Goal: Check status: Check status

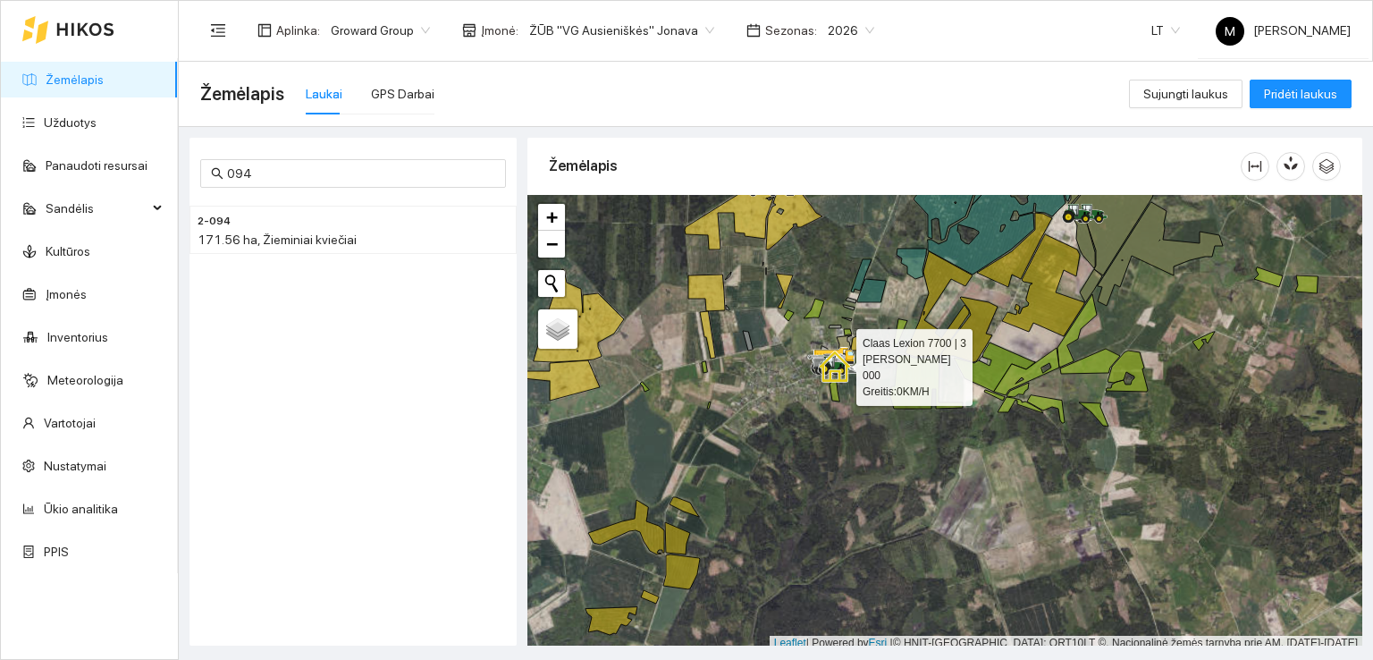
scroll to position [4, 0]
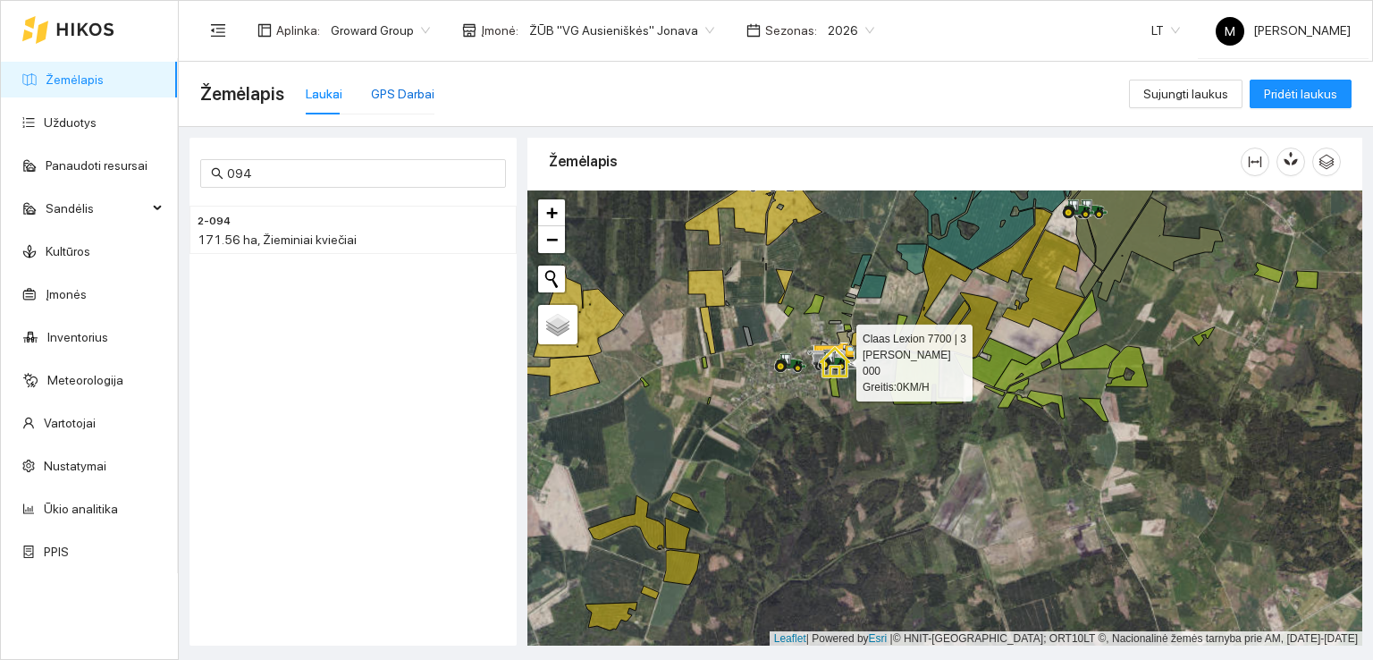
click at [396, 97] on div "GPS Darbai" at bounding box center [402, 94] width 63 height 20
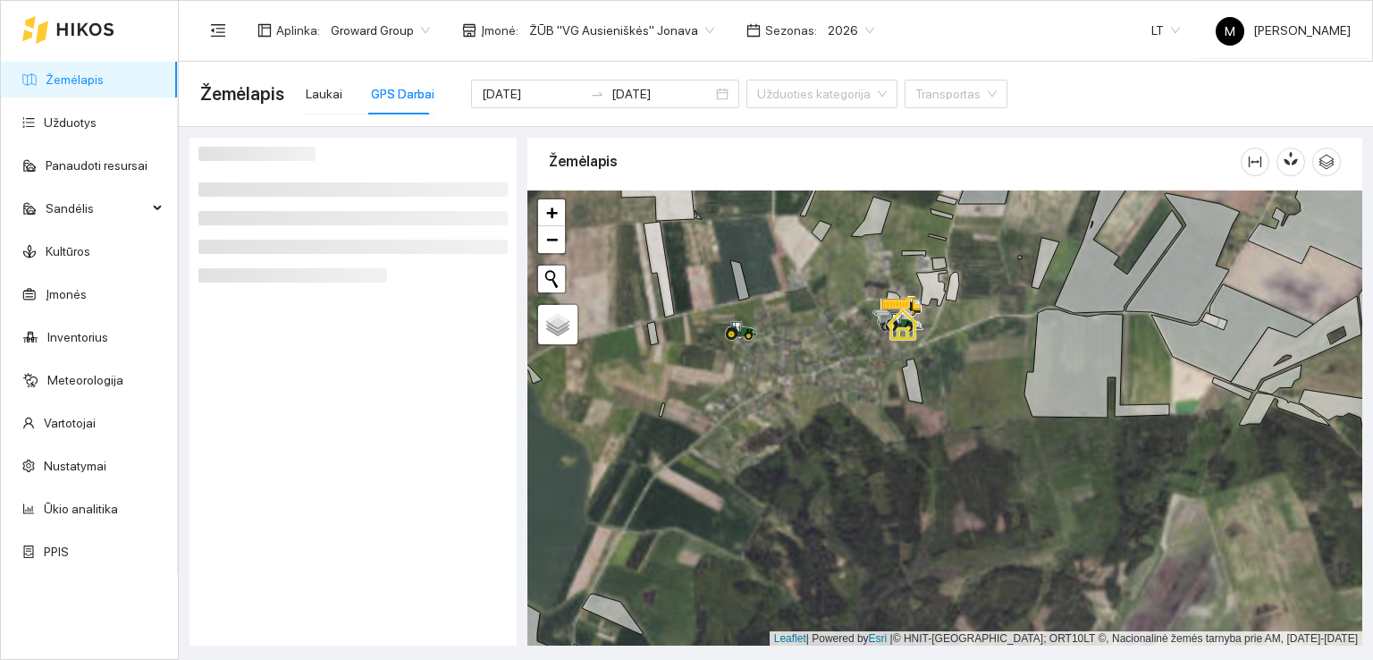
drag, startPoint x: 727, startPoint y: 529, endPoint x: 704, endPoint y: 274, distance: 256.6
click at [704, 276] on div at bounding box center [944, 418] width 835 height 456
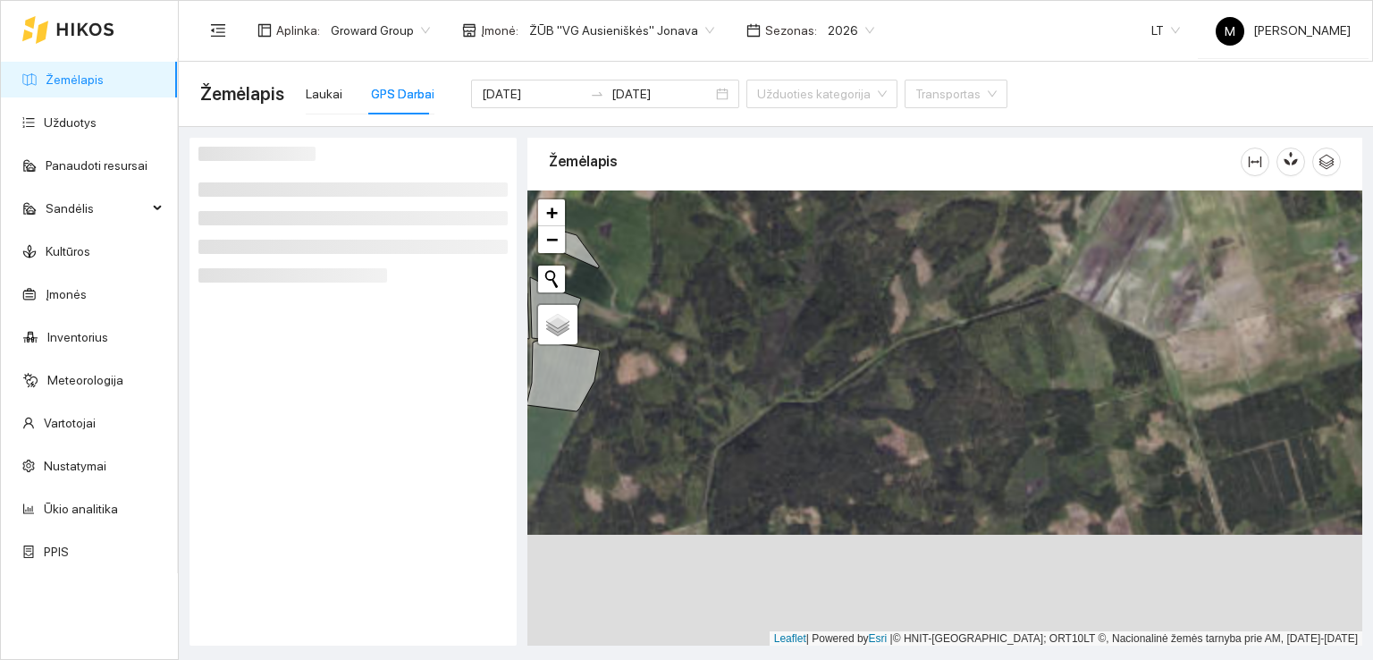
drag, startPoint x: 788, startPoint y: 503, endPoint x: 748, endPoint y: 356, distance: 152.6
click at [748, 357] on div at bounding box center [944, 418] width 835 height 456
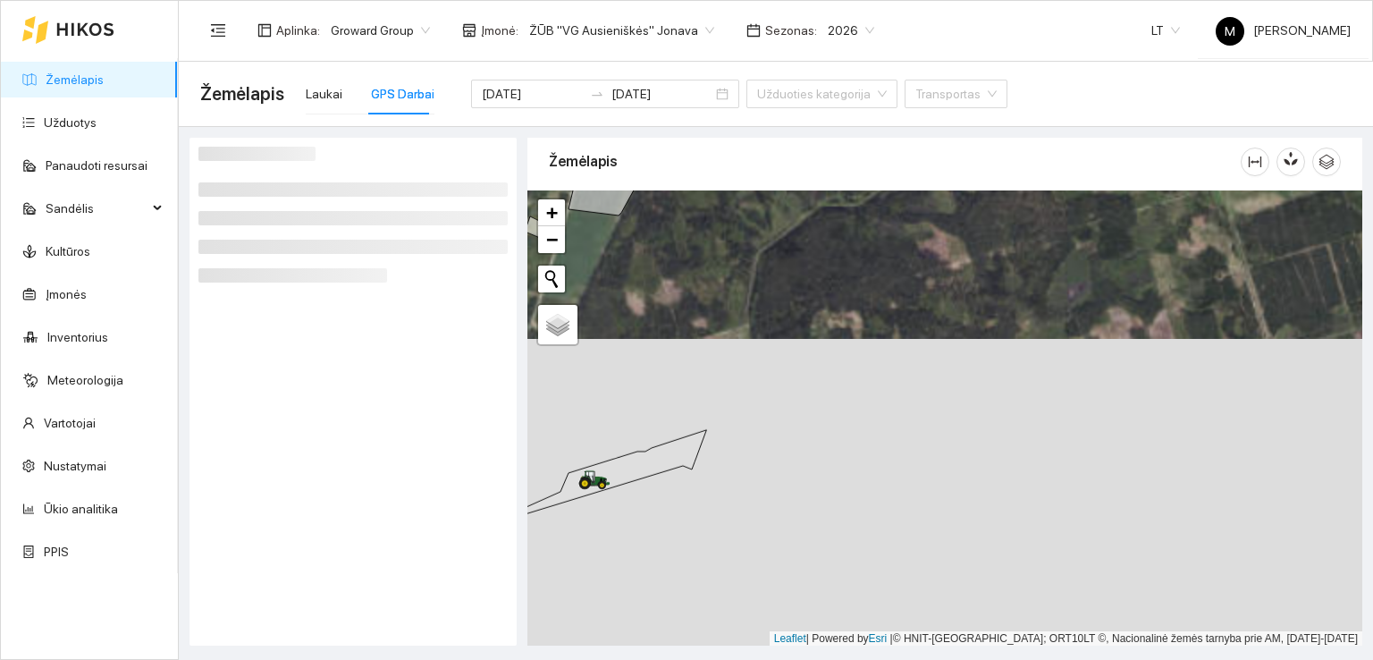
drag, startPoint x: 694, startPoint y: 566, endPoint x: 809, endPoint y: 373, distance: 224.9
click at [809, 373] on div at bounding box center [944, 418] width 835 height 456
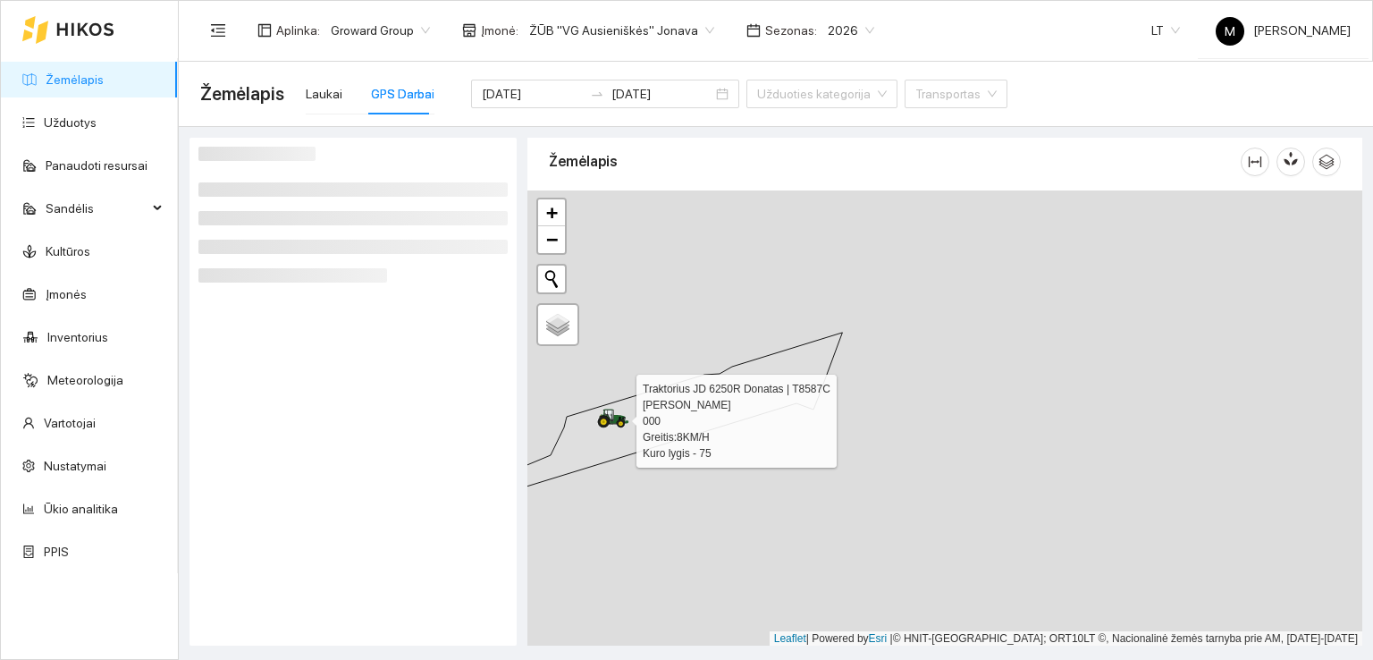
click at [611, 420] on icon at bounding box center [614, 416] width 30 height 14
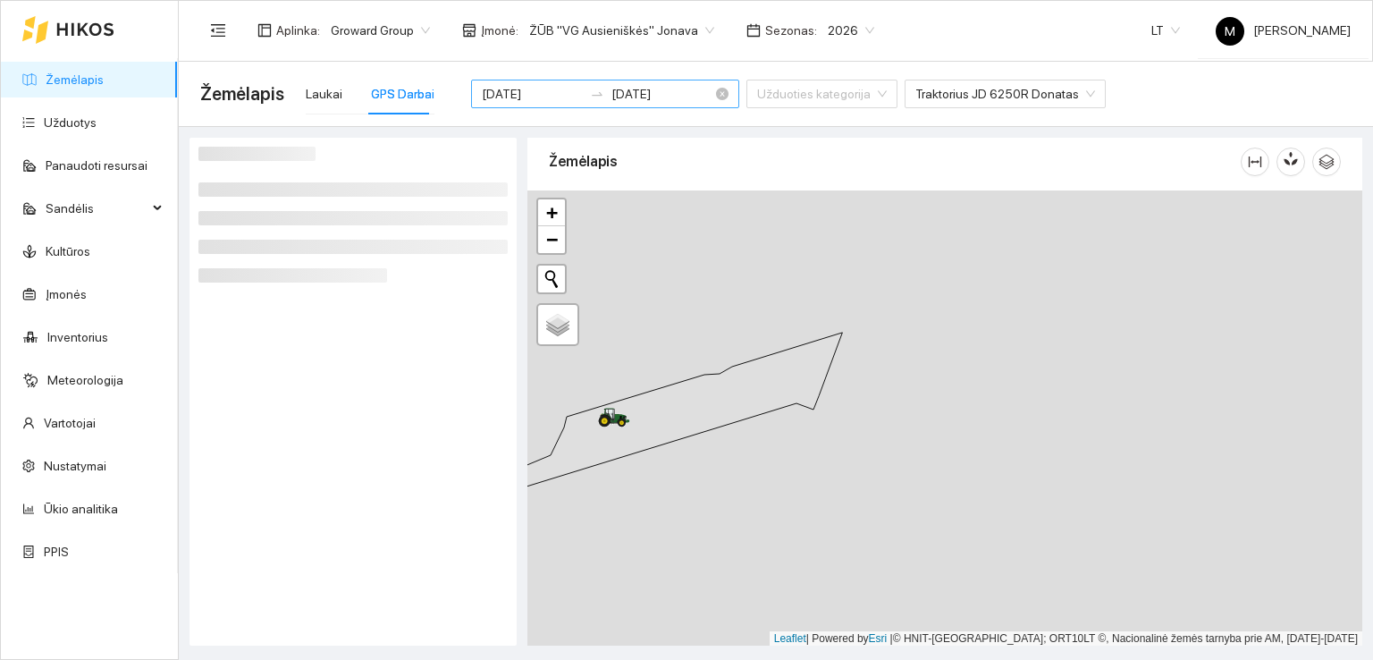
click at [522, 94] on input "[DATE]" at bounding box center [532, 94] width 101 height 20
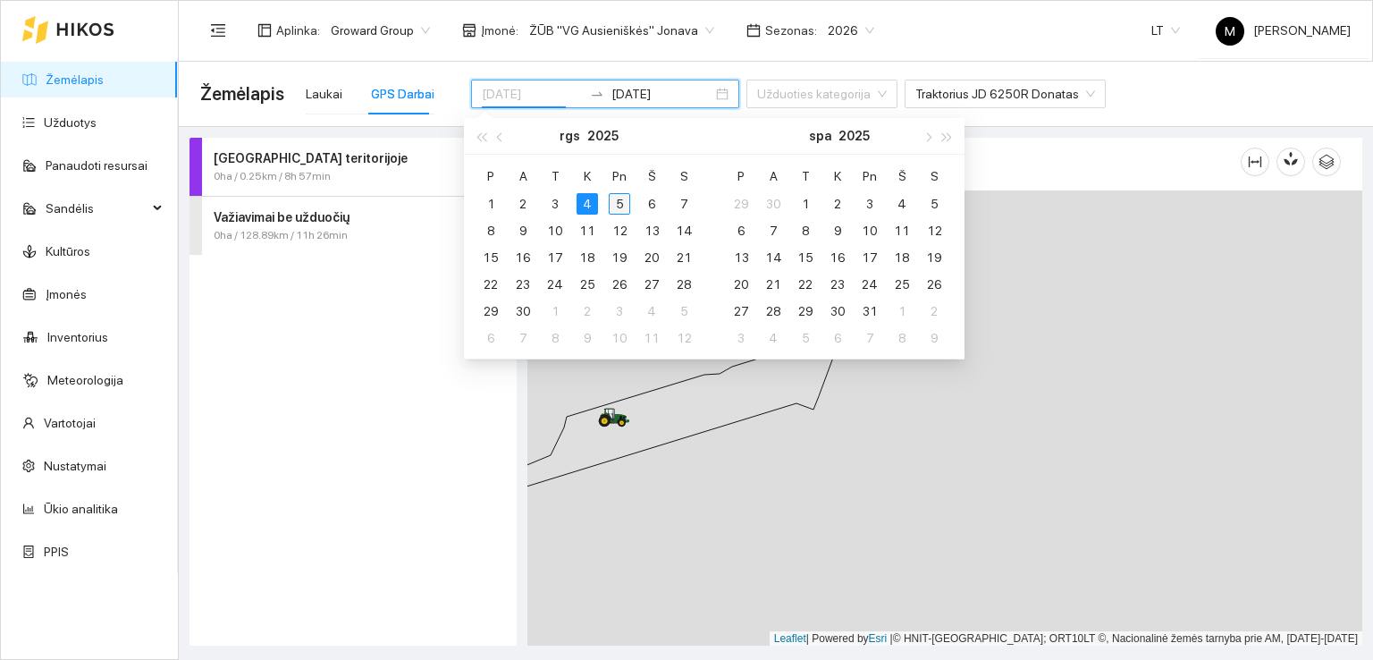
type input "[DATE]"
click at [623, 205] on div "5" at bounding box center [619, 203] width 21 height 21
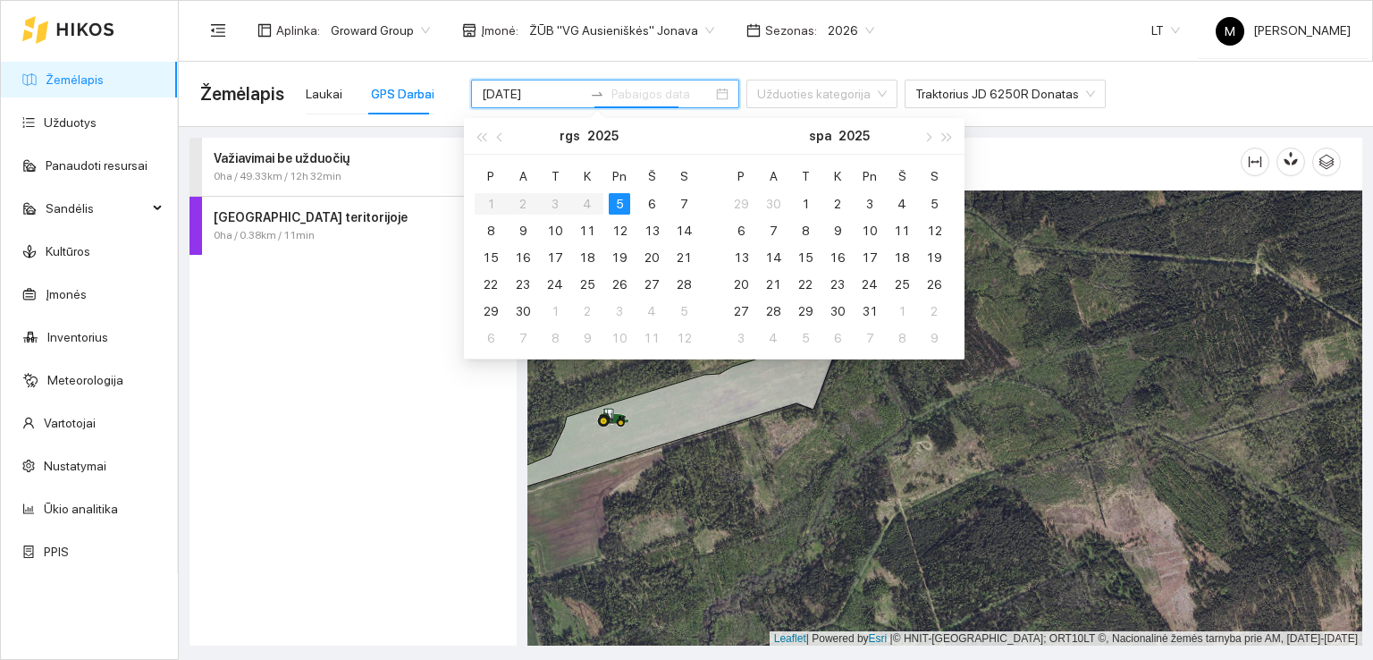
click at [623, 205] on div "5" at bounding box center [619, 203] width 21 height 21
type input "[DATE]"
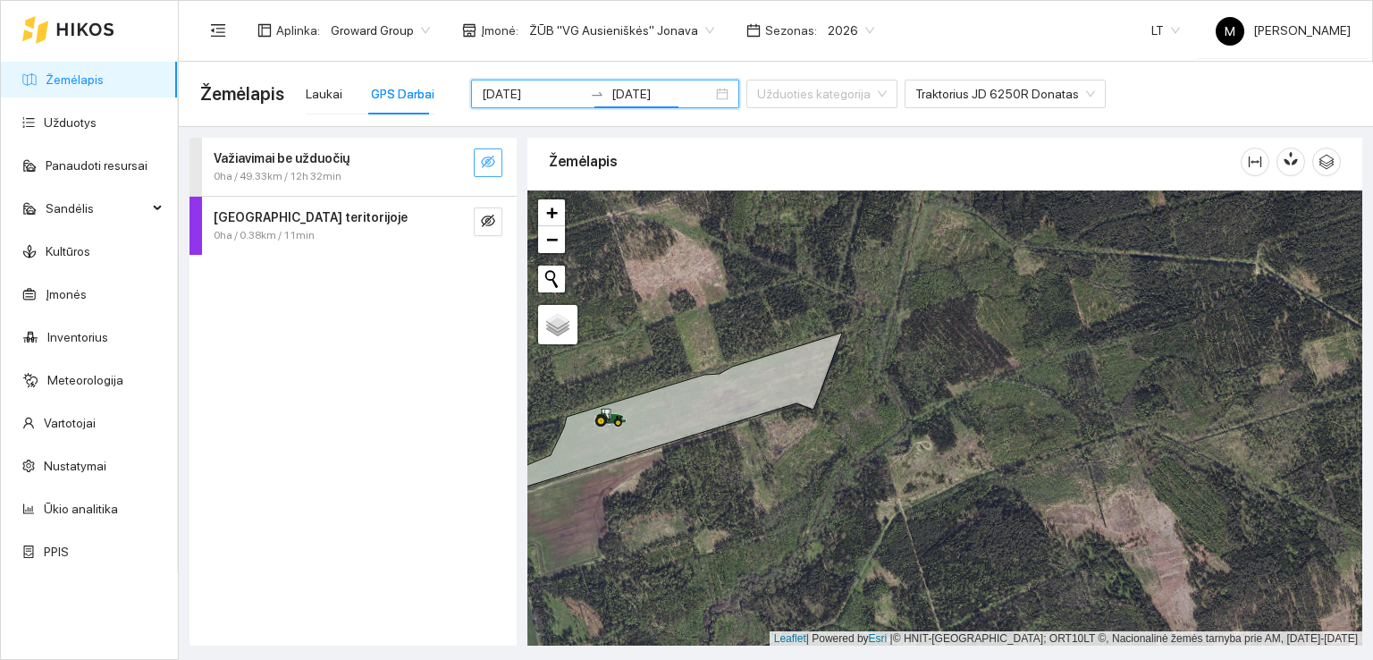
click at [484, 156] on icon "eye-invisible" at bounding box center [488, 162] width 14 height 14
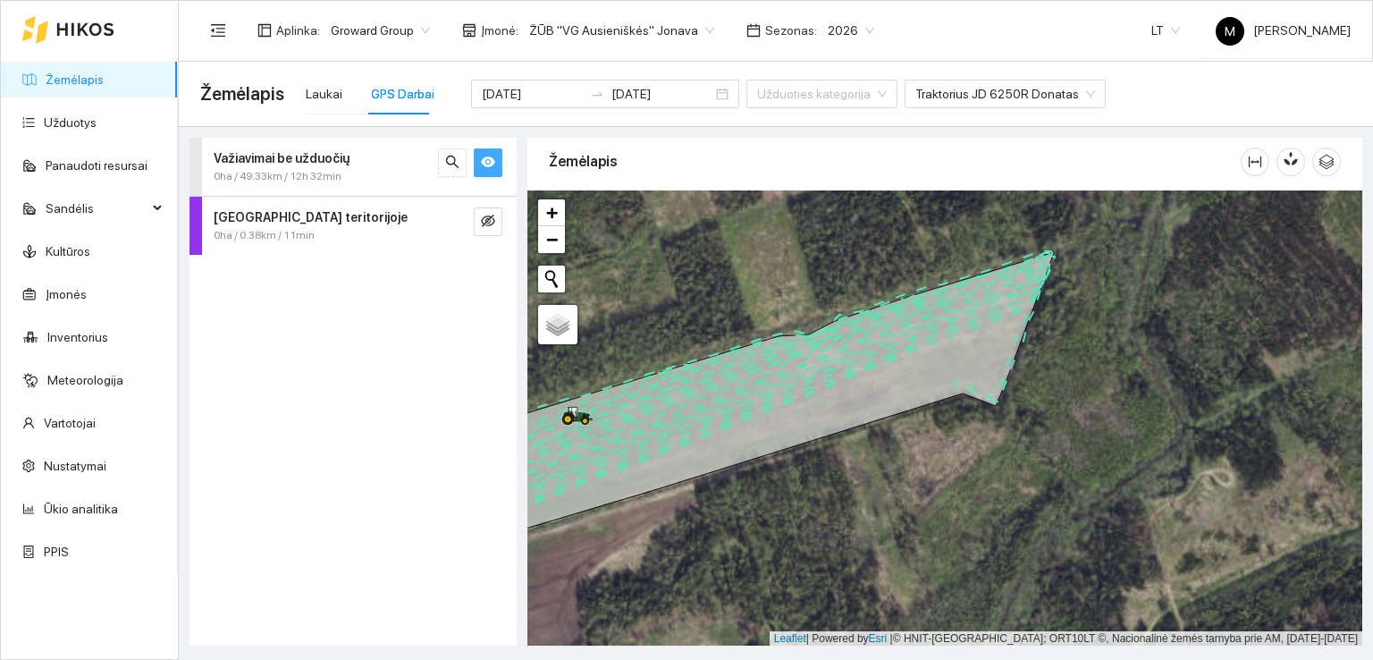
drag, startPoint x: 643, startPoint y: 405, endPoint x: 678, endPoint y: 262, distance: 147.2
click at [678, 264] on icon at bounding box center [746, 403] width 615 height 302
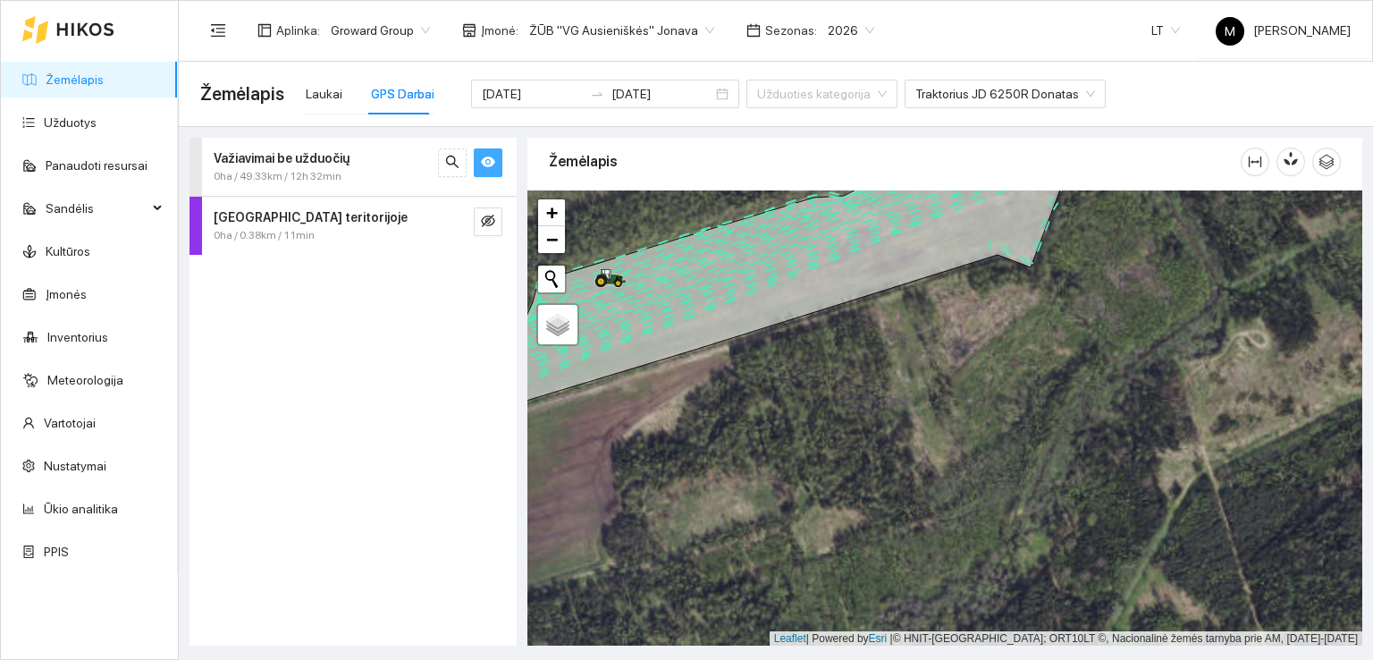
drag, startPoint x: 643, startPoint y: 383, endPoint x: 695, endPoint y: 294, distance: 103.3
click at [695, 294] on div at bounding box center [944, 418] width 835 height 456
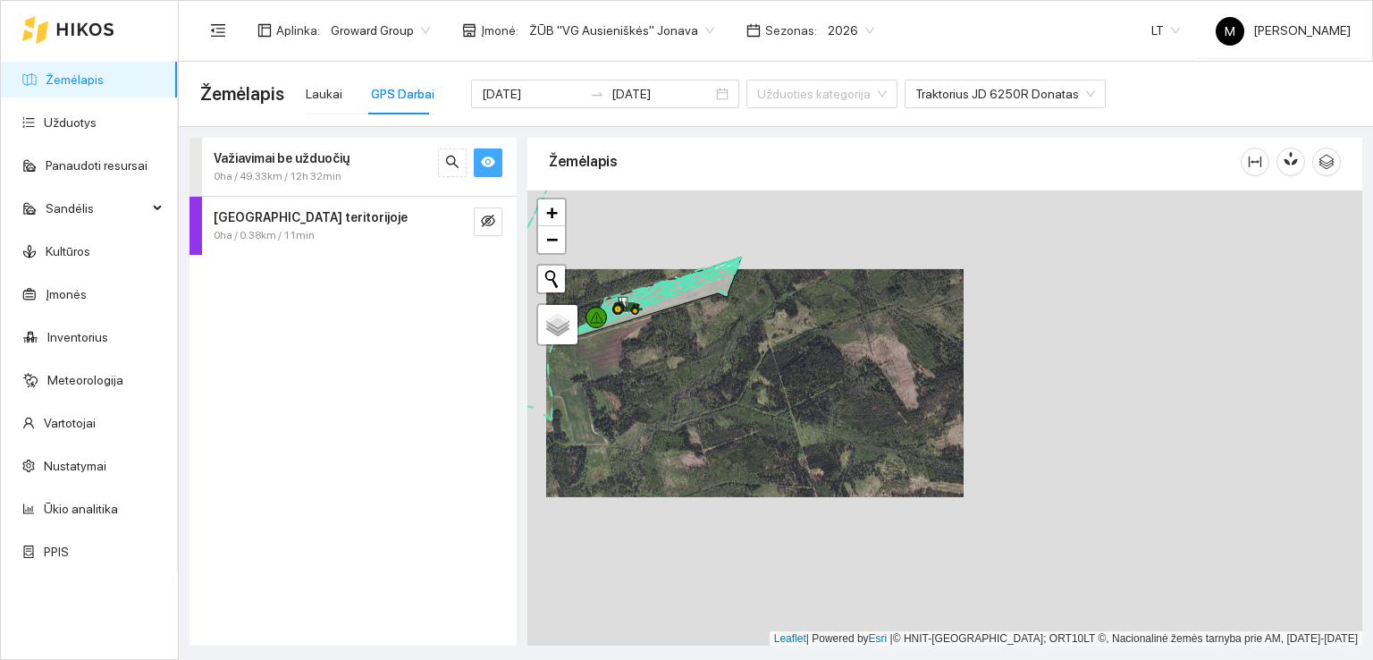
drag, startPoint x: 535, startPoint y: 280, endPoint x: 661, endPoint y: 564, distance: 310.9
click at [661, 564] on div at bounding box center [944, 418] width 835 height 456
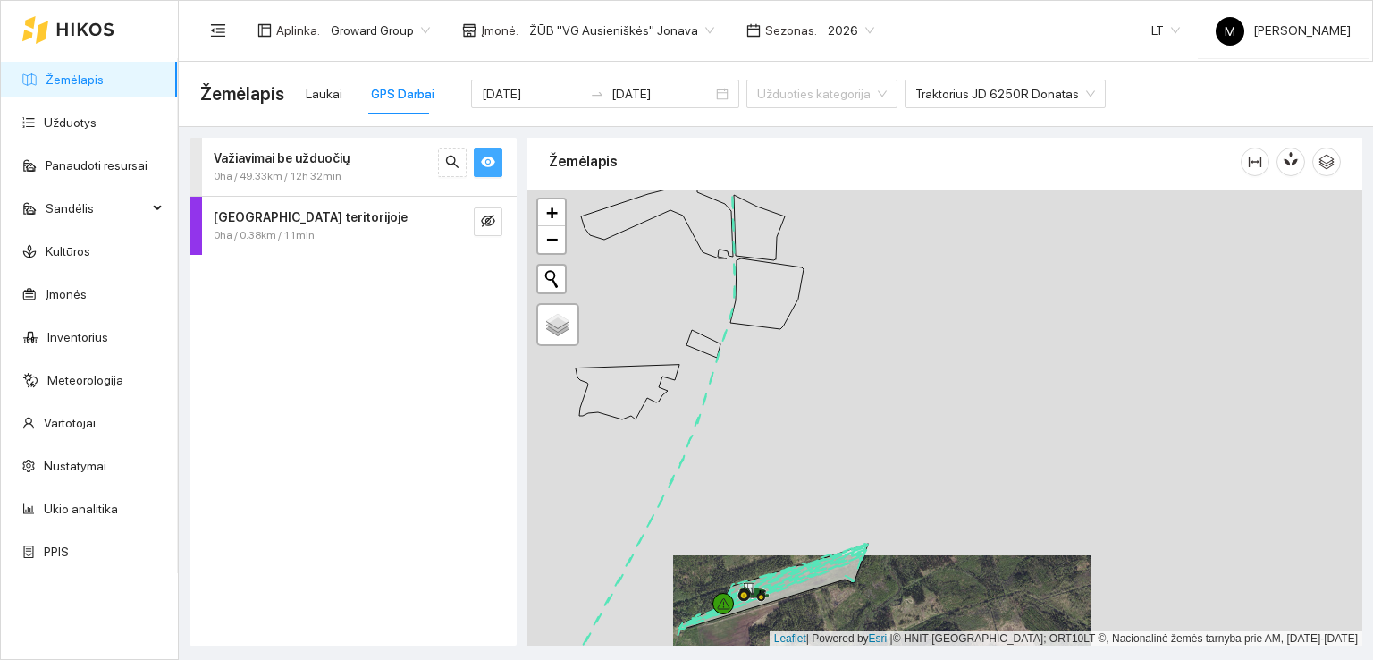
drag, startPoint x: 631, startPoint y: 418, endPoint x: 680, endPoint y: 585, distance: 173.4
click at [680, 585] on div at bounding box center [944, 418] width 835 height 456
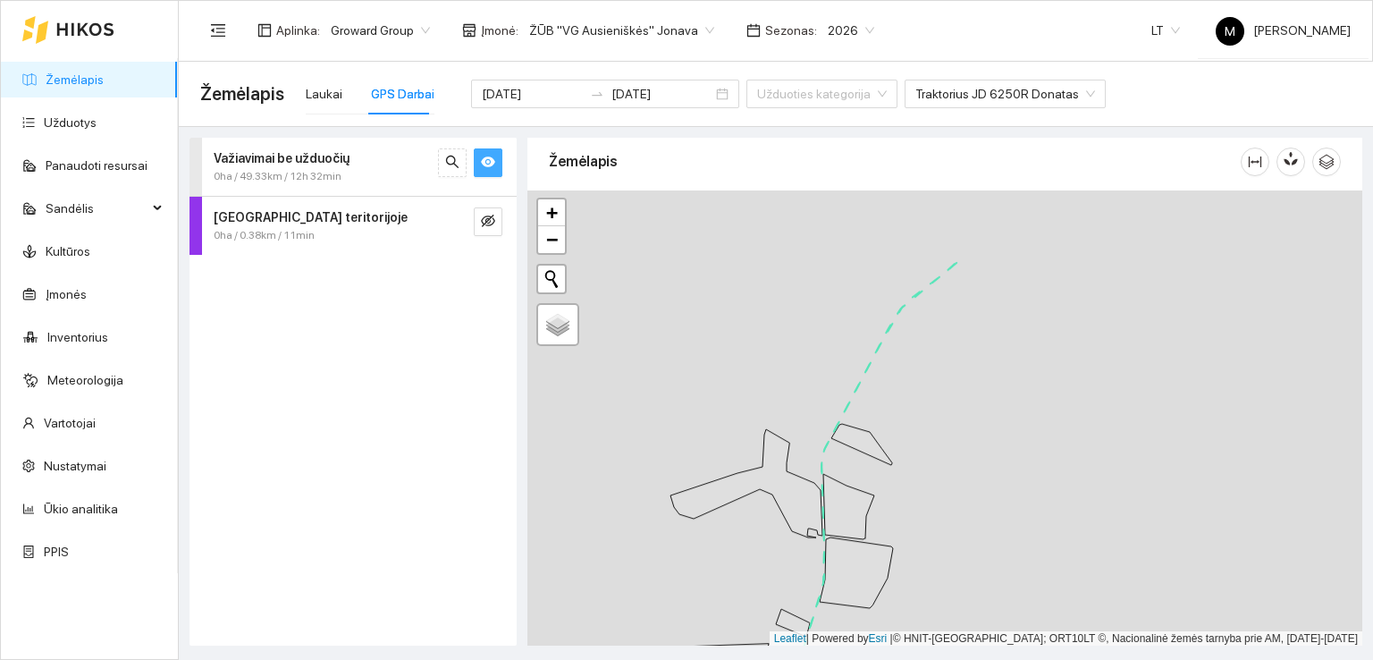
drag, startPoint x: 717, startPoint y: 452, endPoint x: 779, endPoint y: 623, distance: 181.8
click at [779, 623] on div at bounding box center [944, 418] width 835 height 456
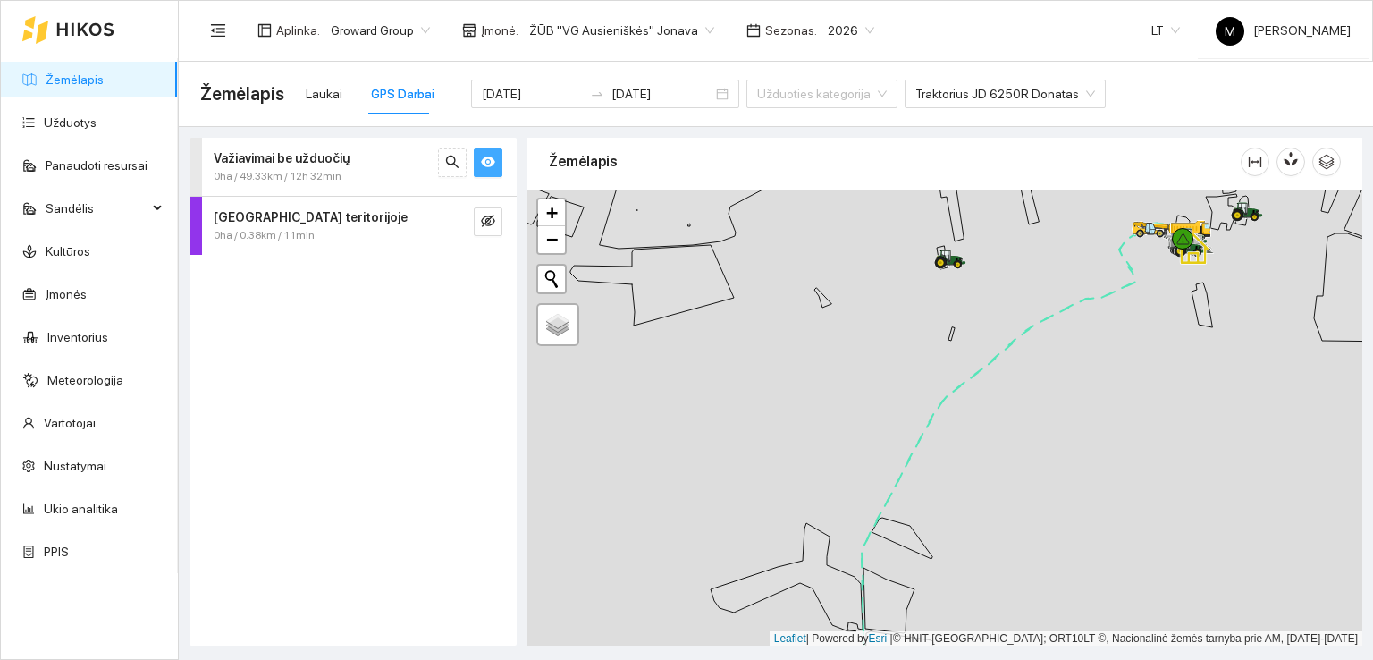
drag, startPoint x: 690, startPoint y: 471, endPoint x: 741, endPoint y: 573, distance: 113.9
click at [741, 573] on div at bounding box center [944, 418] width 835 height 456
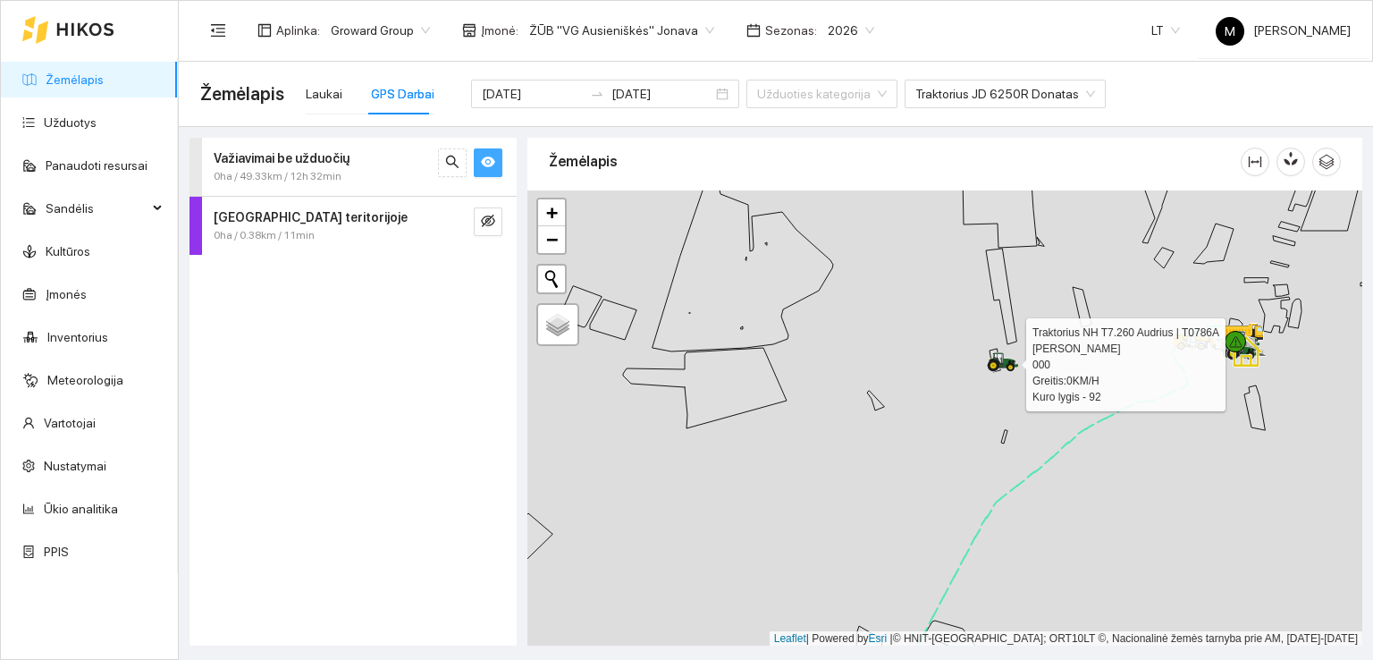
click at [1008, 357] on icon at bounding box center [1003, 362] width 32 height 20
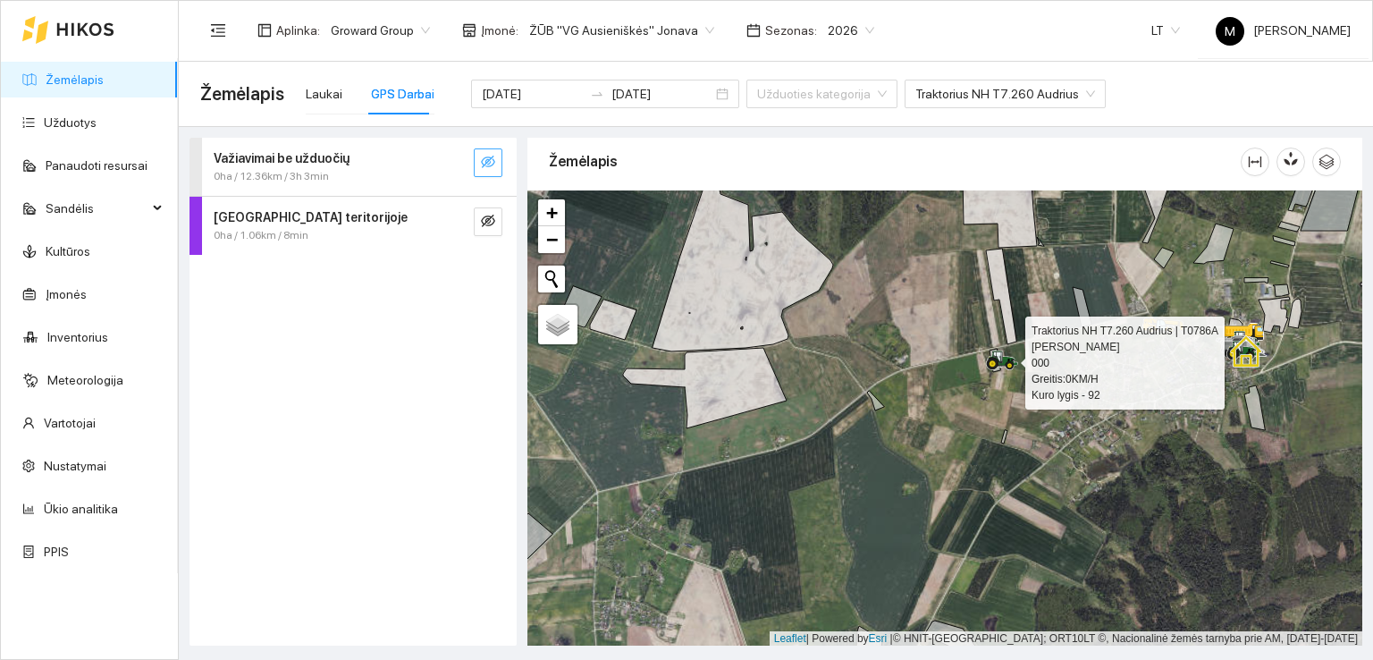
click at [998, 362] on icon at bounding box center [993, 364] width 13 height 13
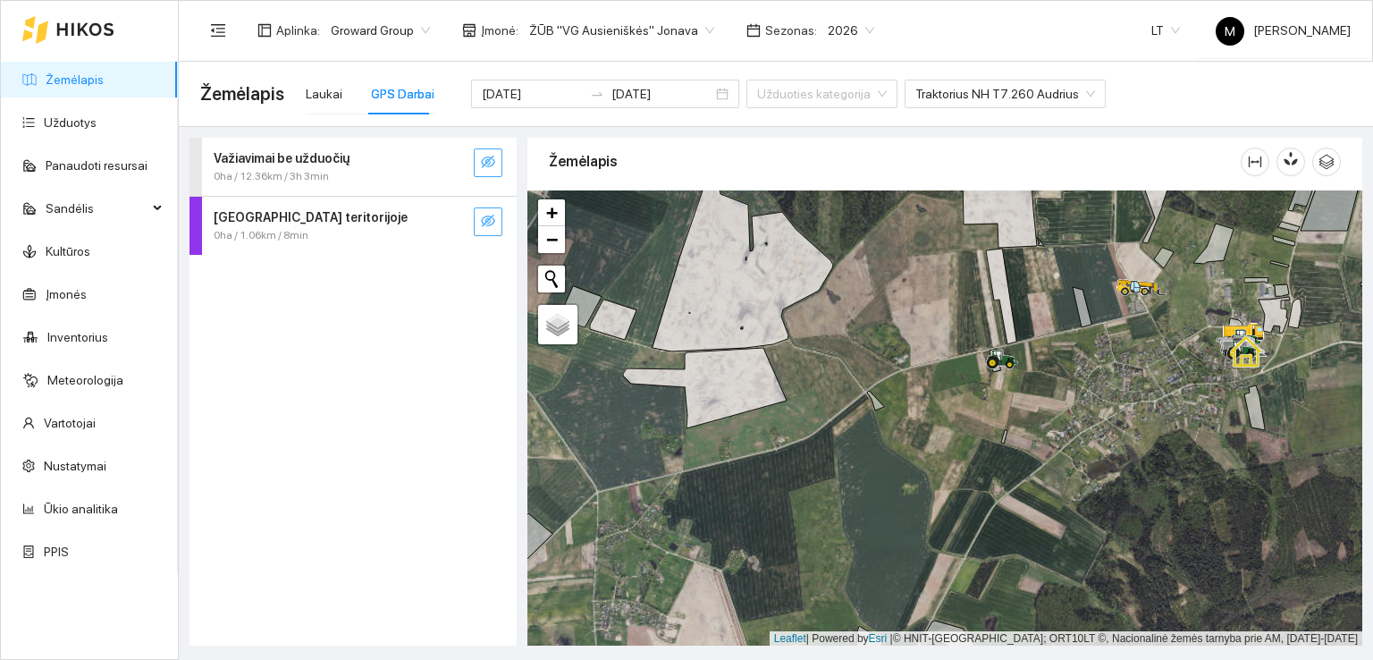
click at [484, 223] on icon "eye-invisible" at bounding box center [488, 221] width 14 height 13
click at [484, 223] on icon "eye" at bounding box center [488, 220] width 14 height 11
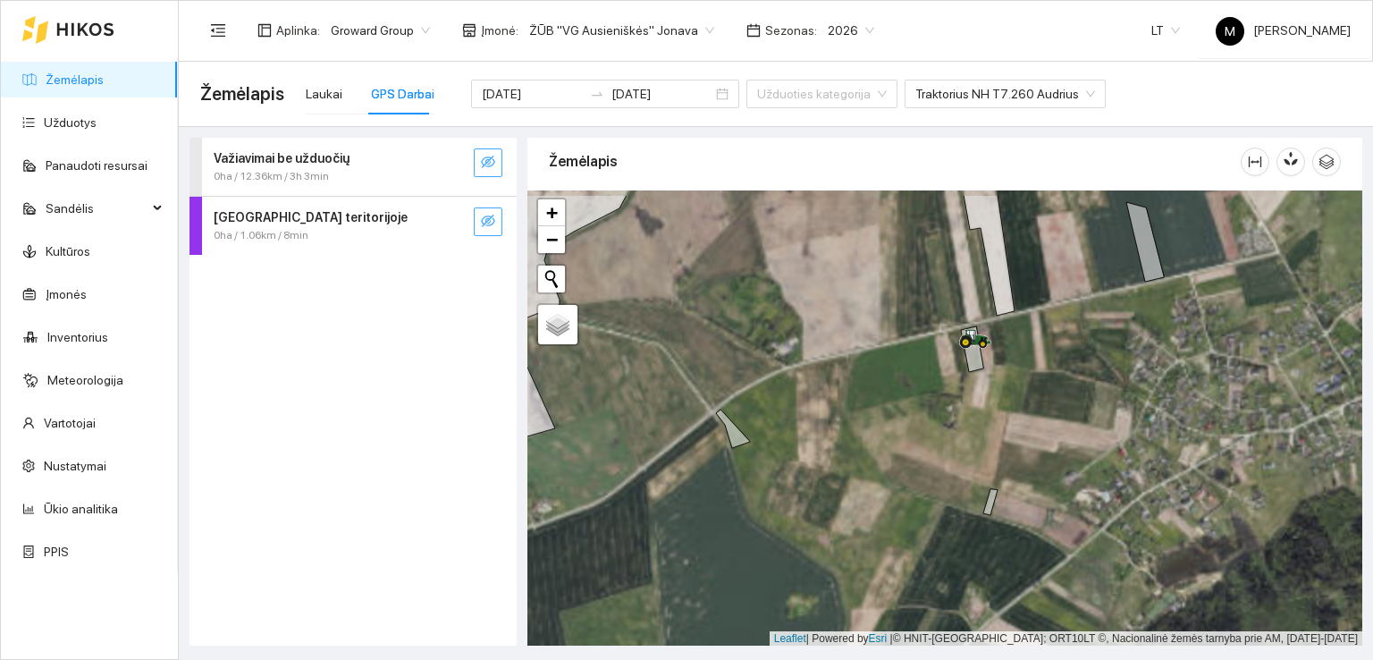
drag, startPoint x: 1004, startPoint y: 383, endPoint x: 994, endPoint y: 437, distance: 55.4
click at [994, 437] on div at bounding box center [944, 418] width 835 height 456
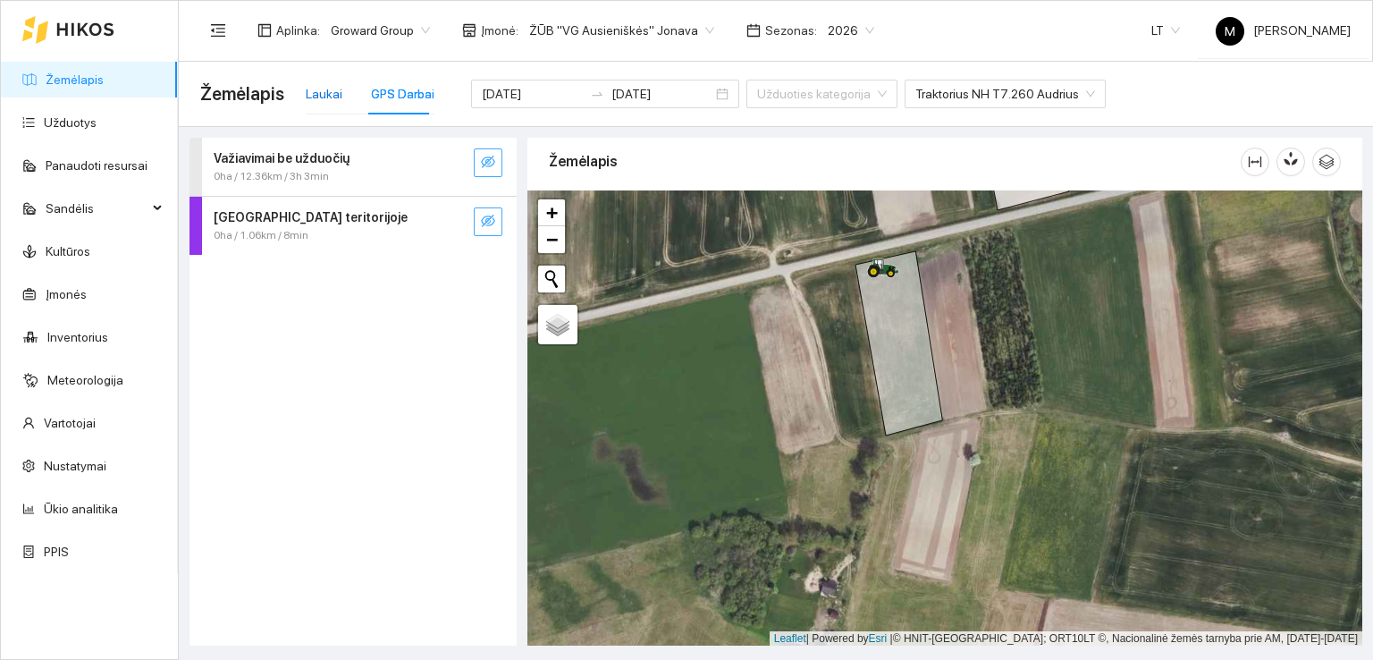
click at [316, 87] on div "Laukai" at bounding box center [324, 94] width 37 height 20
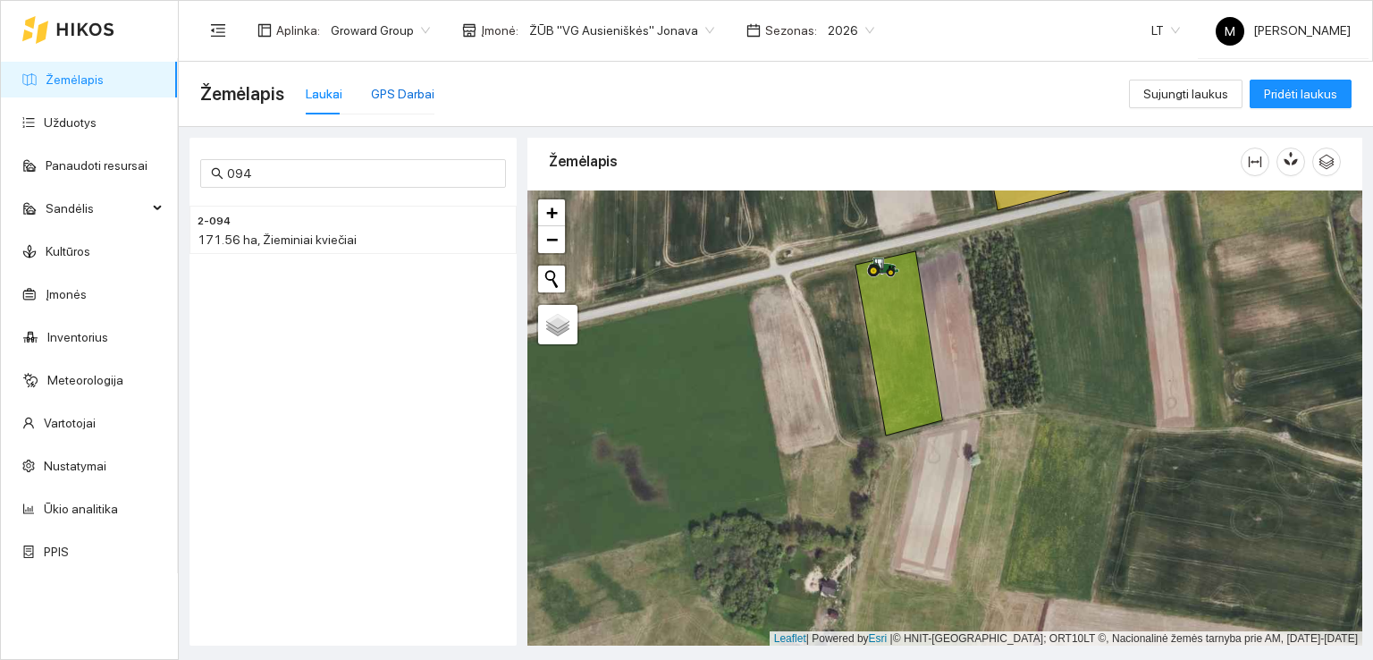
click at [408, 88] on div "GPS Darbai" at bounding box center [402, 94] width 63 height 20
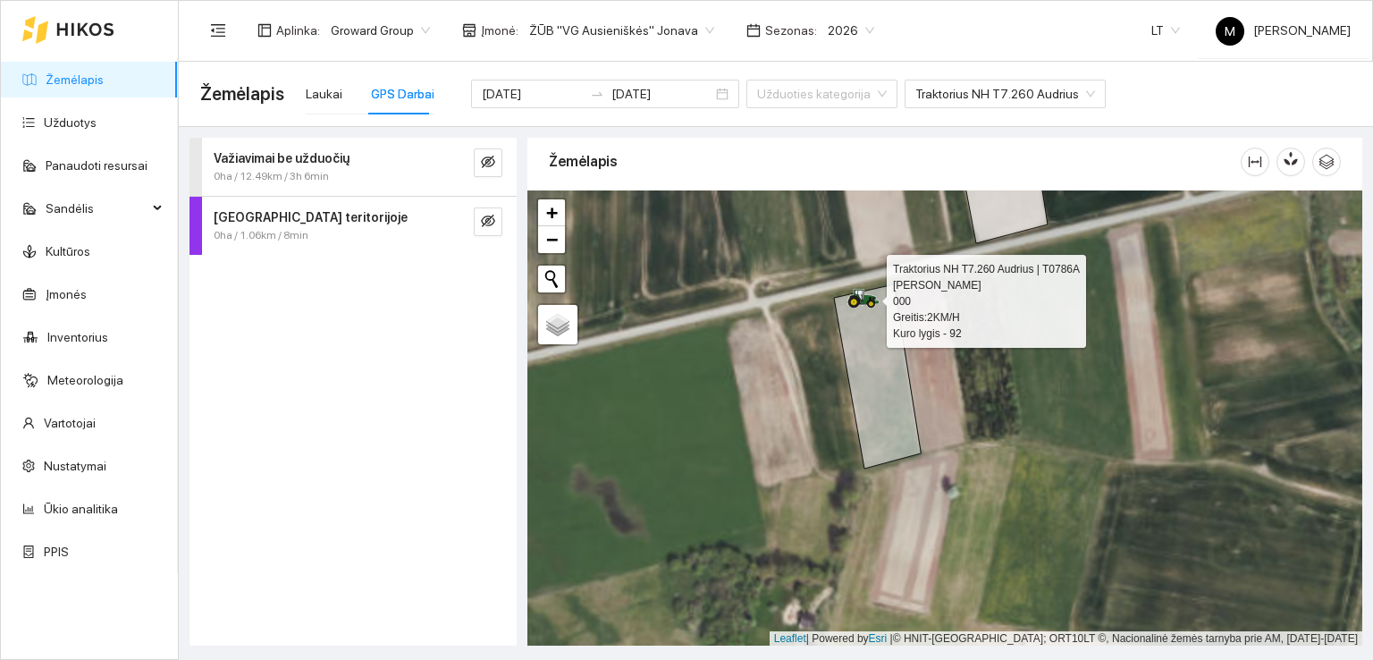
click at [847, 294] on icon at bounding box center [863, 299] width 32 height 20
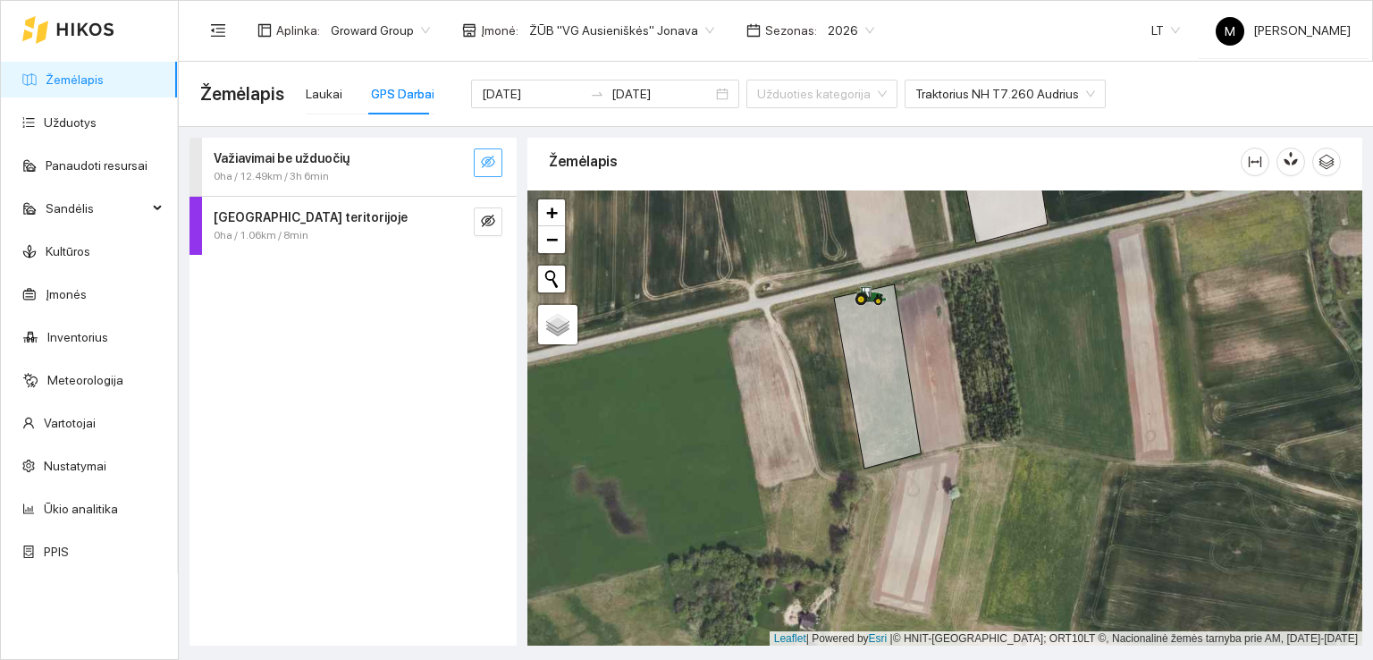
click at [483, 163] on icon "eye-invisible" at bounding box center [488, 162] width 14 height 14
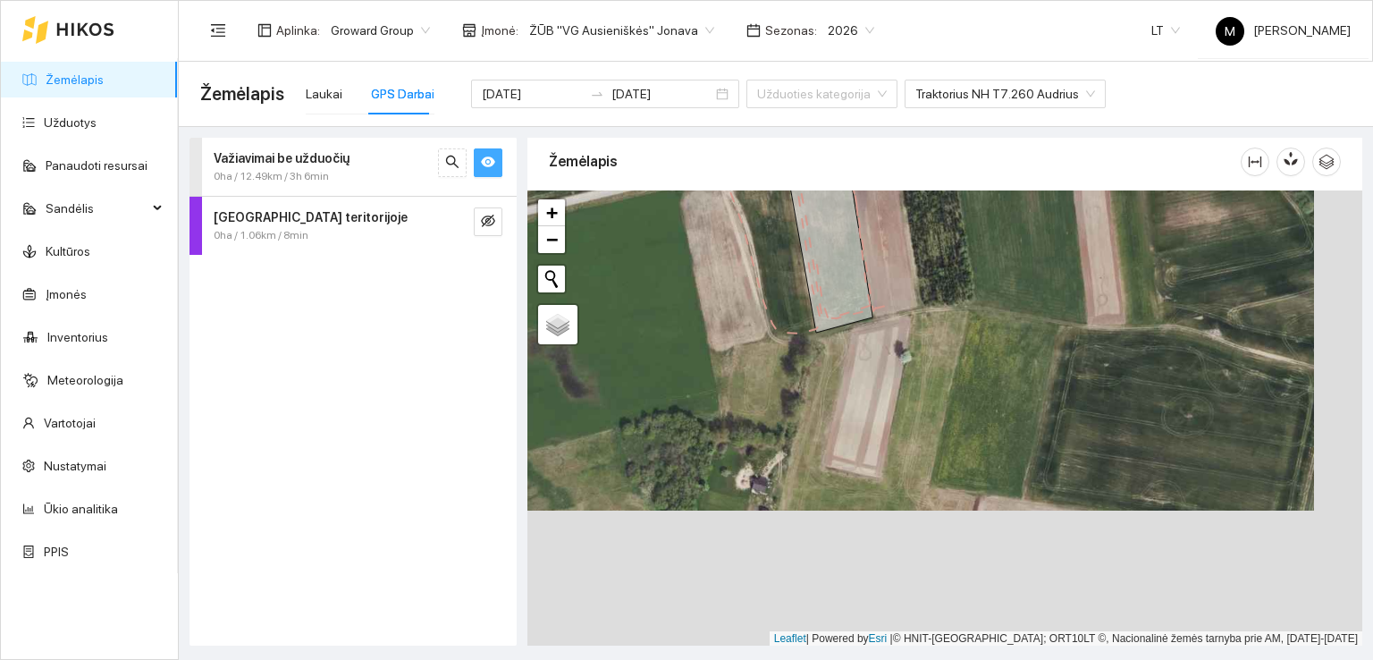
drag, startPoint x: 956, startPoint y: 510, endPoint x: 847, endPoint y: 330, distance: 210.9
click at [858, 294] on div at bounding box center [944, 418] width 835 height 456
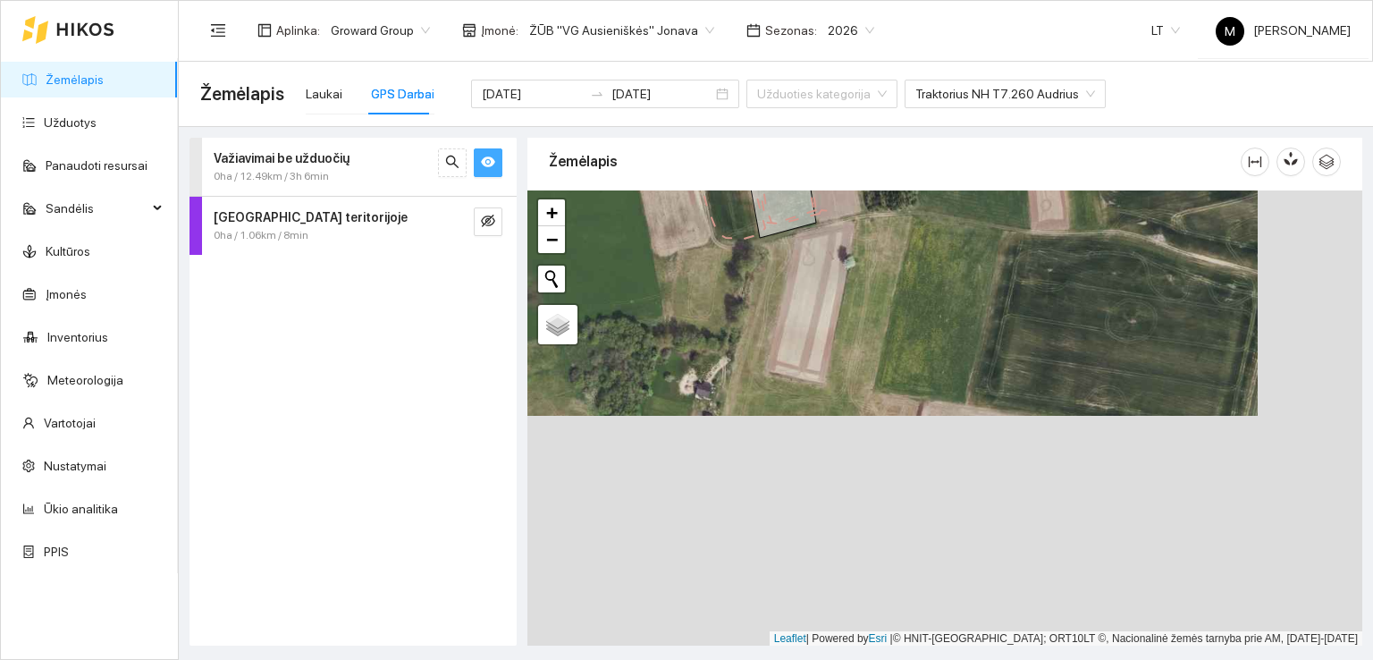
drag, startPoint x: 779, startPoint y: 538, endPoint x: 862, endPoint y: 283, distance: 267.7
click at [862, 285] on div at bounding box center [944, 418] width 835 height 456
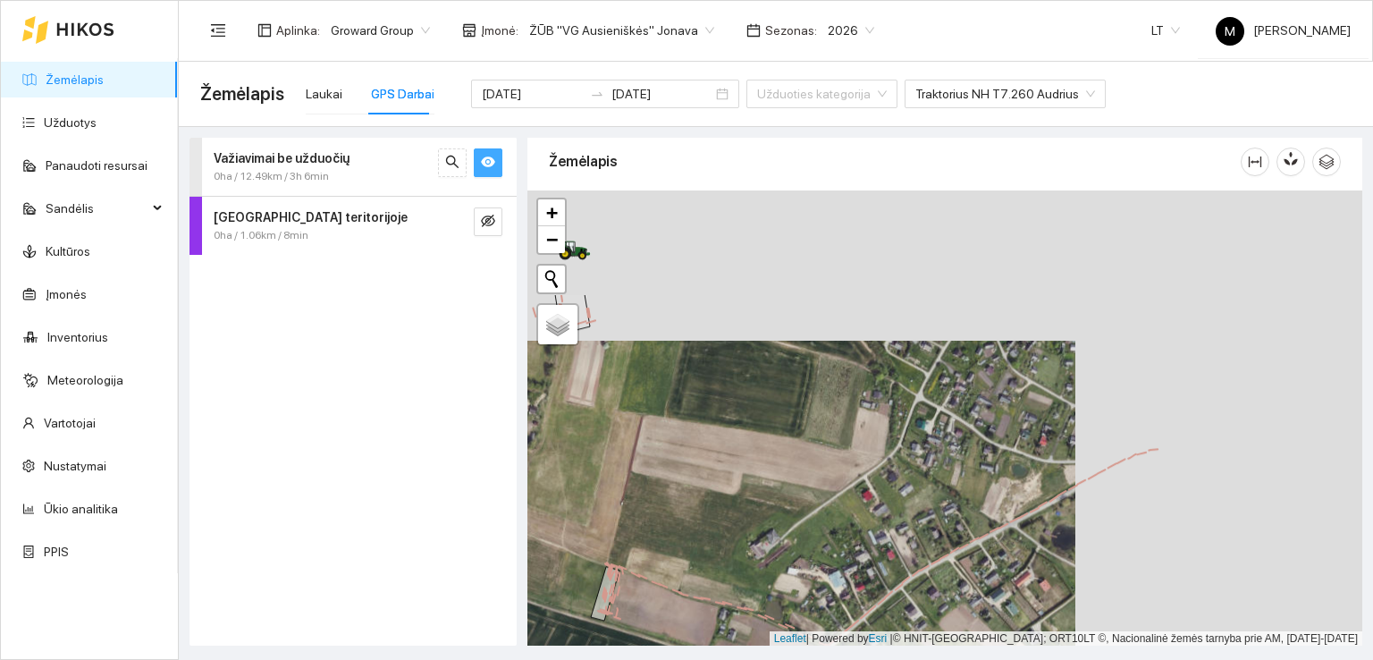
drag, startPoint x: 1049, startPoint y: 363, endPoint x: 765, endPoint y: 507, distance: 317.8
click at [761, 514] on div at bounding box center [944, 418] width 835 height 456
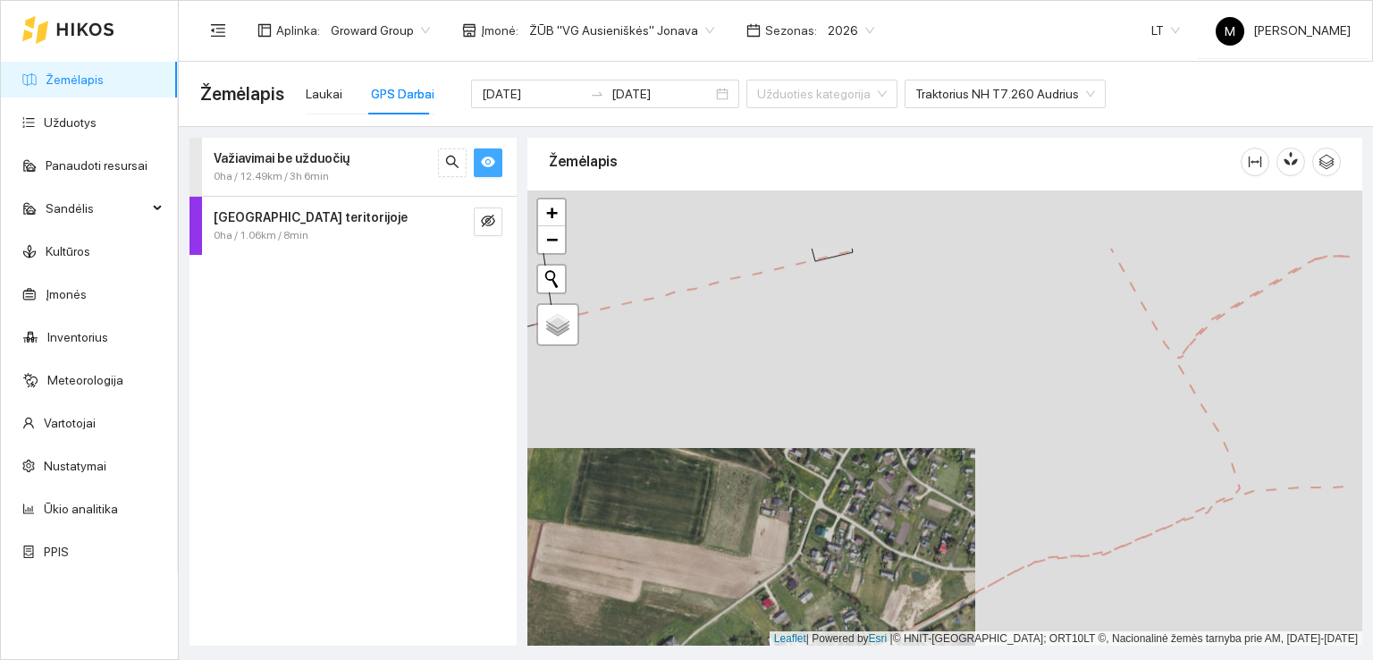
drag, startPoint x: 920, startPoint y: 369, endPoint x: 826, endPoint y: 476, distance: 141.9
click at [826, 476] on div at bounding box center [944, 418] width 835 height 456
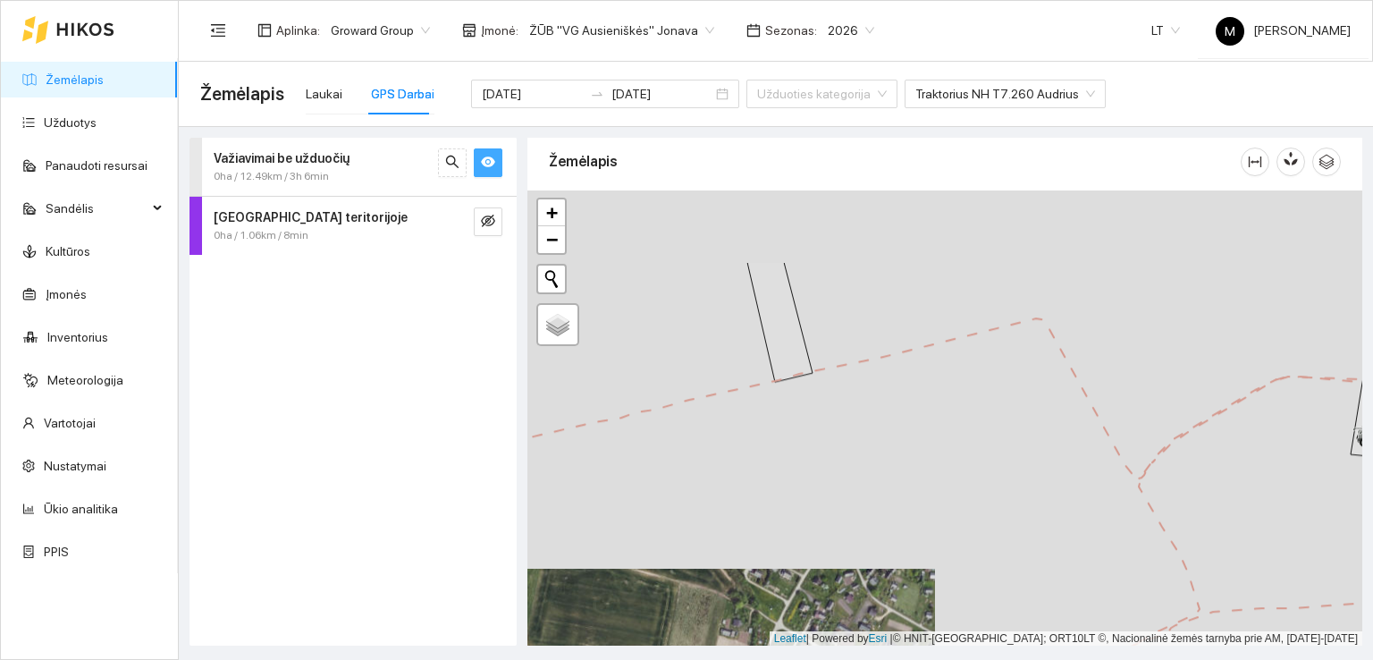
drag, startPoint x: 921, startPoint y: 337, endPoint x: 883, endPoint y: 459, distance: 128.1
click at [883, 459] on div at bounding box center [944, 418] width 835 height 456
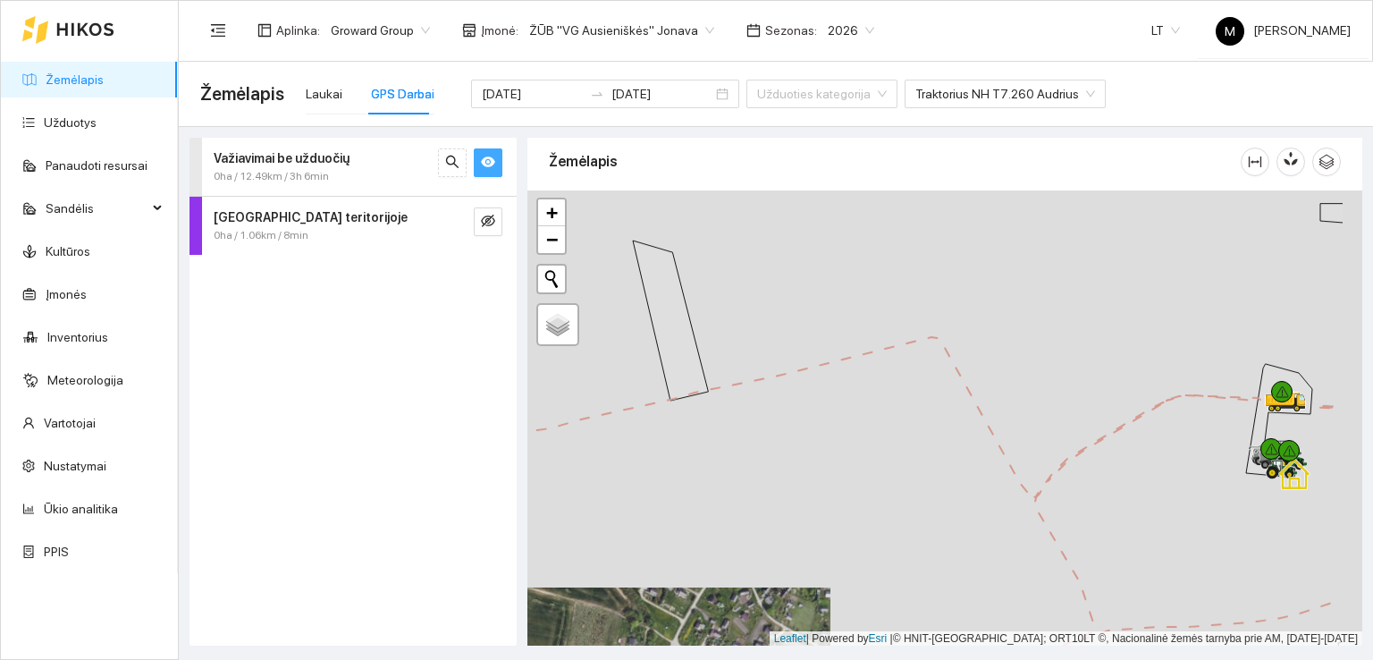
drag, startPoint x: 875, startPoint y: 430, endPoint x: 567, endPoint y: 423, distance: 308.5
click at [567, 423] on div at bounding box center [944, 418] width 835 height 456
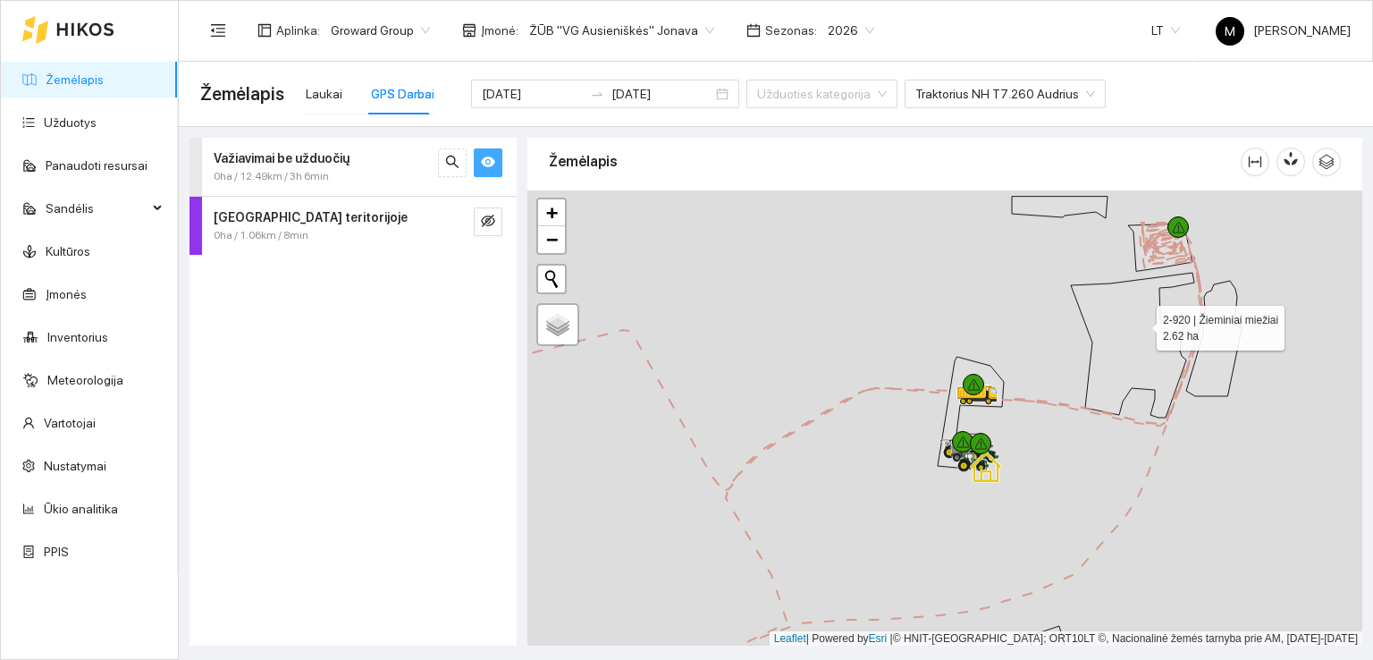
drag, startPoint x: 1141, startPoint y: 323, endPoint x: 1109, endPoint y: 391, distance: 74.8
click at [1109, 391] on icon at bounding box center [1132, 345] width 123 height 145
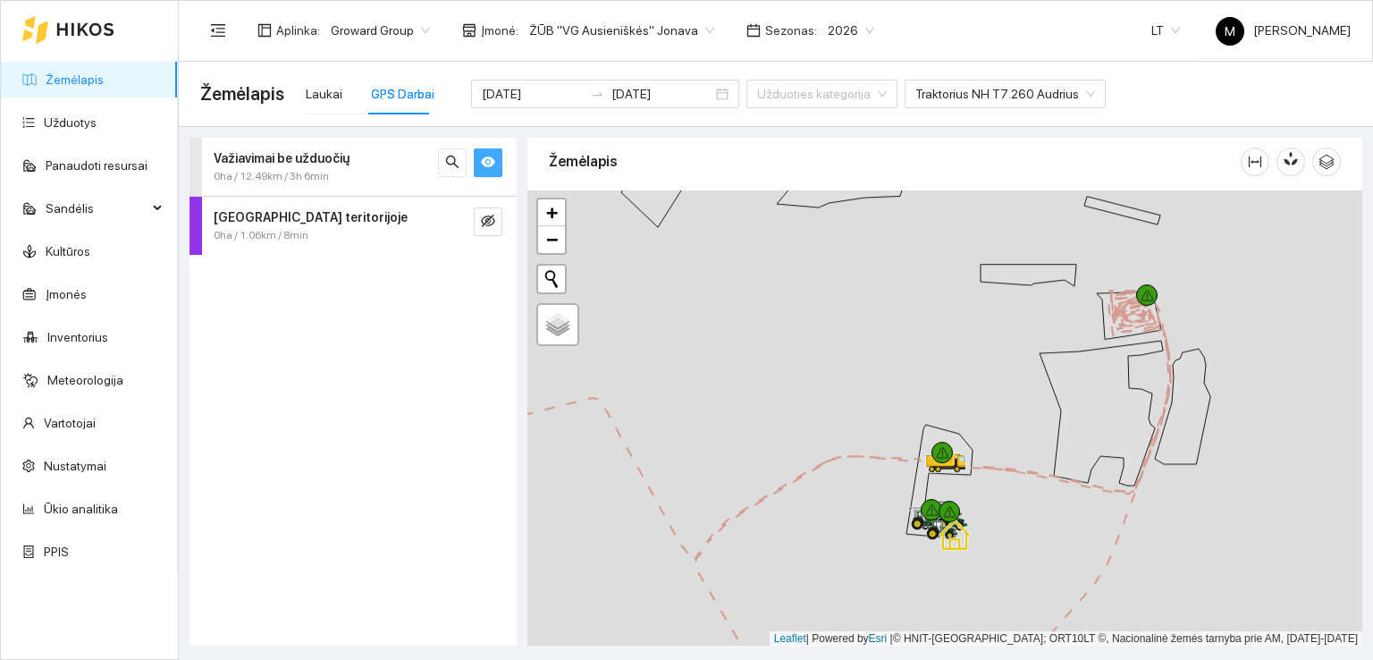
drag, startPoint x: 847, startPoint y: 567, endPoint x: 901, endPoint y: 294, distance: 277.9
click at [895, 312] on div at bounding box center [944, 418] width 835 height 456
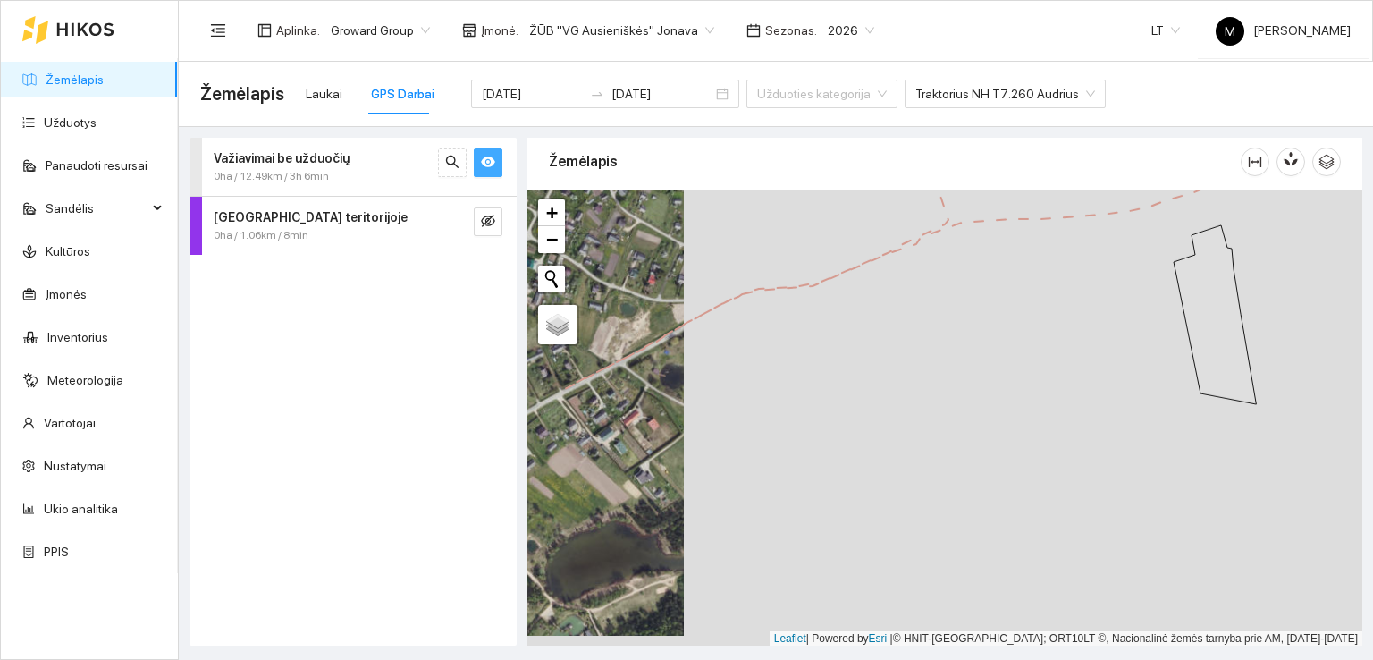
drag, startPoint x: 780, startPoint y: 492, endPoint x: 948, endPoint y: 330, distance: 232.6
click at [948, 330] on div at bounding box center [944, 418] width 835 height 456
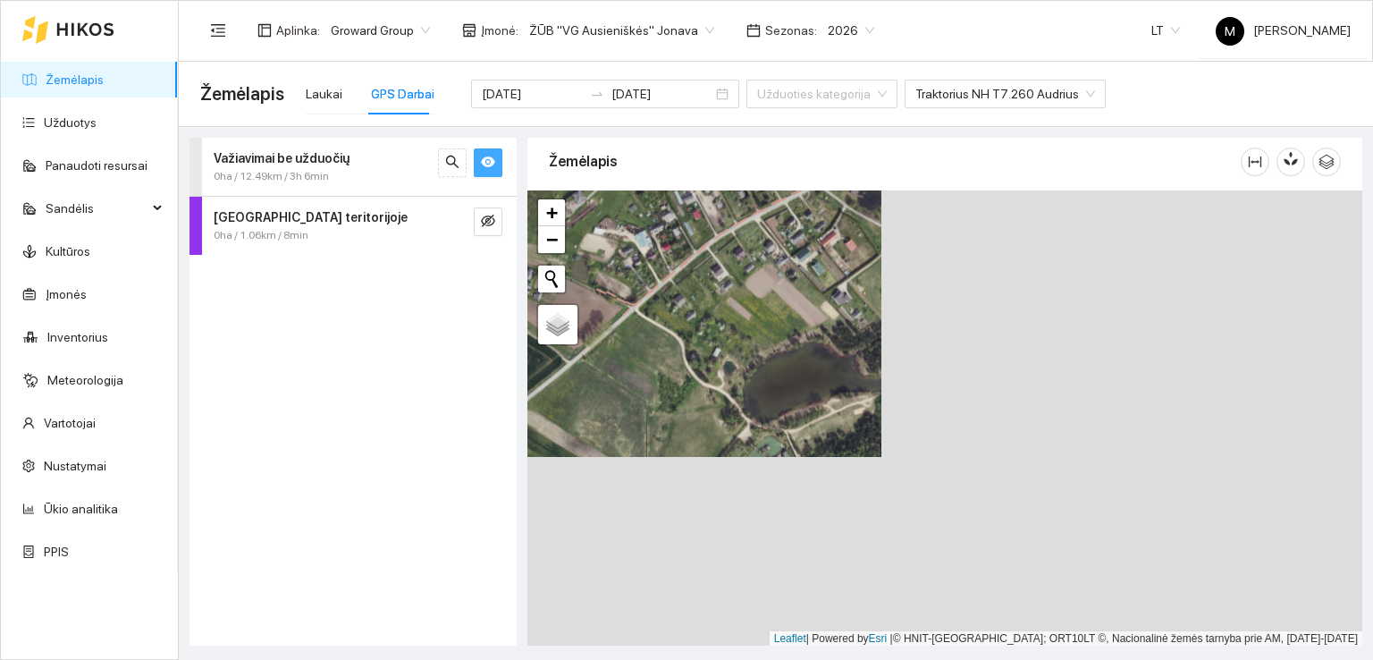
drag, startPoint x: 770, startPoint y: 473, endPoint x: 956, endPoint y: 321, distance: 240.1
click at [964, 319] on div at bounding box center [944, 418] width 835 height 456
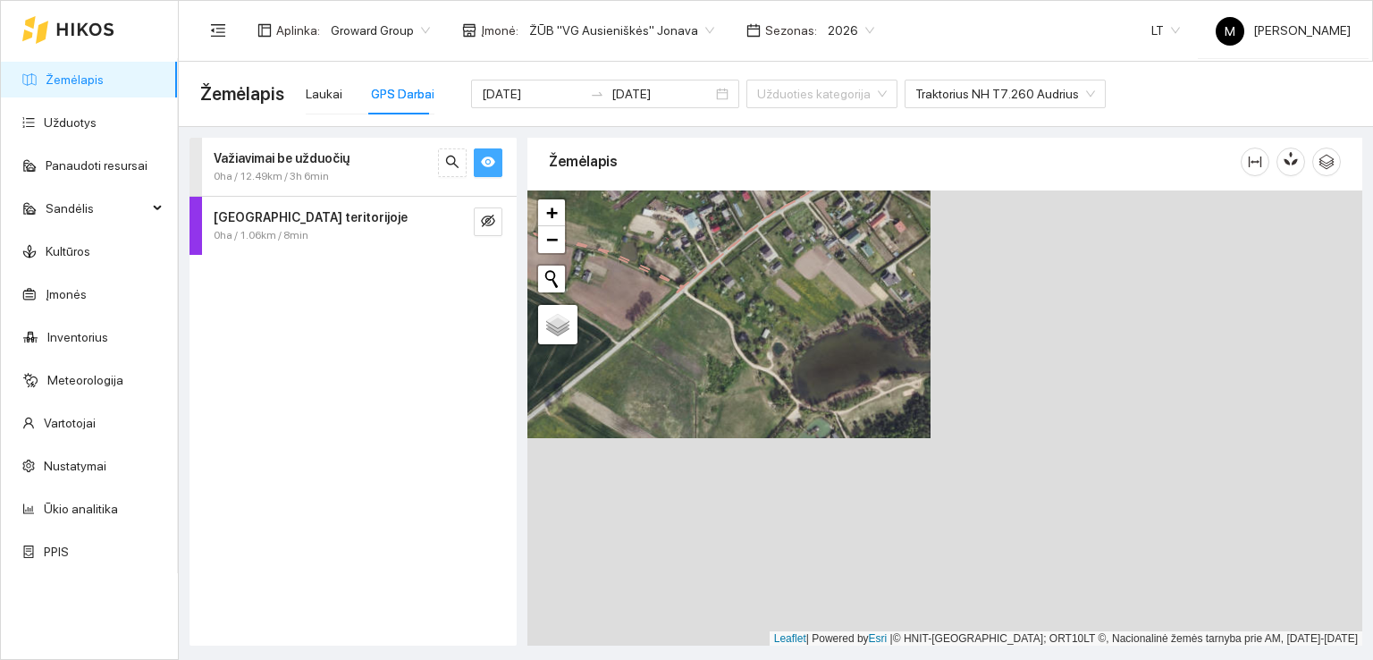
drag, startPoint x: 615, startPoint y: 405, endPoint x: 861, endPoint y: 299, distance: 267.8
click at [861, 299] on div at bounding box center [944, 418] width 835 height 456
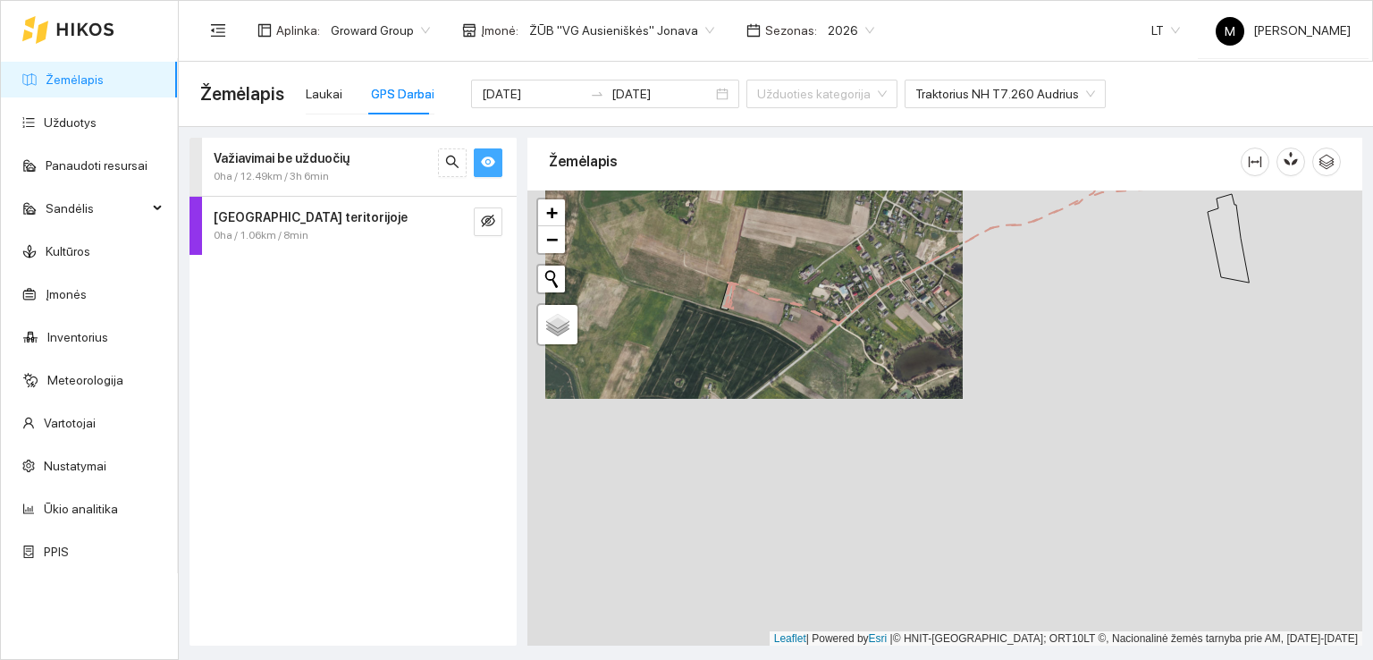
drag, startPoint x: 776, startPoint y: 582, endPoint x: 835, endPoint y: 338, distance: 251.1
click at [834, 342] on div at bounding box center [944, 418] width 835 height 456
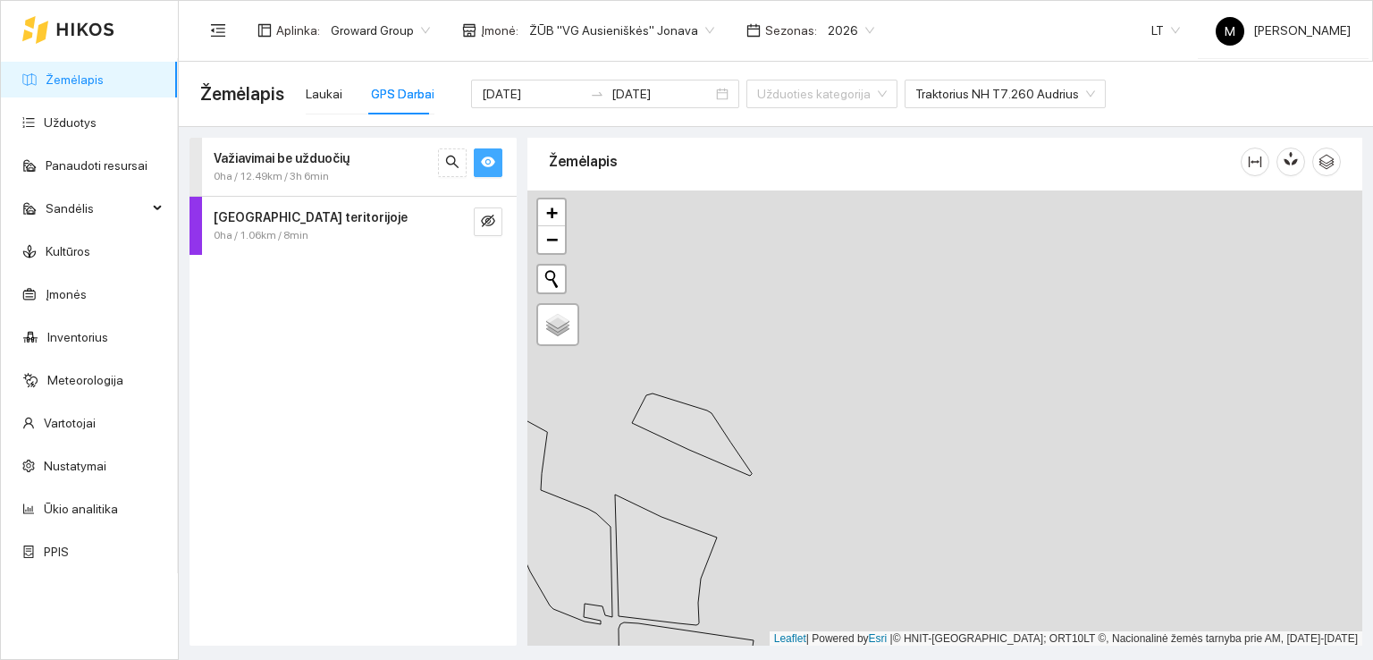
drag, startPoint x: 838, startPoint y: 288, endPoint x: 816, endPoint y: 534, distance: 246.8
click at [816, 534] on div at bounding box center [944, 418] width 835 height 456
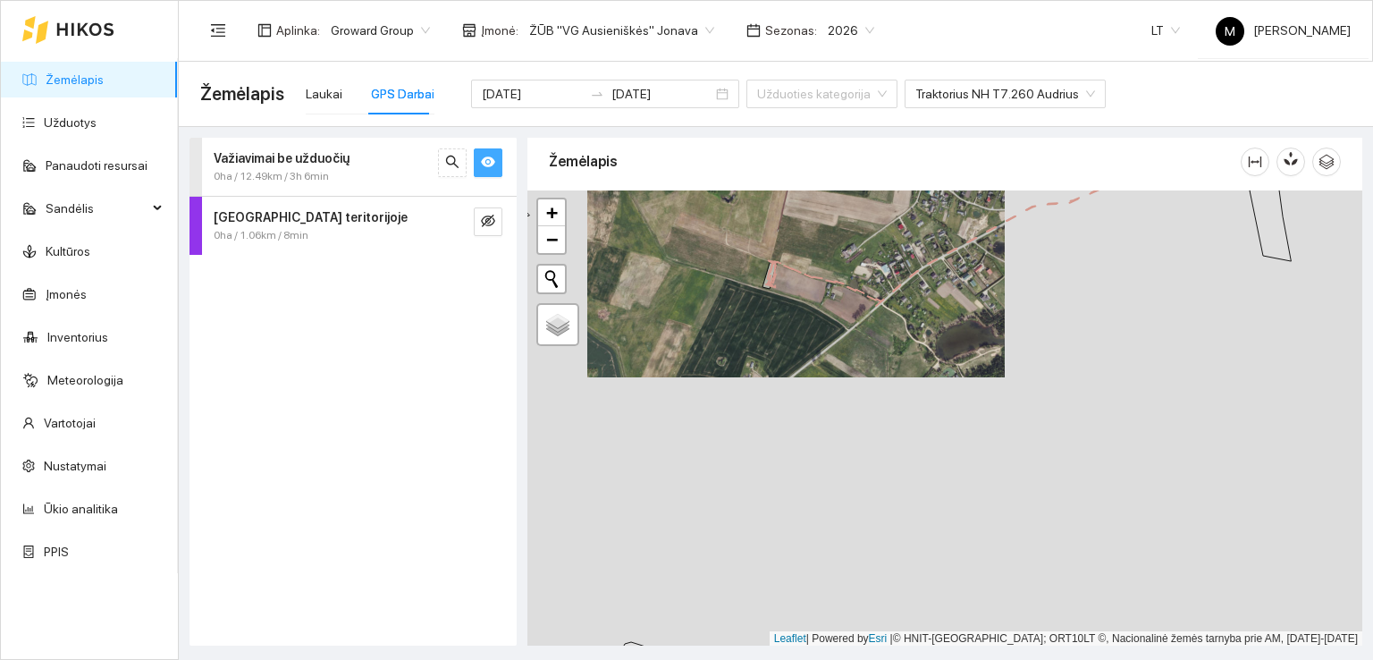
drag, startPoint x: 807, startPoint y: 376, endPoint x: 797, endPoint y: 470, distance: 94.4
click at [797, 470] on div at bounding box center [944, 418] width 835 height 456
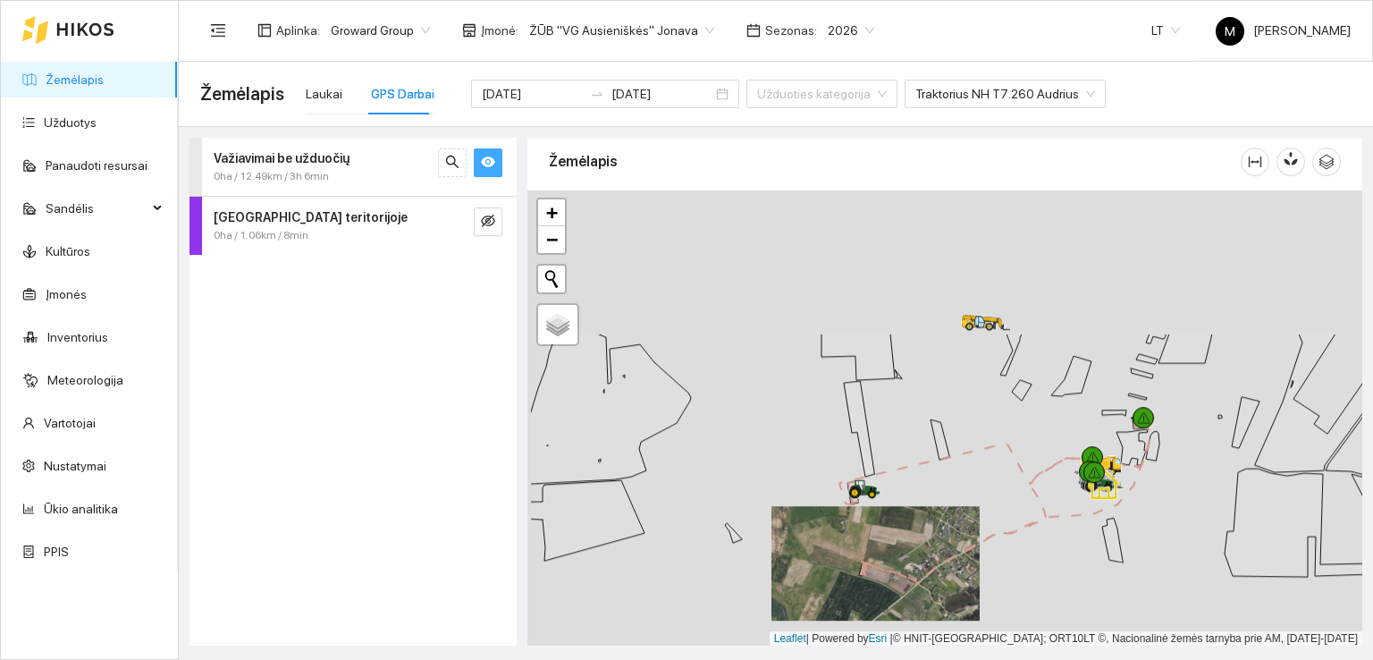
drag, startPoint x: 705, startPoint y: 351, endPoint x: 792, endPoint y: 541, distance: 208.4
click at [792, 541] on div at bounding box center [944, 418] width 835 height 456
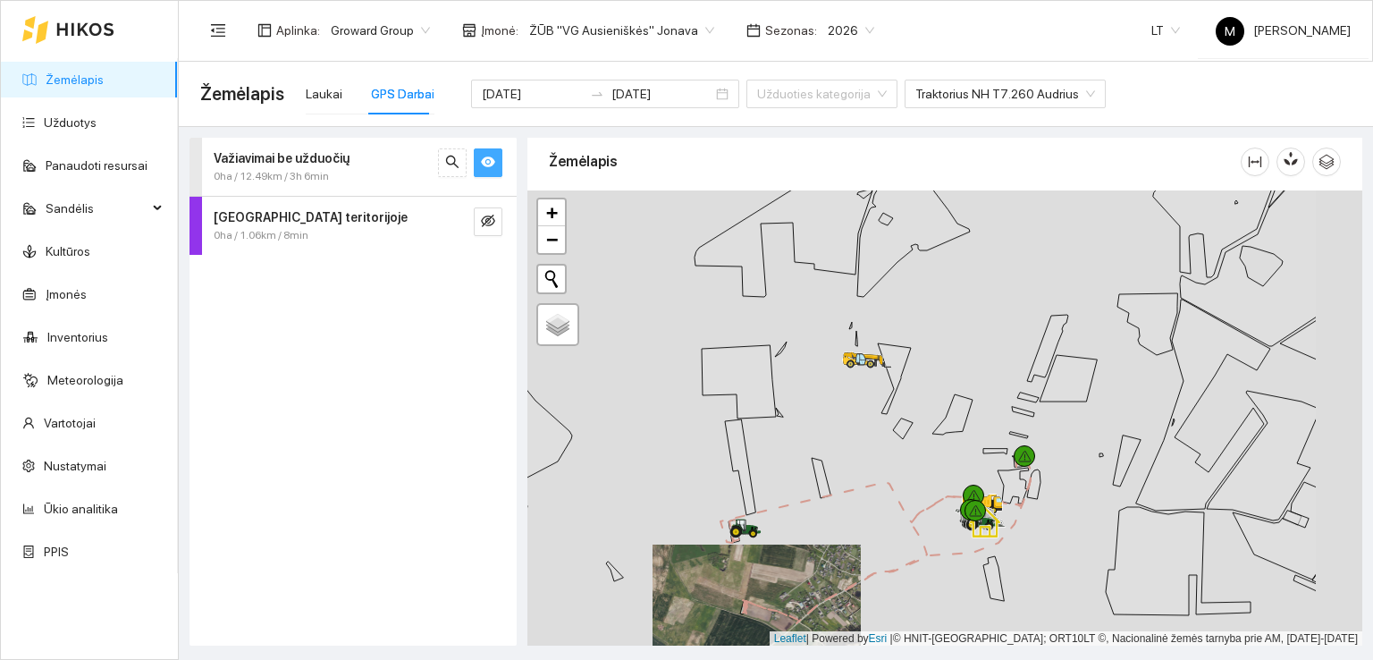
drag, startPoint x: 902, startPoint y: 464, endPoint x: 769, endPoint y: 489, distance: 135.5
click at [769, 489] on div at bounding box center [944, 418] width 835 height 456
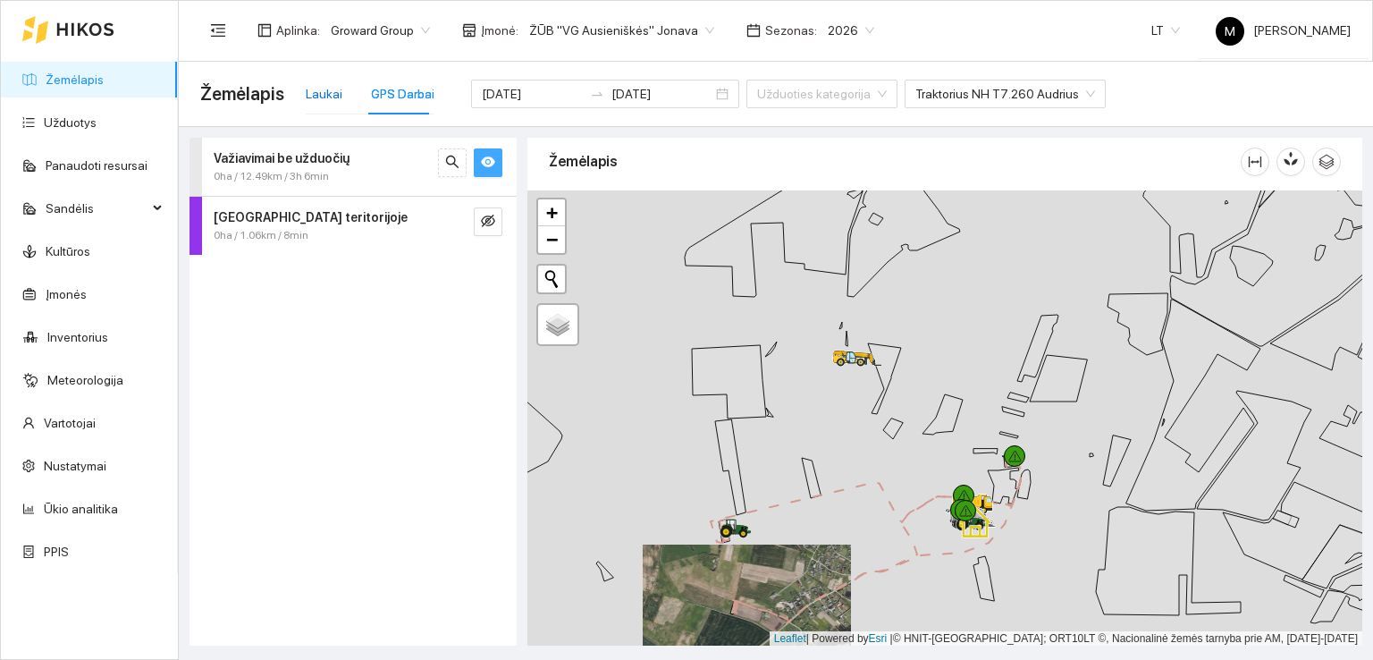
click at [337, 97] on div "Laukai" at bounding box center [324, 94] width 37 height 20
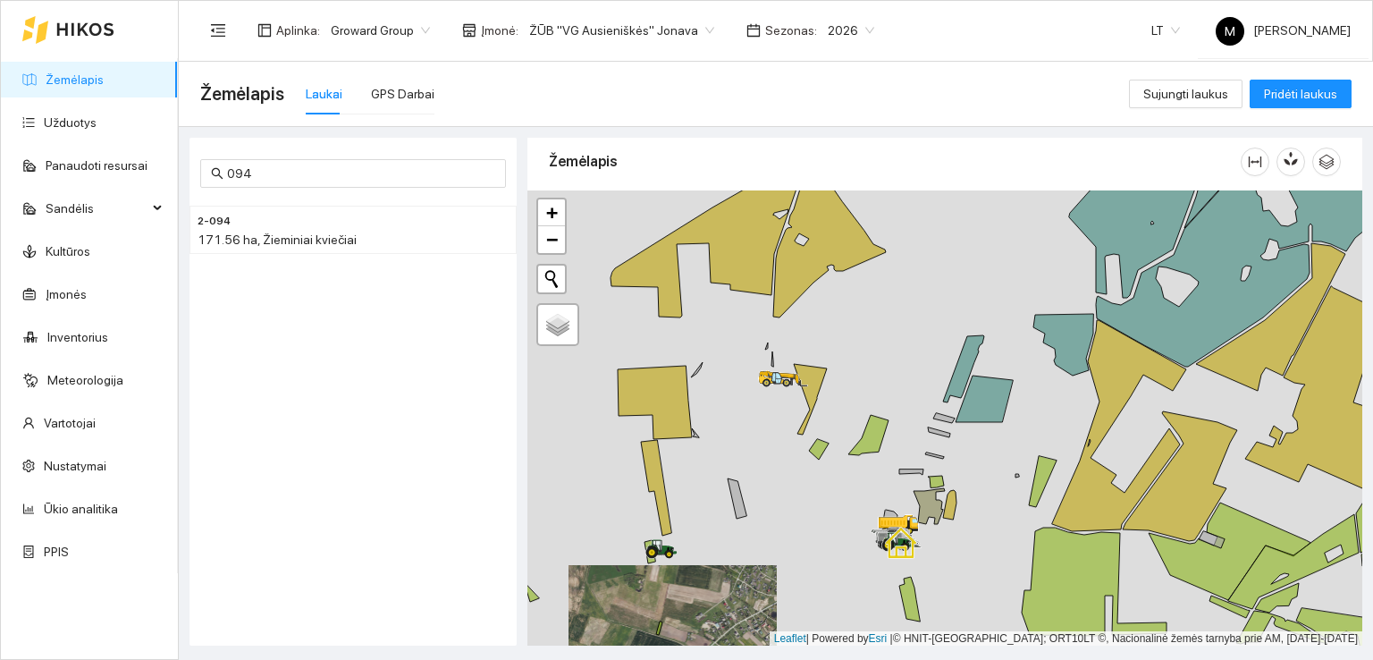
drag, startPoint x: 1050, startPoint y: 391, endPoint x: 754, endPoint y: 420, distance: 297.3
click at [956, 420] on icon at bounding box center [984, 398] width 57 height 46
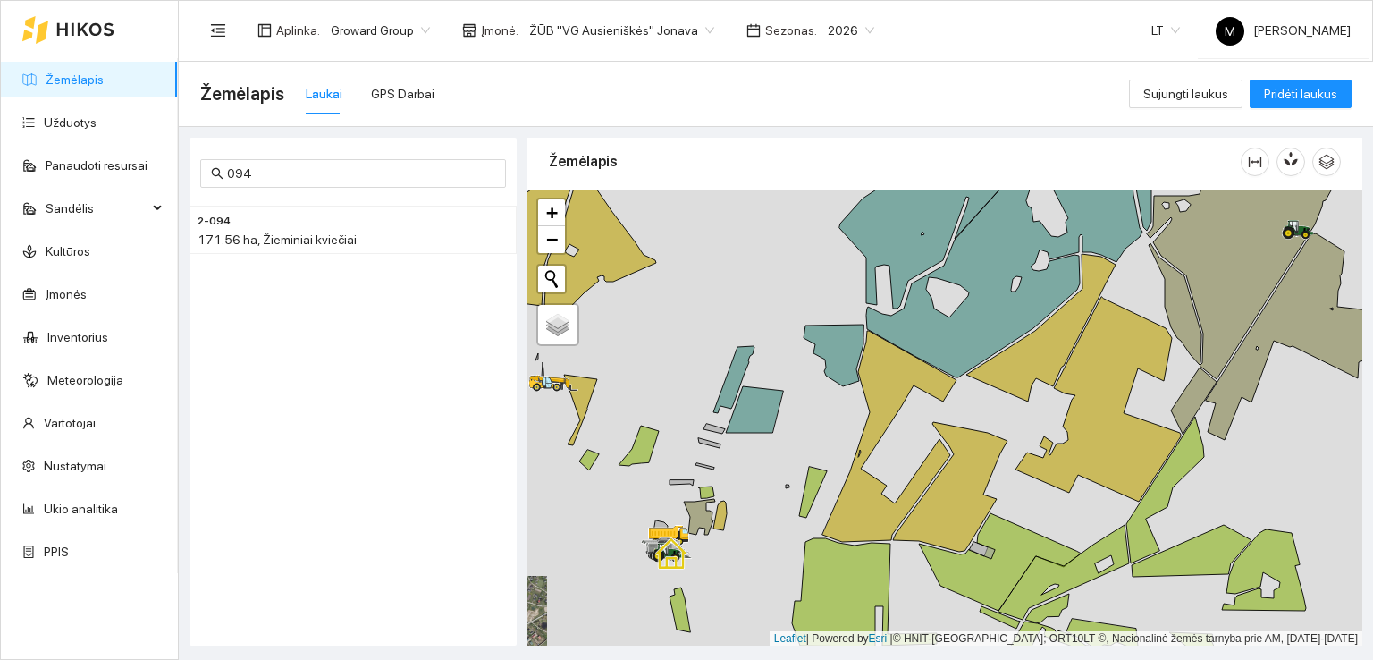
click at [104, 87] on link "Žemėlapis" at bounding box center [75, 79] width 58 height 14
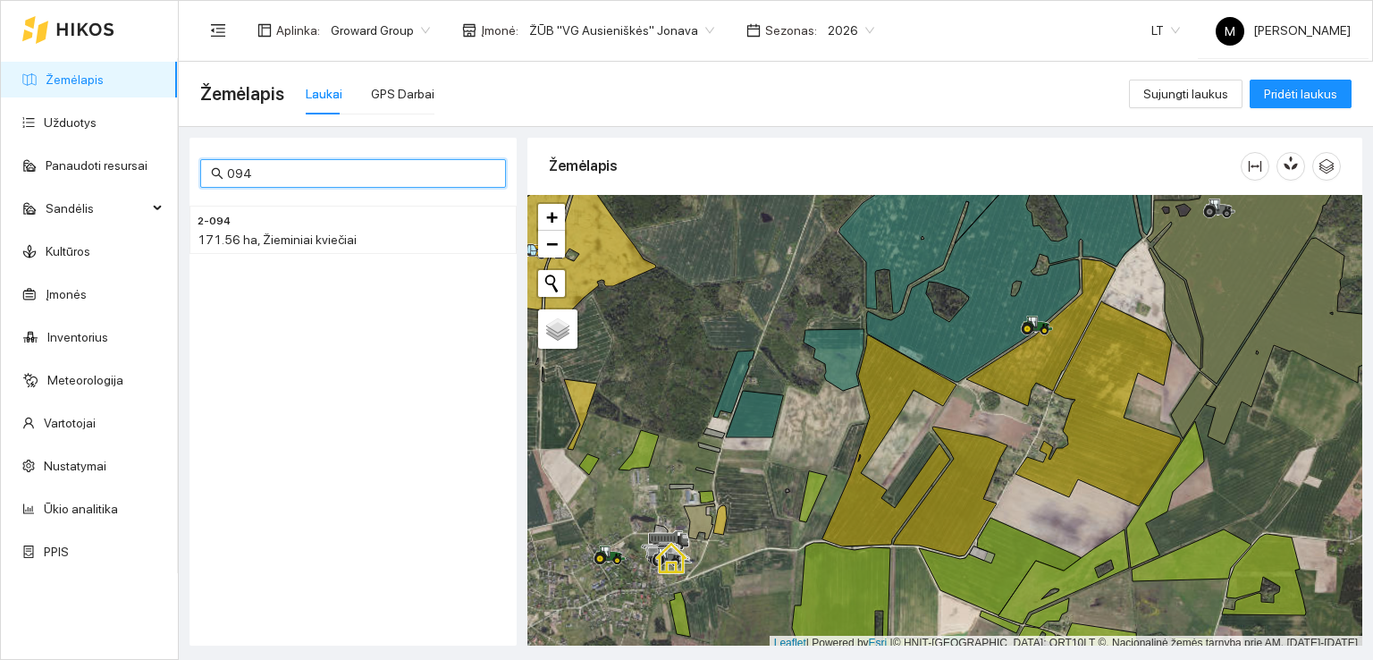
click at [297, 173] on input "094" at bounding box center [361, 174] width 268 height 20
type input "0"
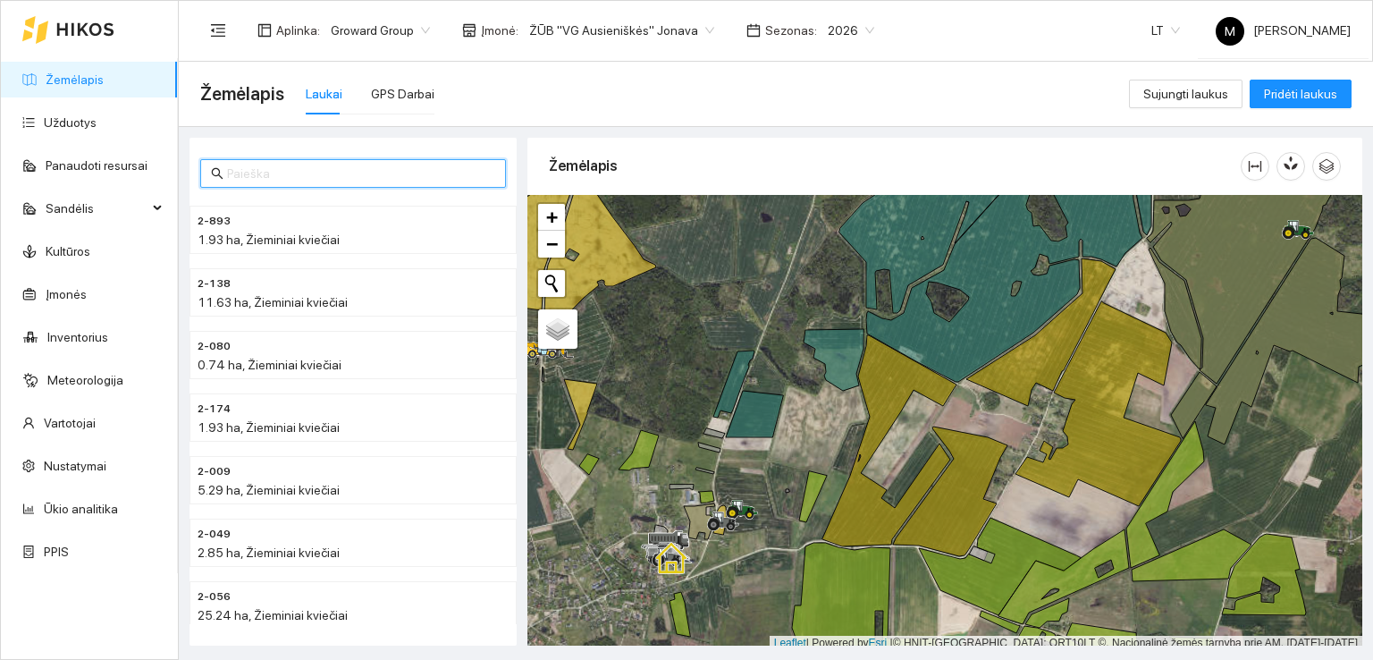
scroll to position [4, 0]
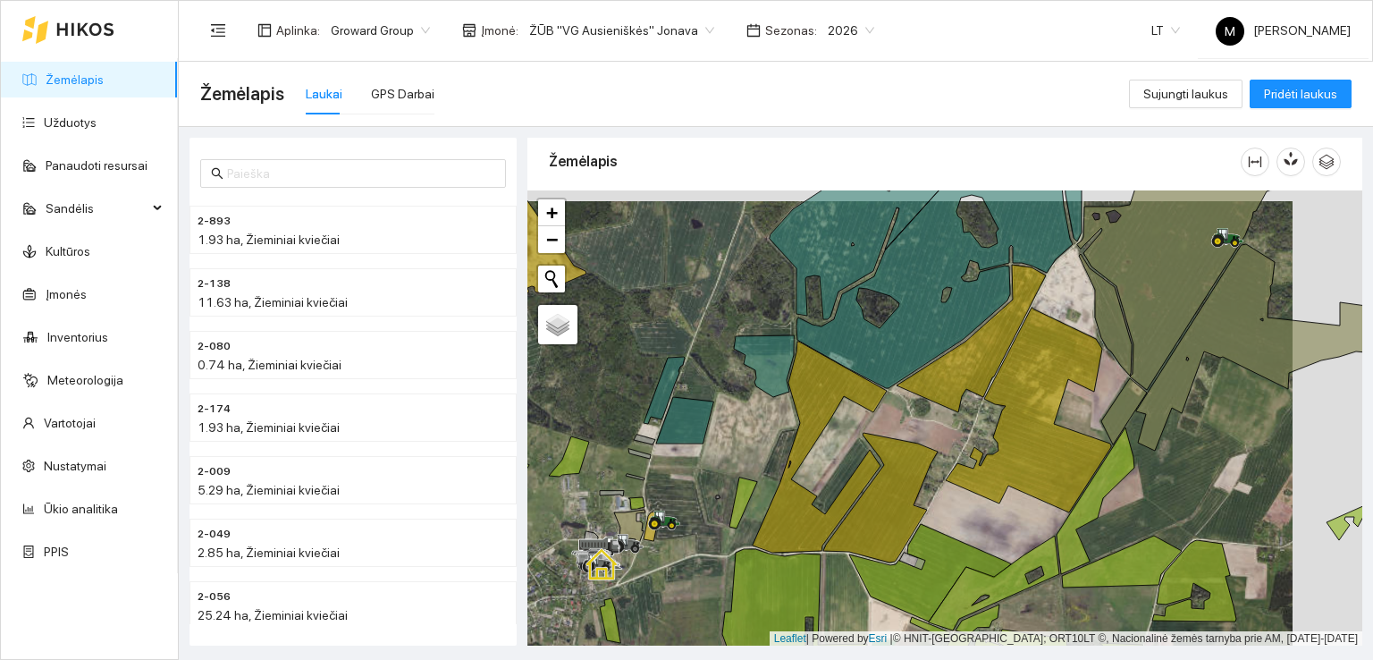
drag, startPoint x: 1005, startPoint y: 494, endPoint x: 959, endPoint y: 417, distance: 90.1
click at [959, 417] on icon at bounding box center [1028, 409] width 165 height 205
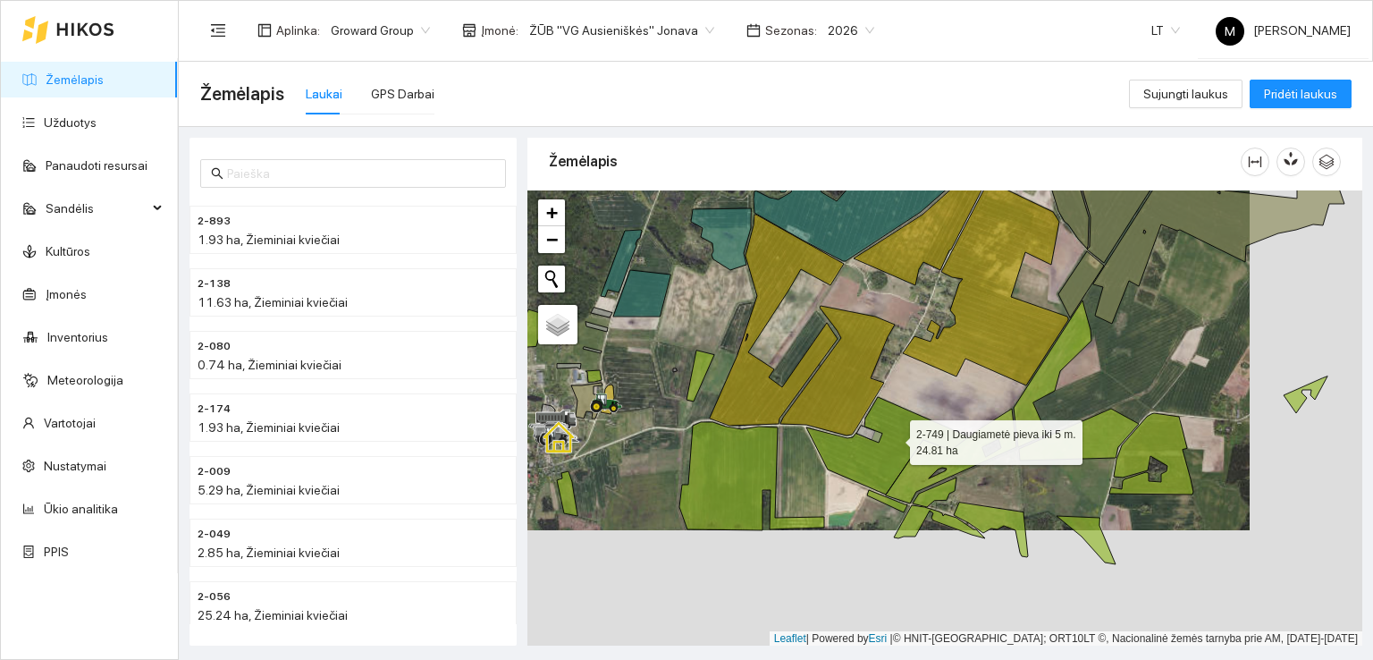
drag, startPoint x: 906, startPoint y: 463, endPoint x: 897, endPoint y: 437, distance: 27.7
click at [897, 437] on icon at bounding box center [887, 445] width 162 height 97
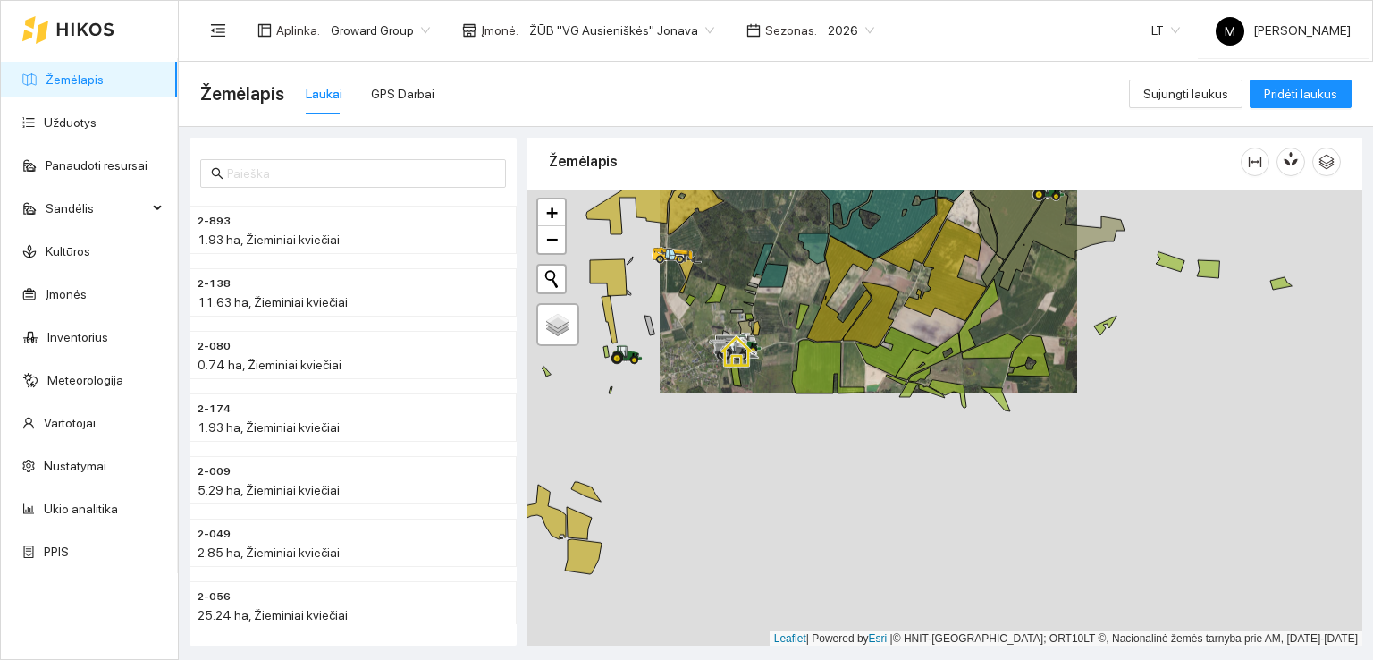
drag, startPoint x: 866, startPoint y: 537, endPoint x: 880, endPoint y: 412, distance: 126.0
click at [880, 414] on div at bounding box center [944, 418] width 835 height 456
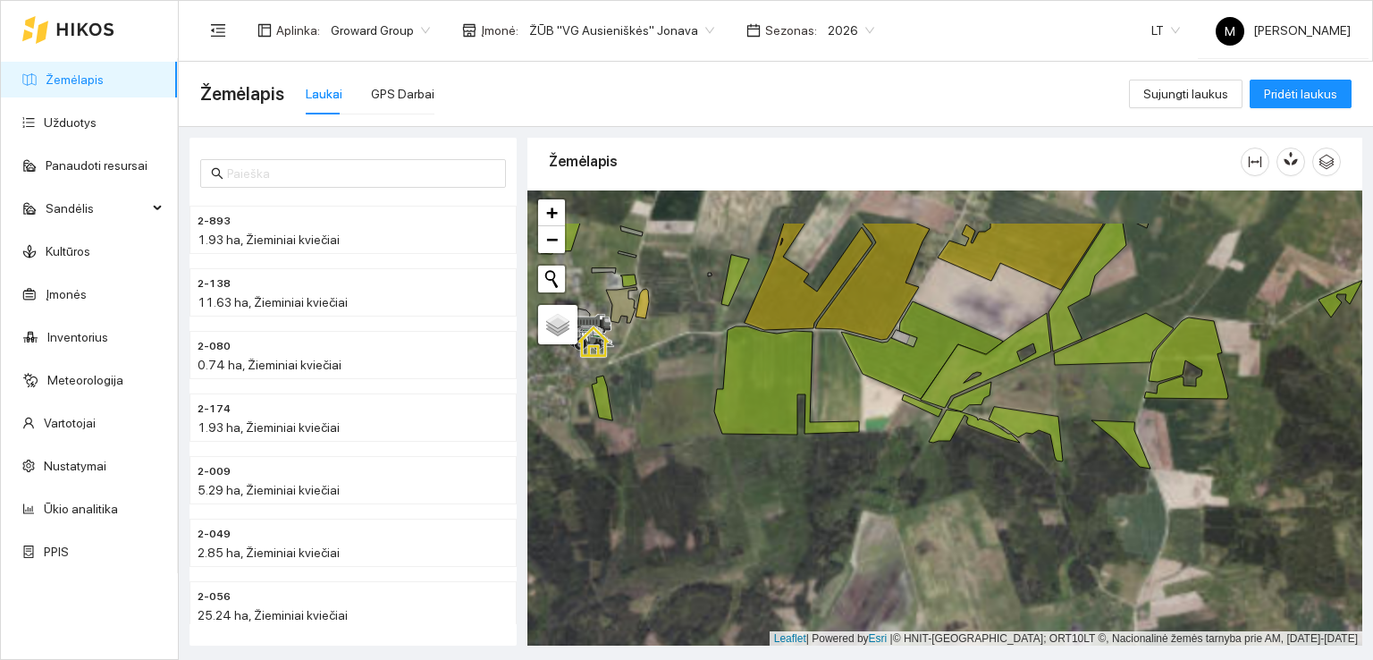
drag, startPoint x: 900, startPoint y: 485, endPoint x: 863, endPoint y: 502, distance: 40.4
click at [867, 501] on div at bounding box center [944, 418] width 835 height 456
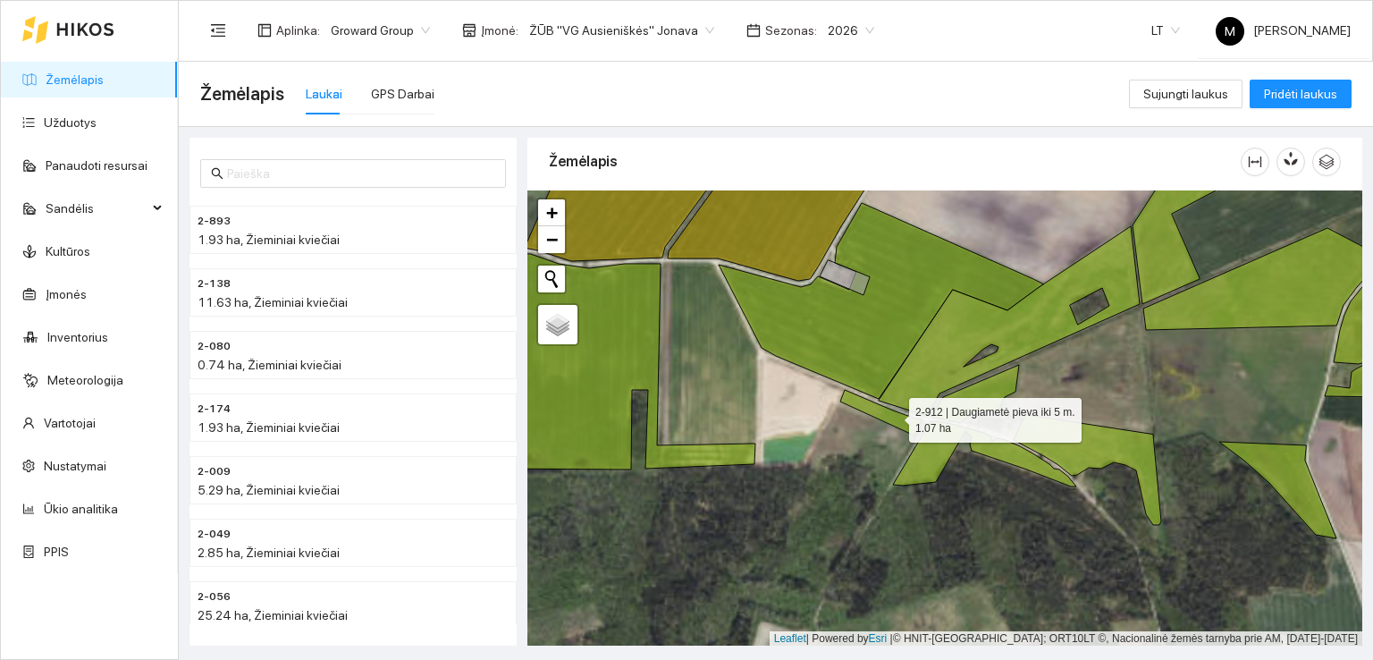
click at [893, 415] on icon at bounding box center [880, 413] width 81 height 46
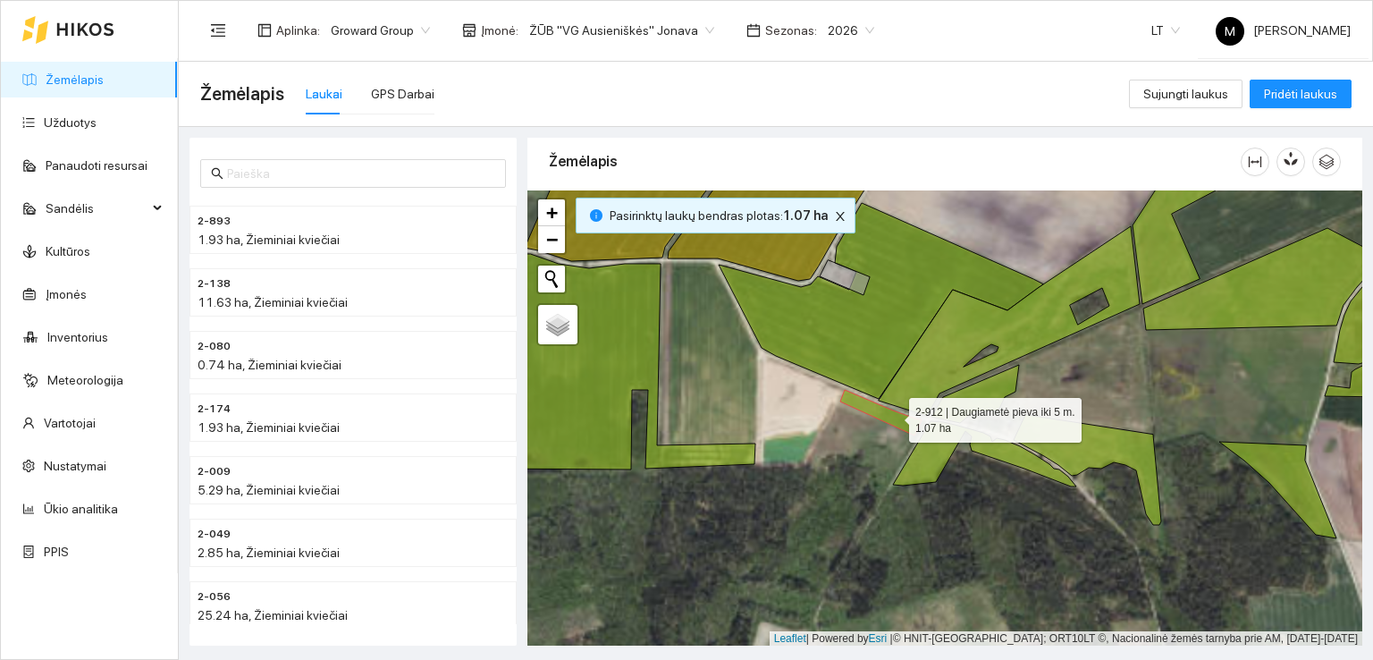
scroll to position [8612, 0]
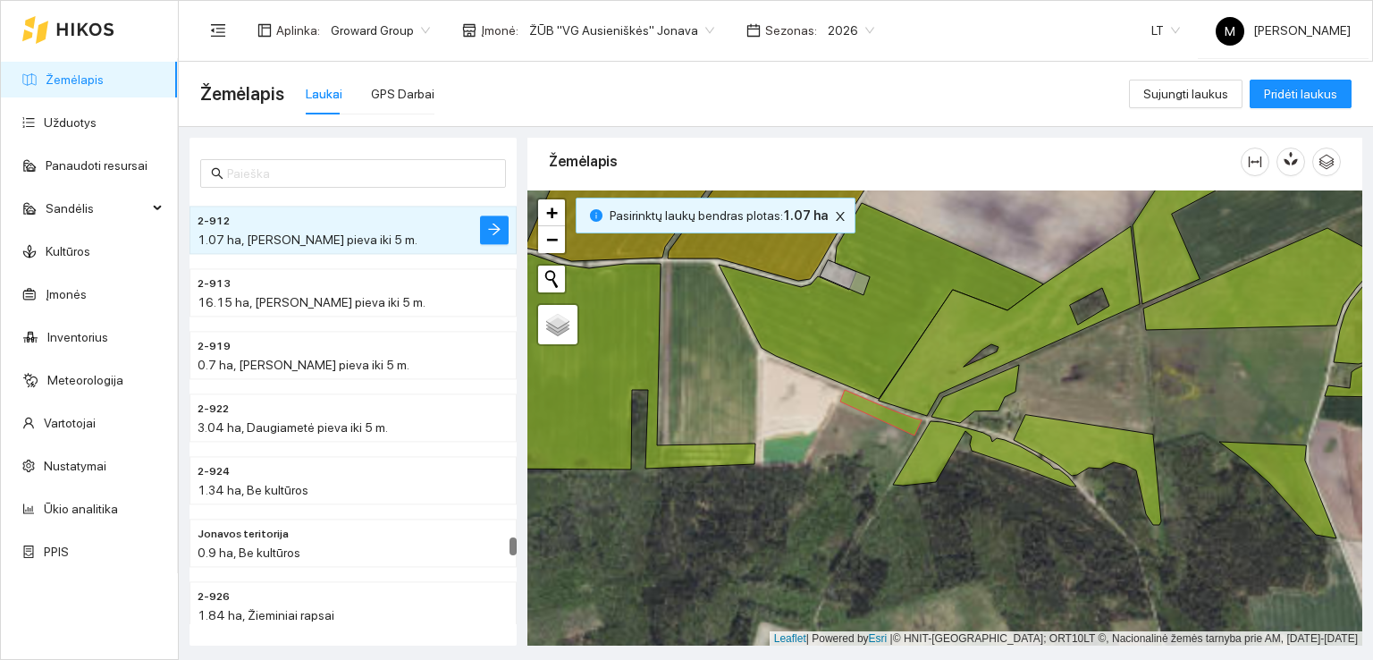
drag, startPoint x: 783, startPoint y: 376, endPoint x: 1008, endPoint y: 584, distance: 306.2
click at [1008, 584] on div at bounding box center [944, 418] width 835 height 456
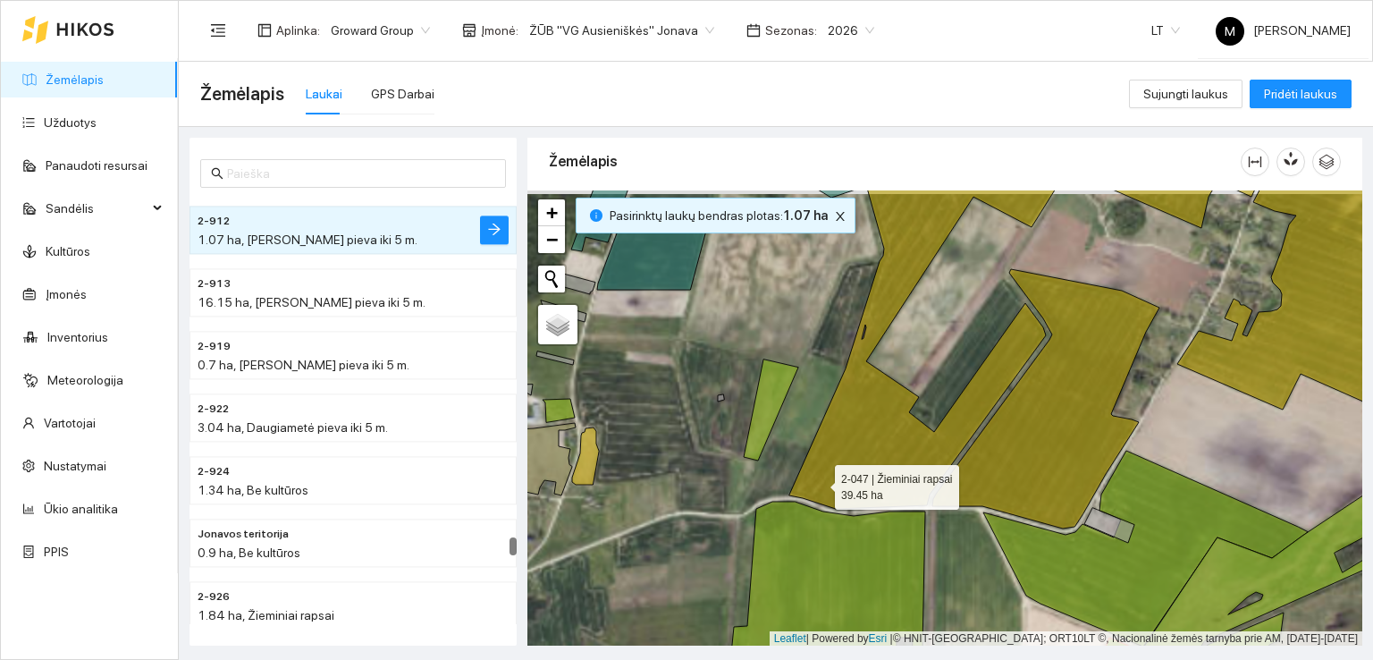
drag, startPoint x: 769, startPoint y: 429, endPoint x: 875, endPoint y: 530, distance: 146.7
click at [875, 509] on icon at bounding box center [923, 344] width 269 height 327
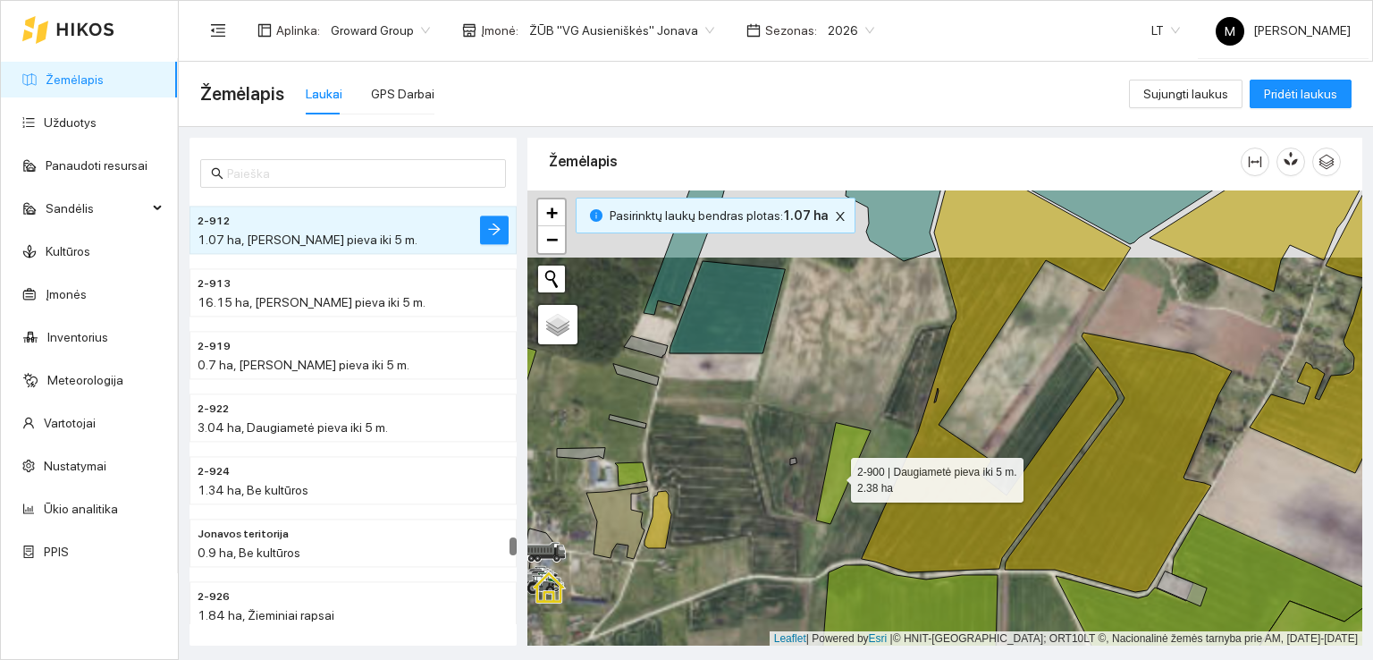
click at [835, 475] on icon at bounding box center [843, 473] width 55 height 101
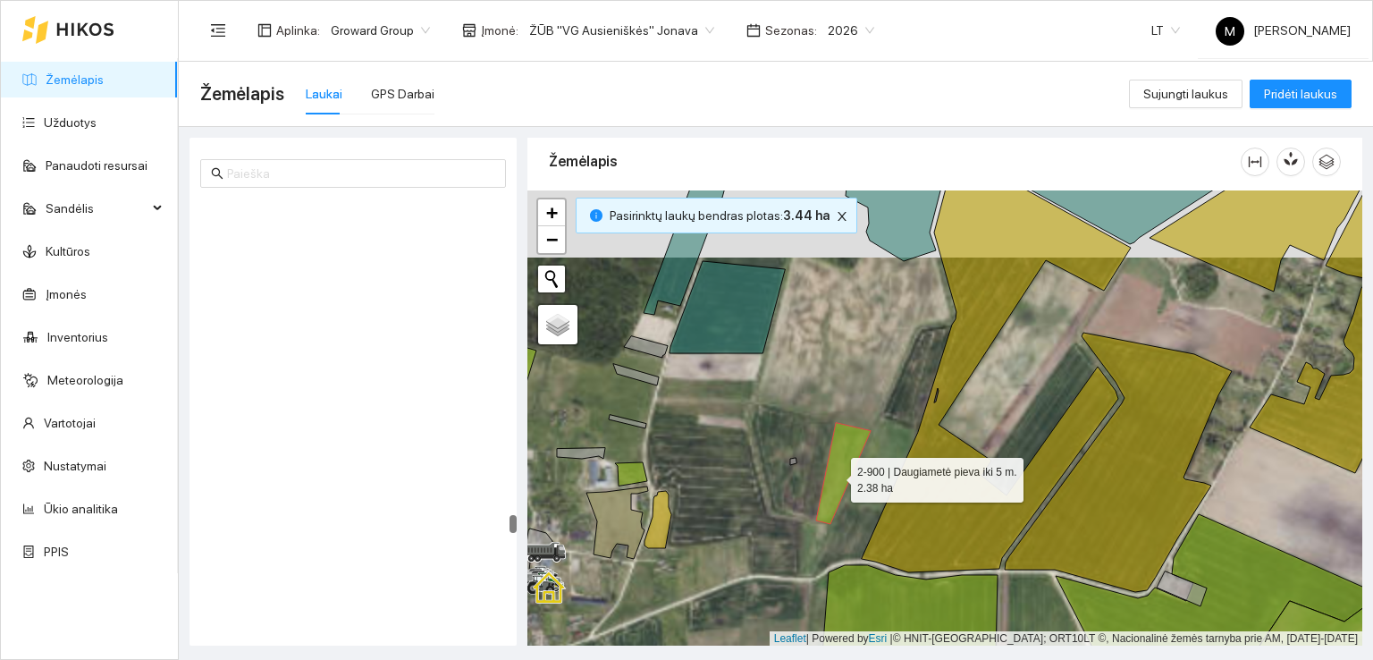
scroll to position [8050, 0]
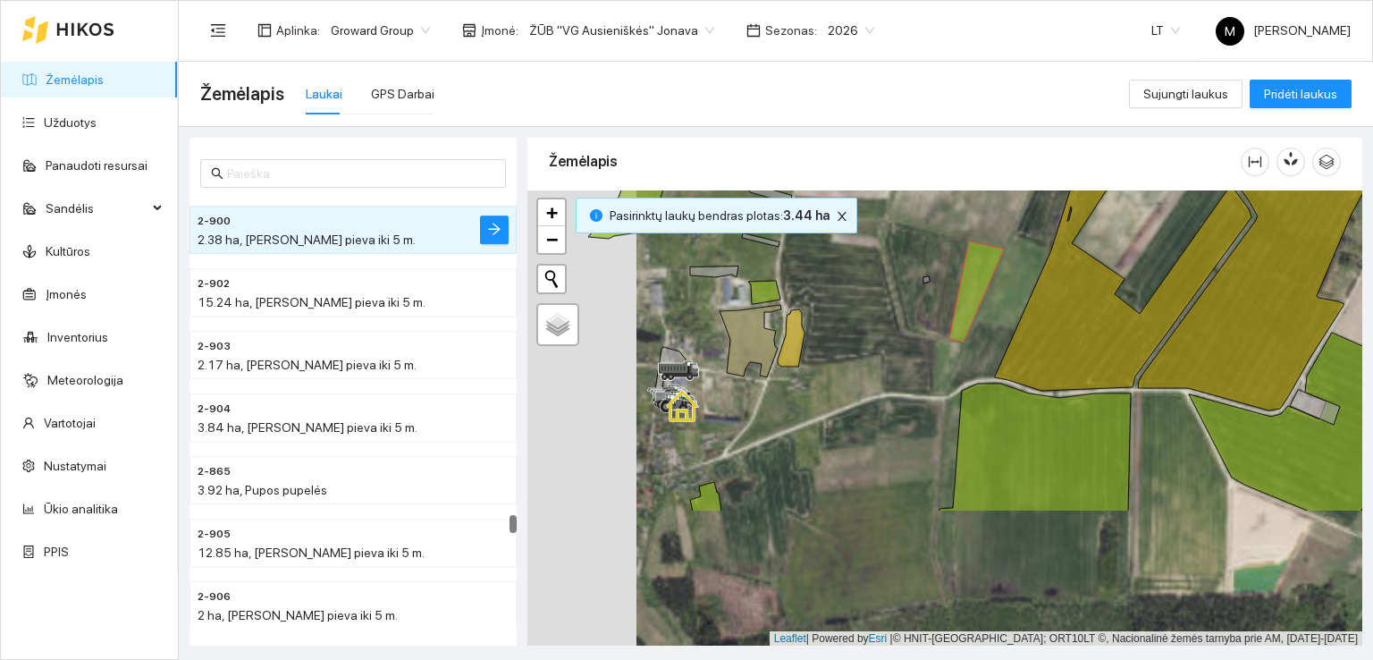
drag, startPoint x: 733, startPoint y: 590, endPoint x: 866, endPoint y: 409, distance: 225.1
click at [866, 409] on div at bounding box center [944, 418] width 835 height 456
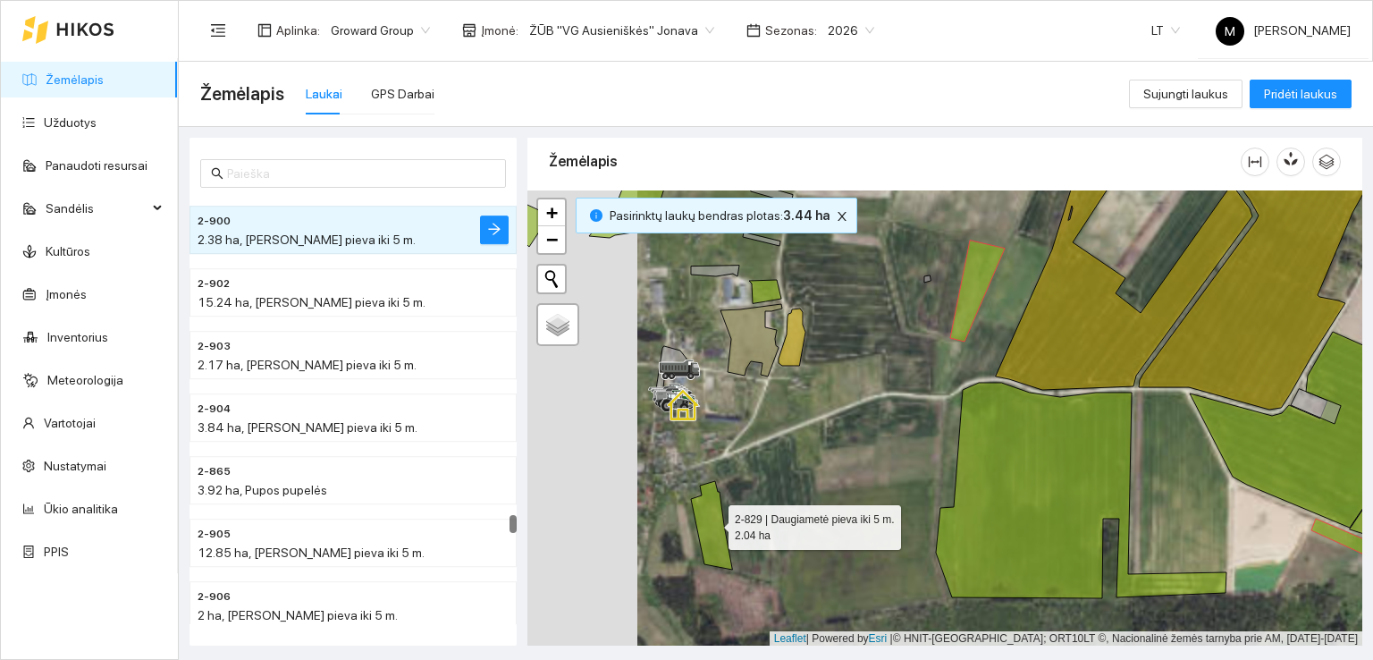
click at [712, 522] on icon at bounding box center [711, 525] width 41 height 88
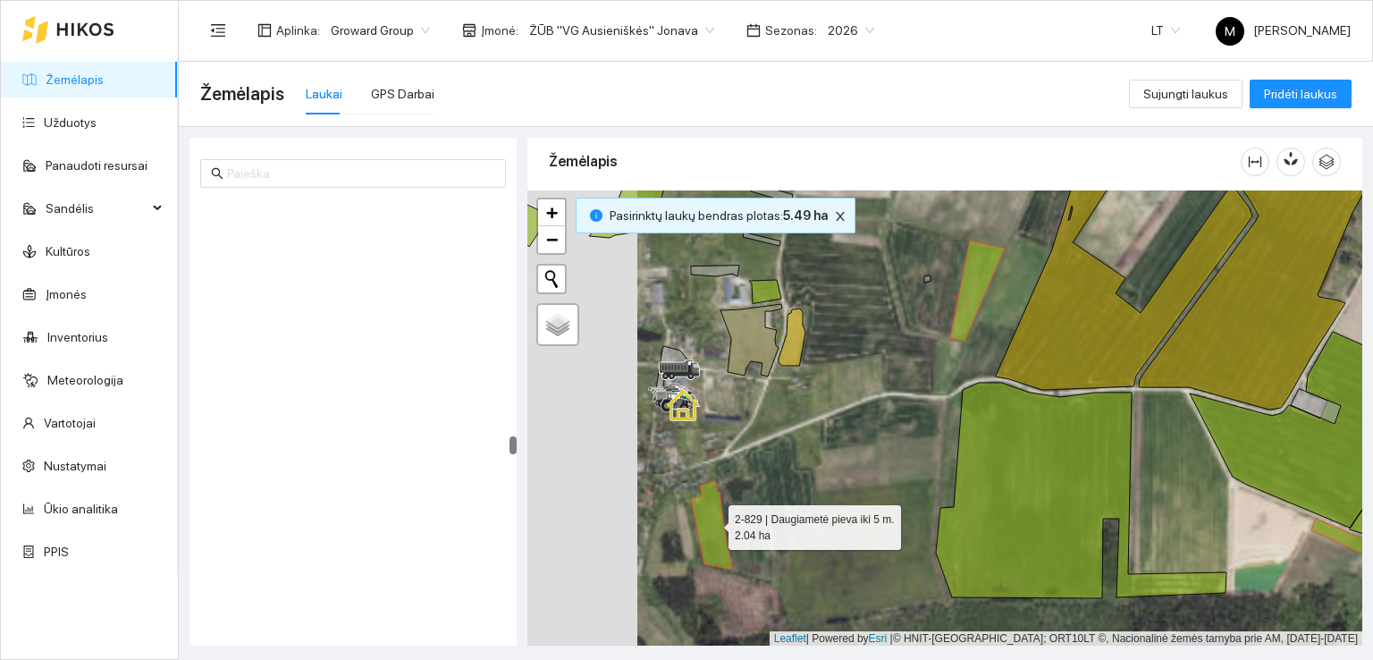
scroll to position [6053, 0]
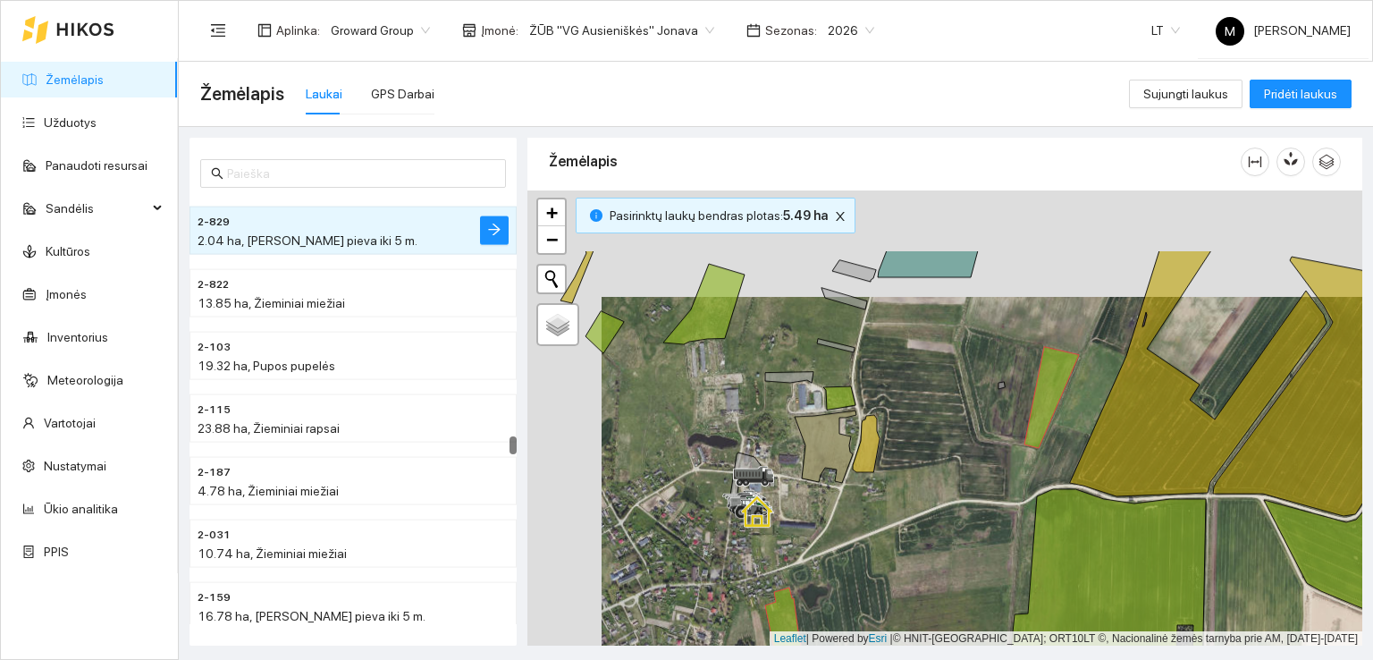
drag, startPoint x: 811, startPoint y: 457, endPoint x: 888, endPoint y: 569, distance: 136.4
click at [888, 569] on div at bounding box center [944, 418] width 835 height 456
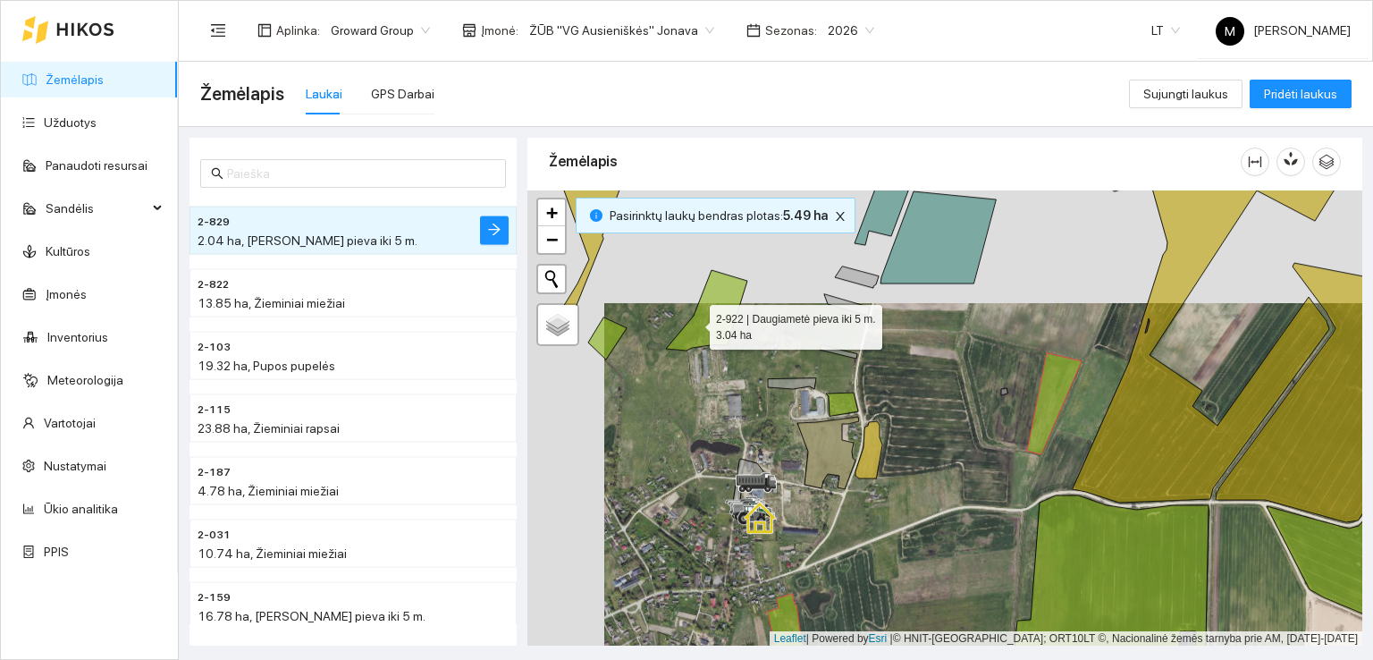
click at [694, 322] on icon at bounding box center [706, 310] width 81 height 80
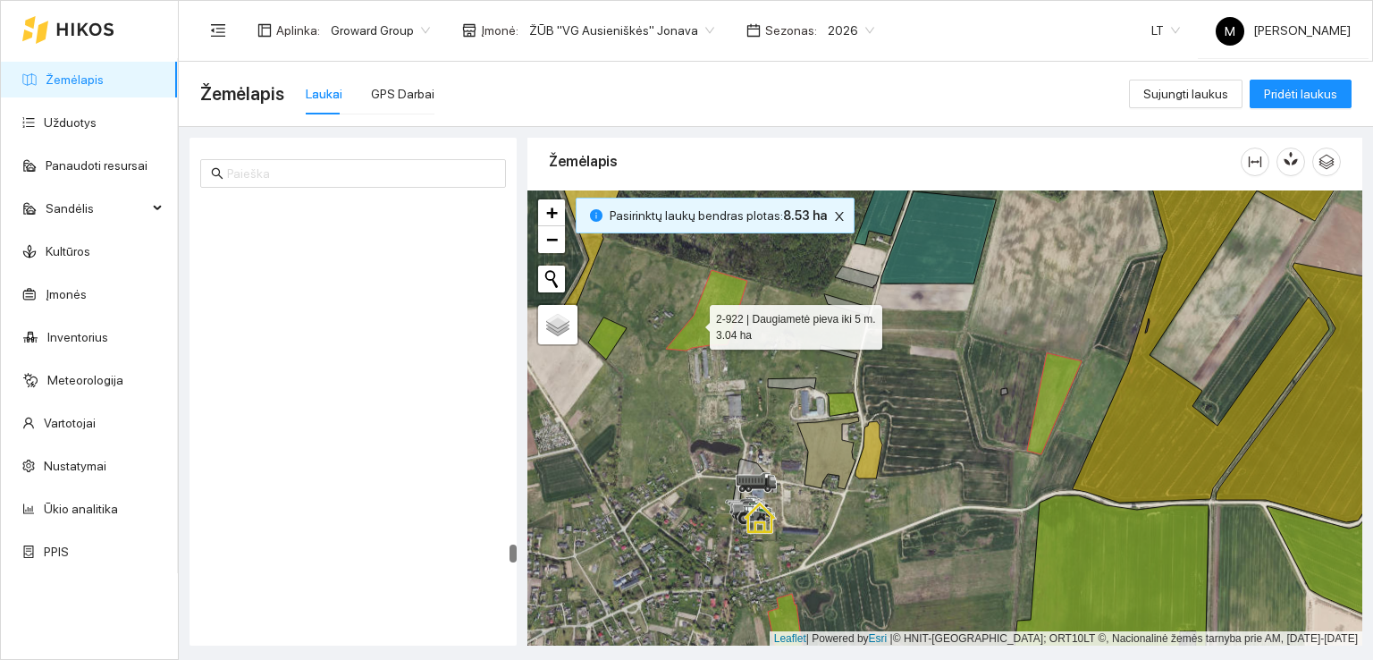
scroll to position [8803, 0]
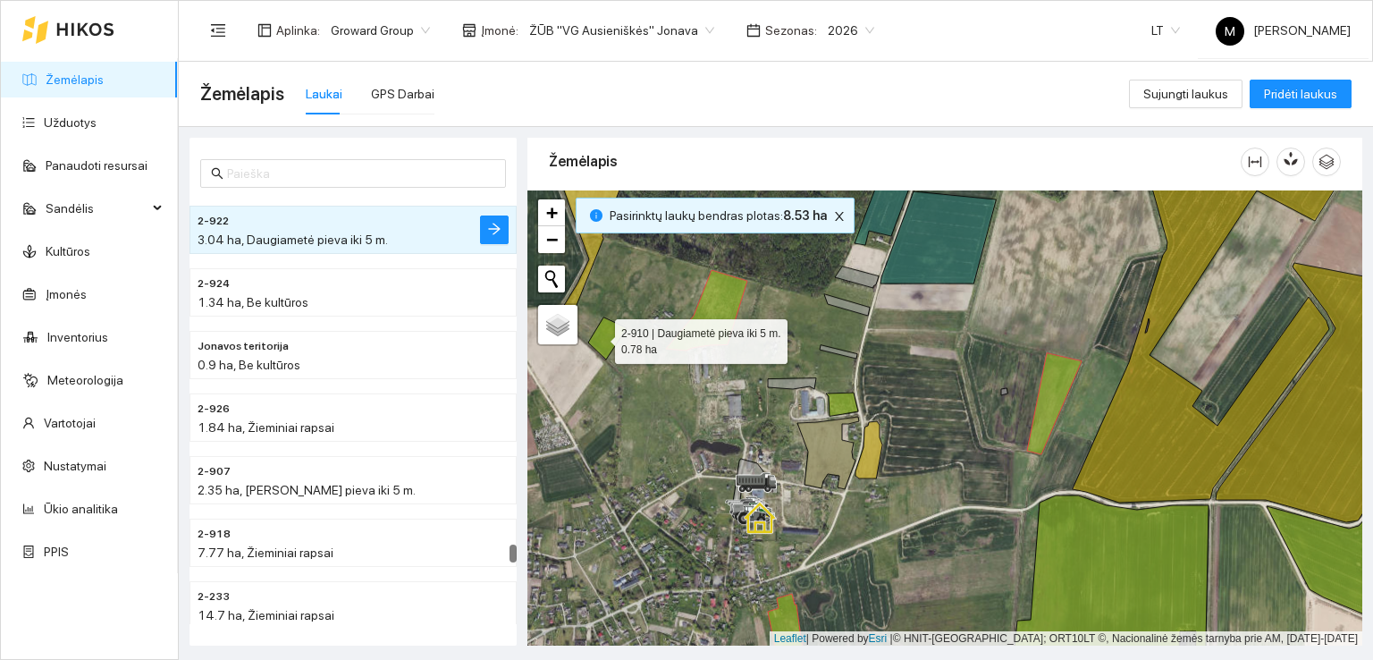
click at [599, 336] on icon at bounding box center [607, 338] width 38 height 42
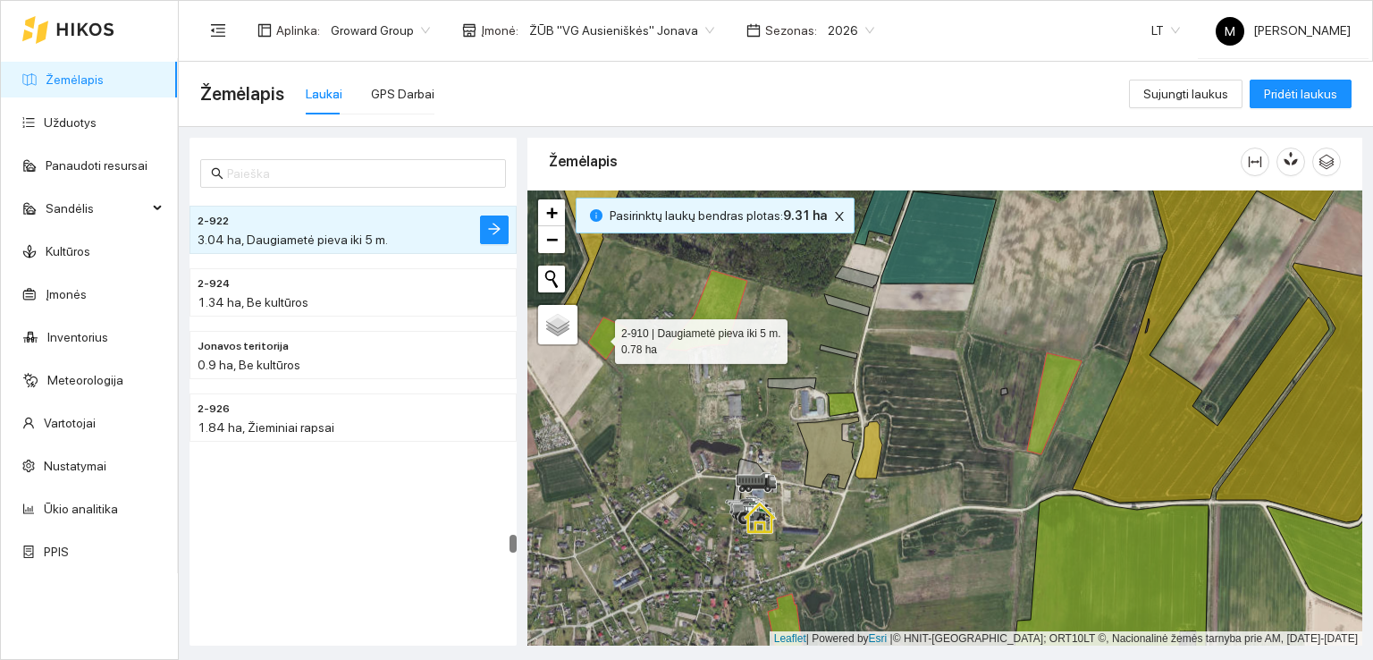
scroll to position [8553, 0]
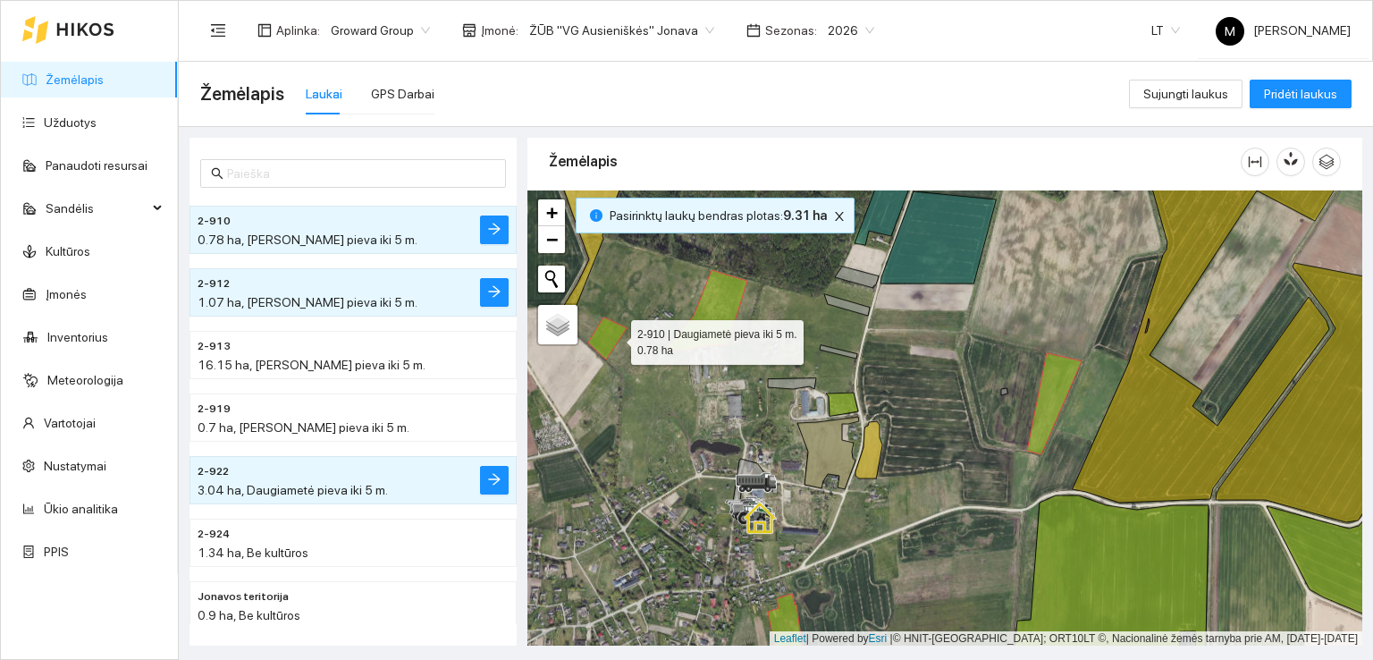
click at [615, 337] on icon at bounding box center [607, 338] width 38 height 42
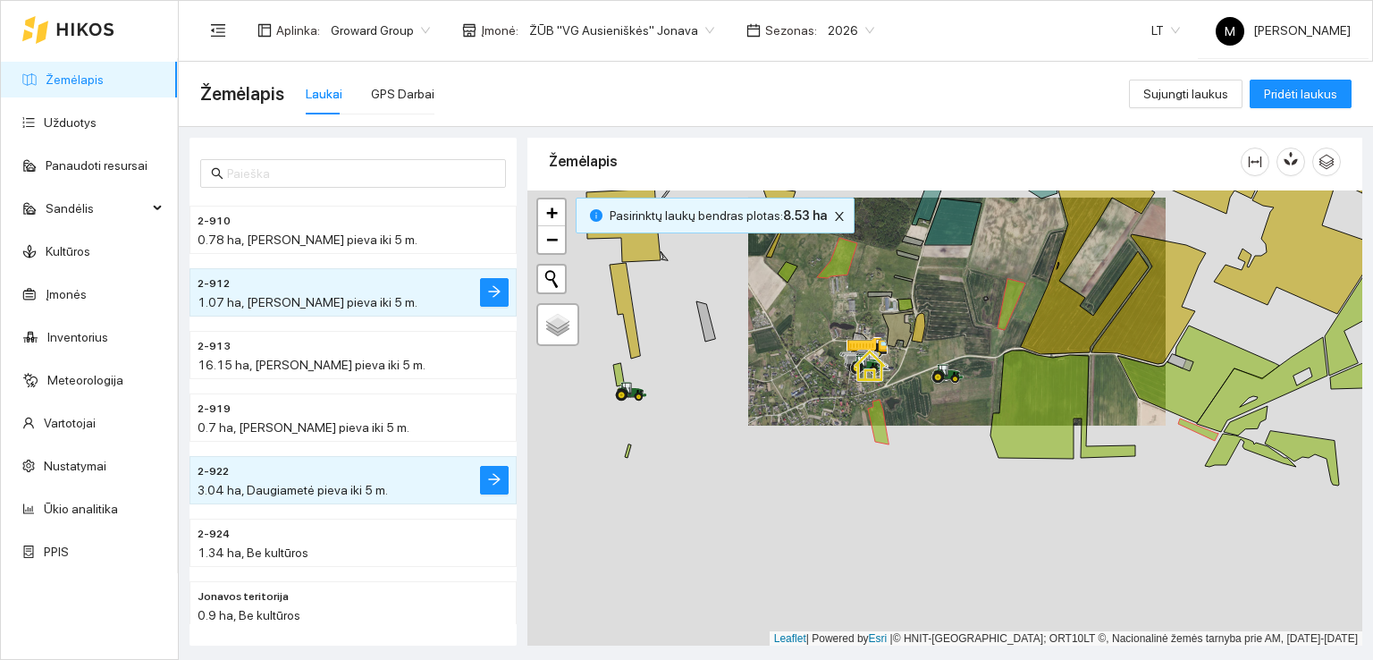
drag, startPoint x: 872, startPoint y: 569, endPoint x: 940, endPoint y: 340, distance: 239.8
click at [938, 344] on div at bounding box center [944, 418] width 835 height 456
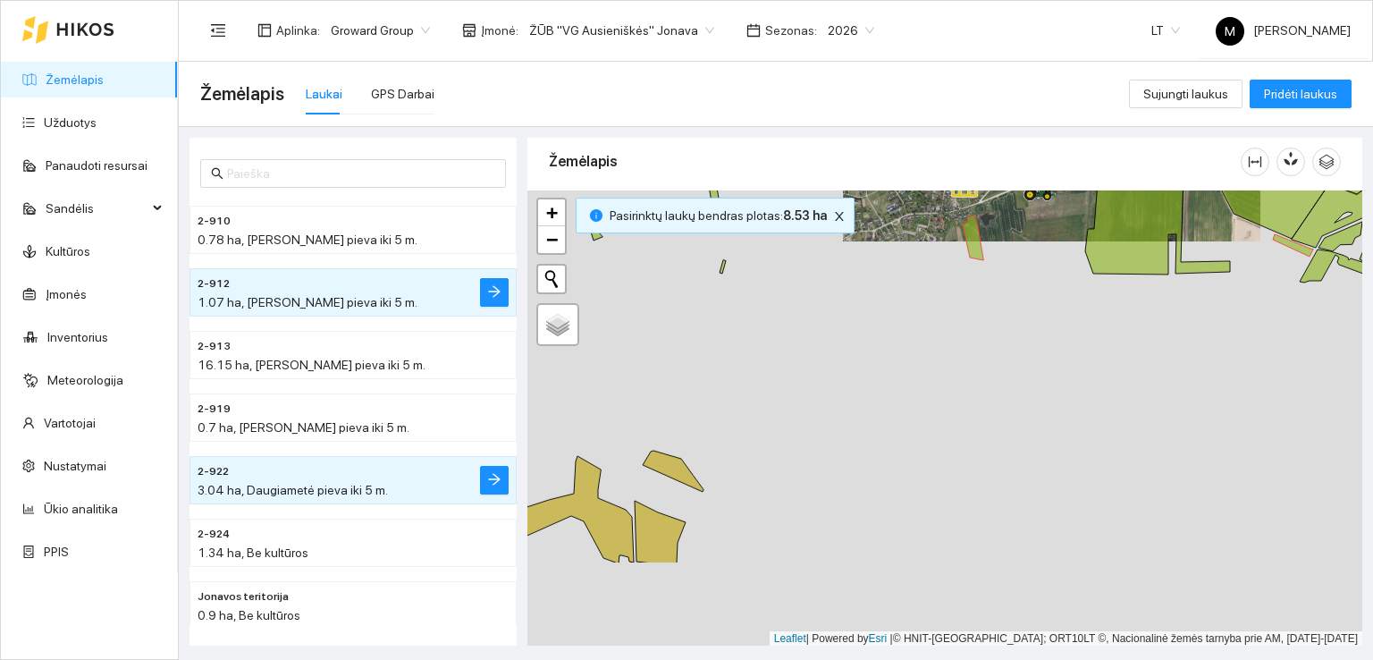
drag, startPoint x: 772, startPoint y: 502, endPoint x: 846, endPoint y: 350, distance: 169.5
click at [844, 352] on div at bounding box center [944, 418] width 835 height 456
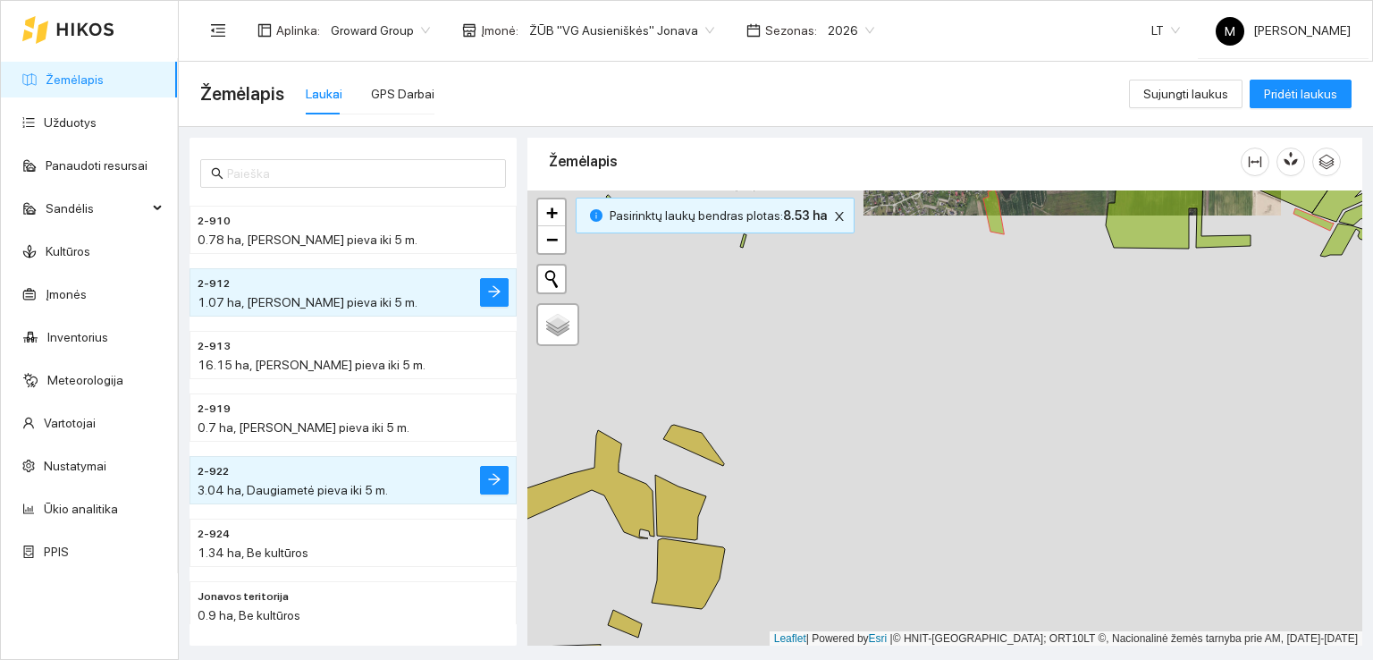
drag, startPoint x: 787, startPoint y: 514, endPoint x: 874, endPoint y: 330, distance: 203.9
click at [873, 330] on div at bounding box center [944, 418] width 835 height 456
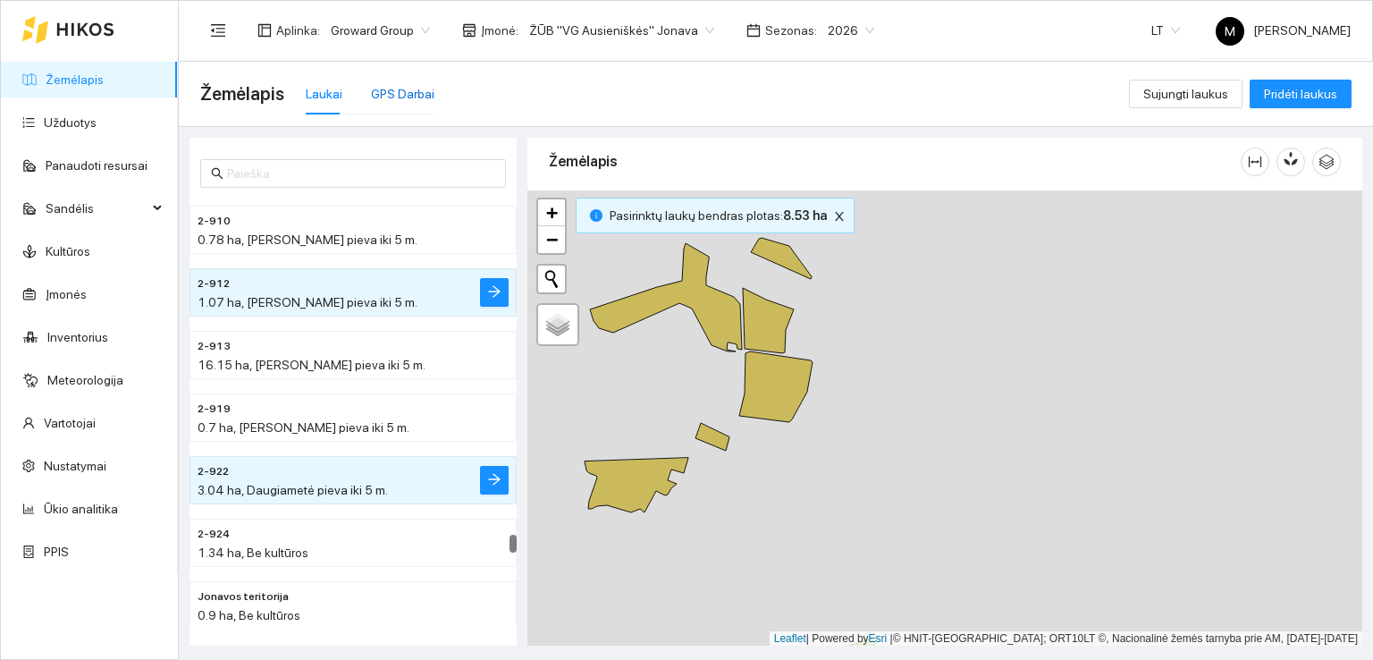
click at [400, 96] on div "GPS Darbai" at bounding box center [402, 94] width 63 height 20
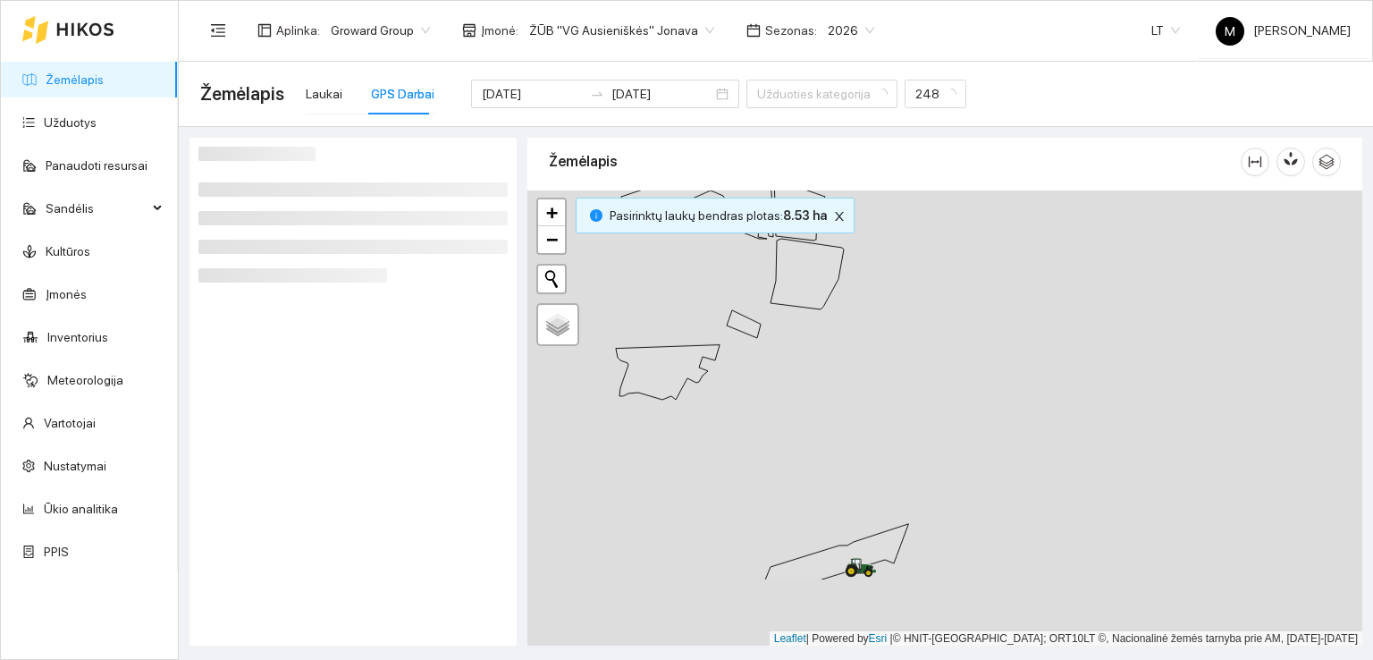
drag, startPoint x: 813, startPoint y: 415, endPoint x: 847, endPoint y: 278, distance: 140.9
click at [847, 283] on div at bounding box center [944, 418] width 835 height 456
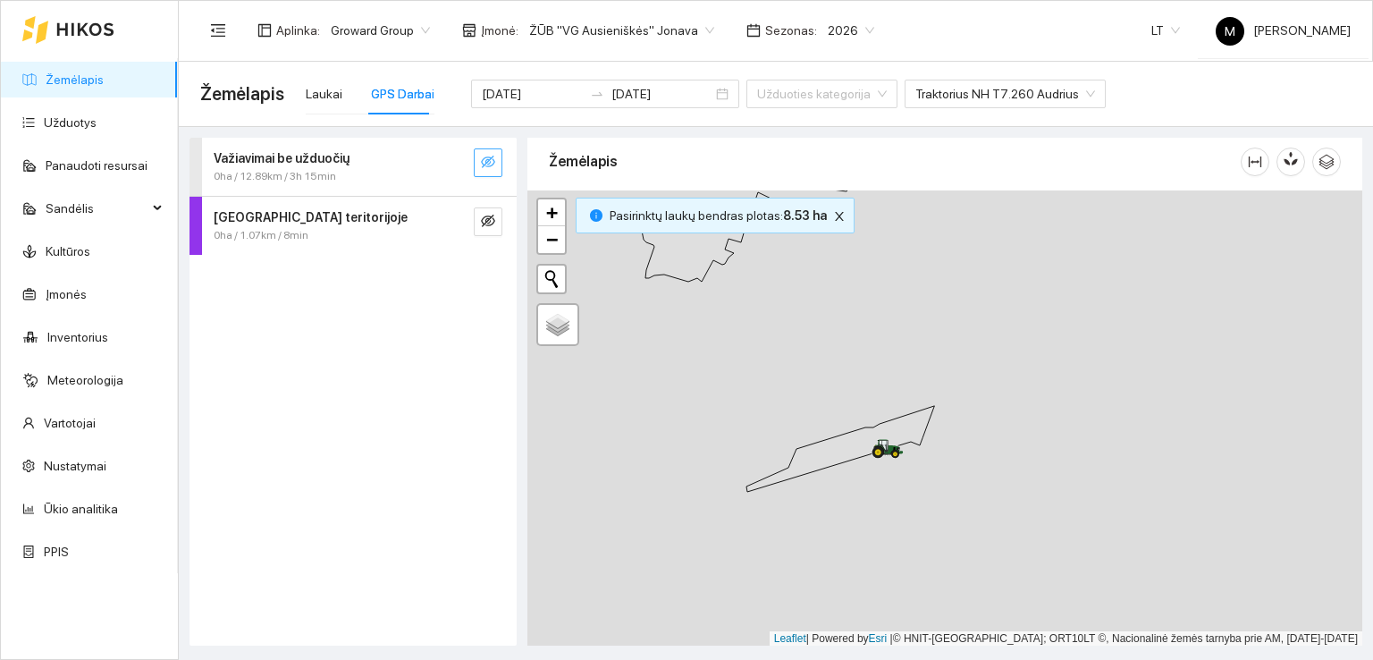
click at [481, 156] on icon "eye-invisible" at bounding box center [488, 162] width 14 height 14
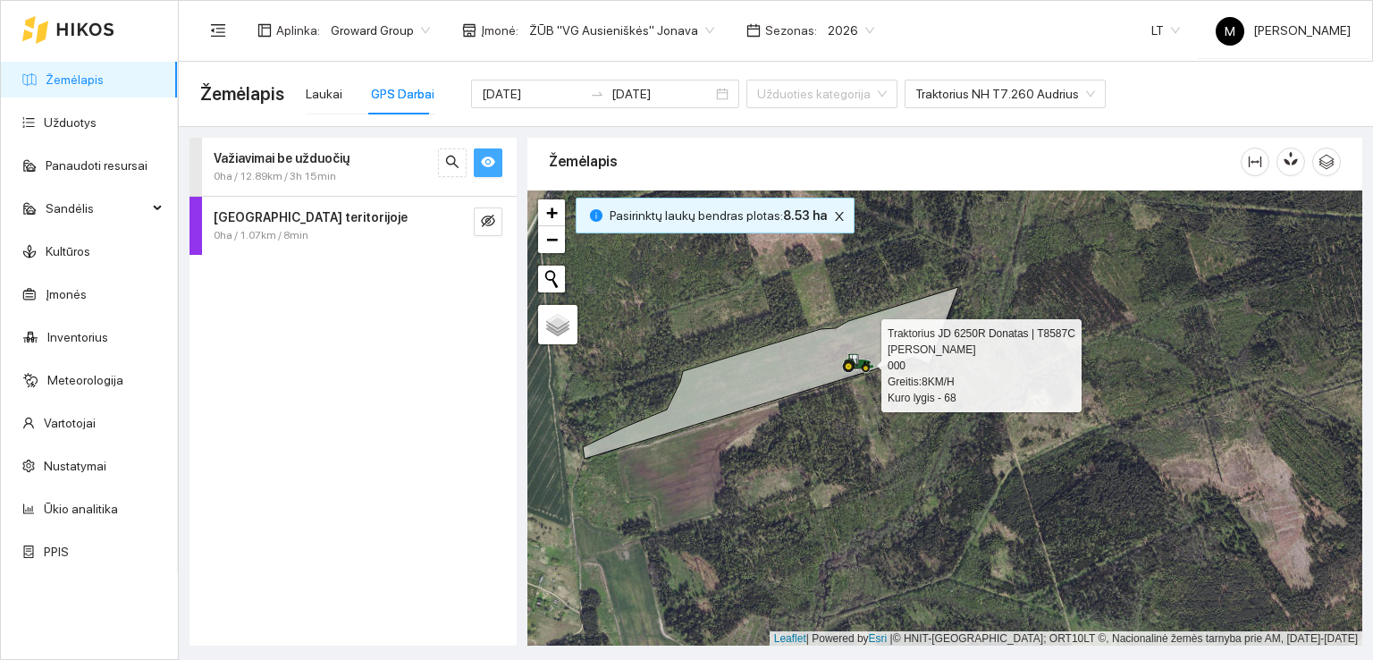
click at [855, 362] on icon at bounding box center [853, 360] width 9 height 12
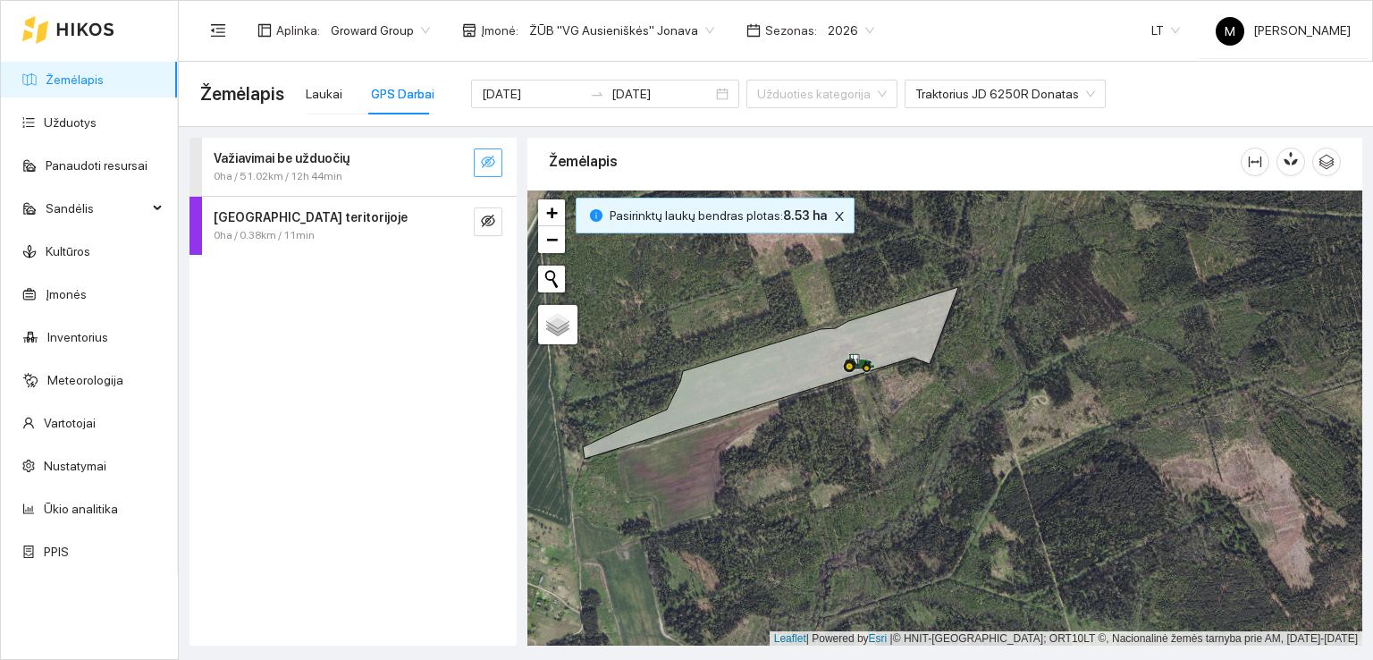
click at [481, 162] on icon "eye-invisible" at bounding box center [488, 162] width 14 height 14
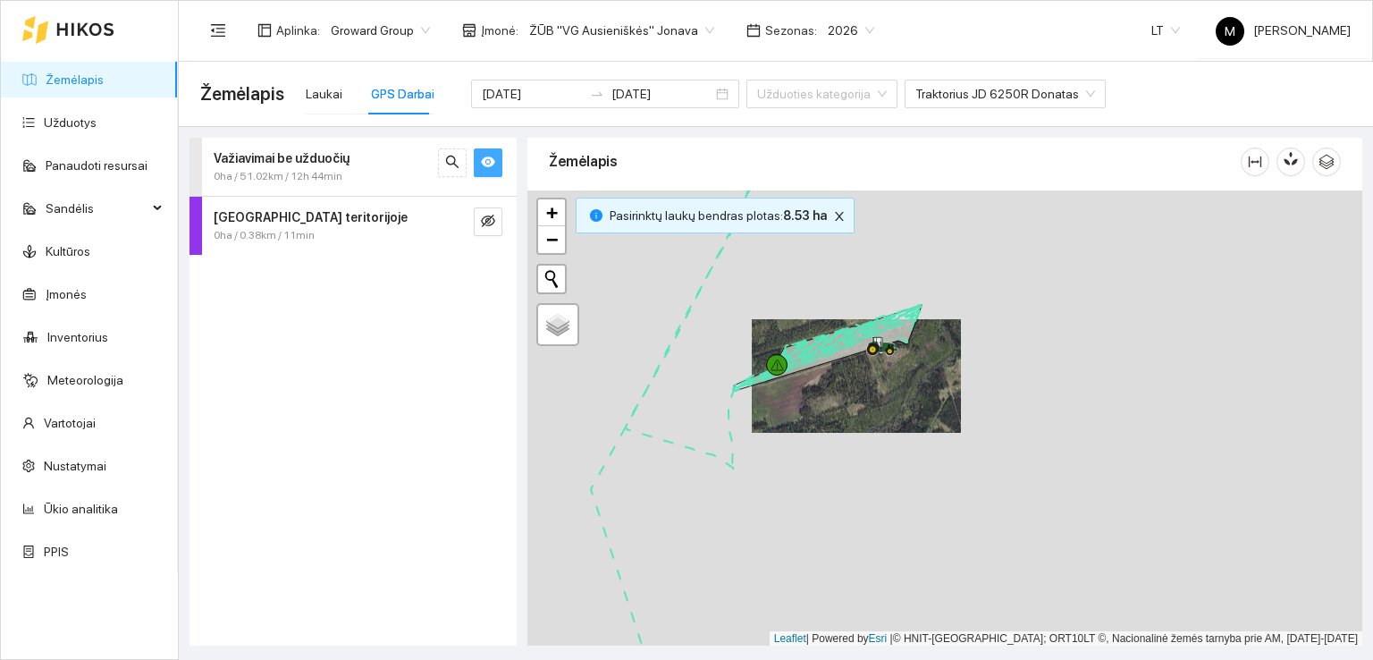
drag, startPoint x: 851, startPoint y: 250, endPoint x: 865, endPoint y: 387, distance: 137.5
click at [865, 387] on div at bounding box center [944, 418] width 835 height 456
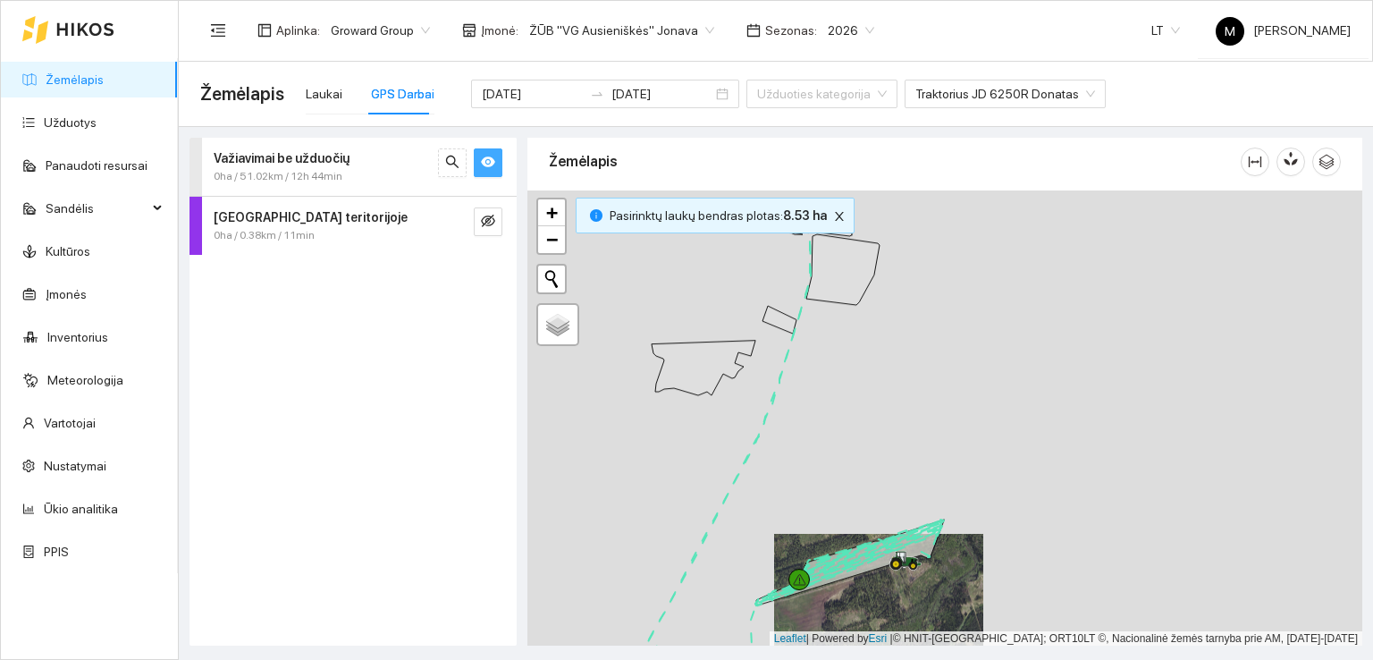
drag, startPoint x: 855, startPoint y: 314, endPoint x: 879, endPoint y: 430, distance: 118.7
click at [878, 438] on div at bounding box center [944, 418] width 835 height 456
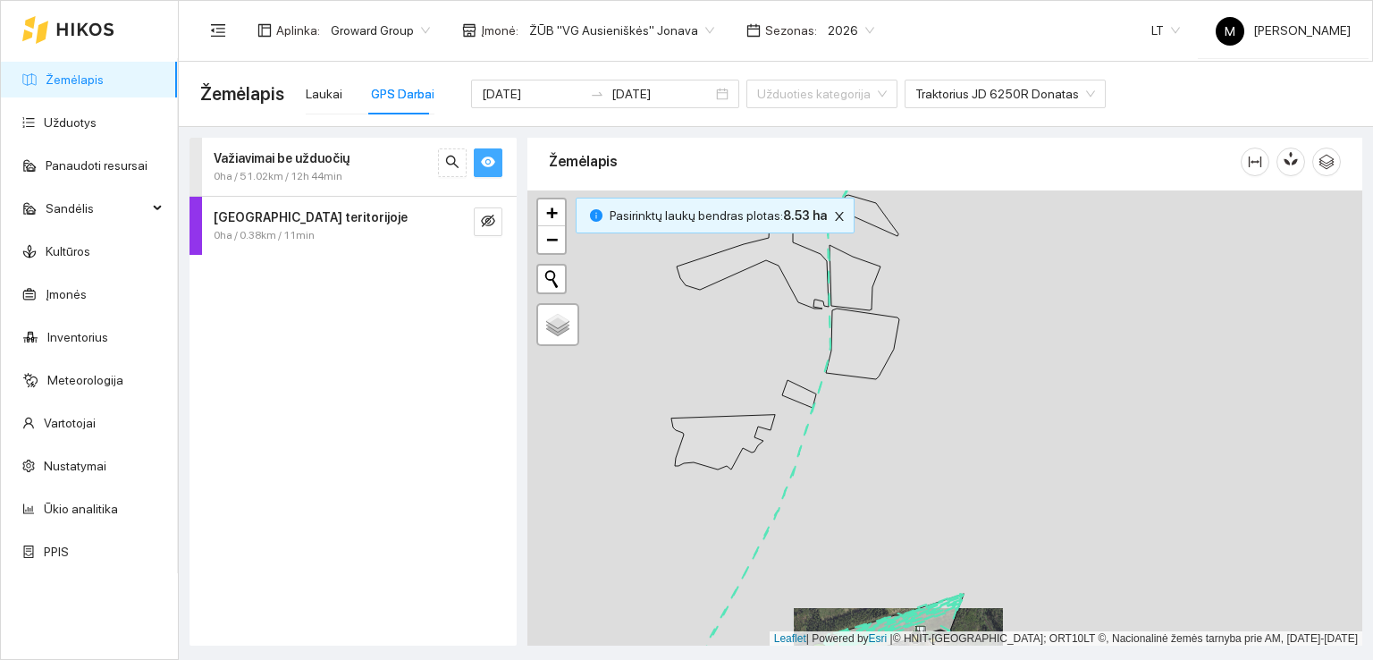
drag, startPoint x: 880, startPoint y: 358, endPoint x: 895, endPoint y: 473, distance: 115.4
click at [895, 473] on div at bounding box center [944, 418] width 835 height 456
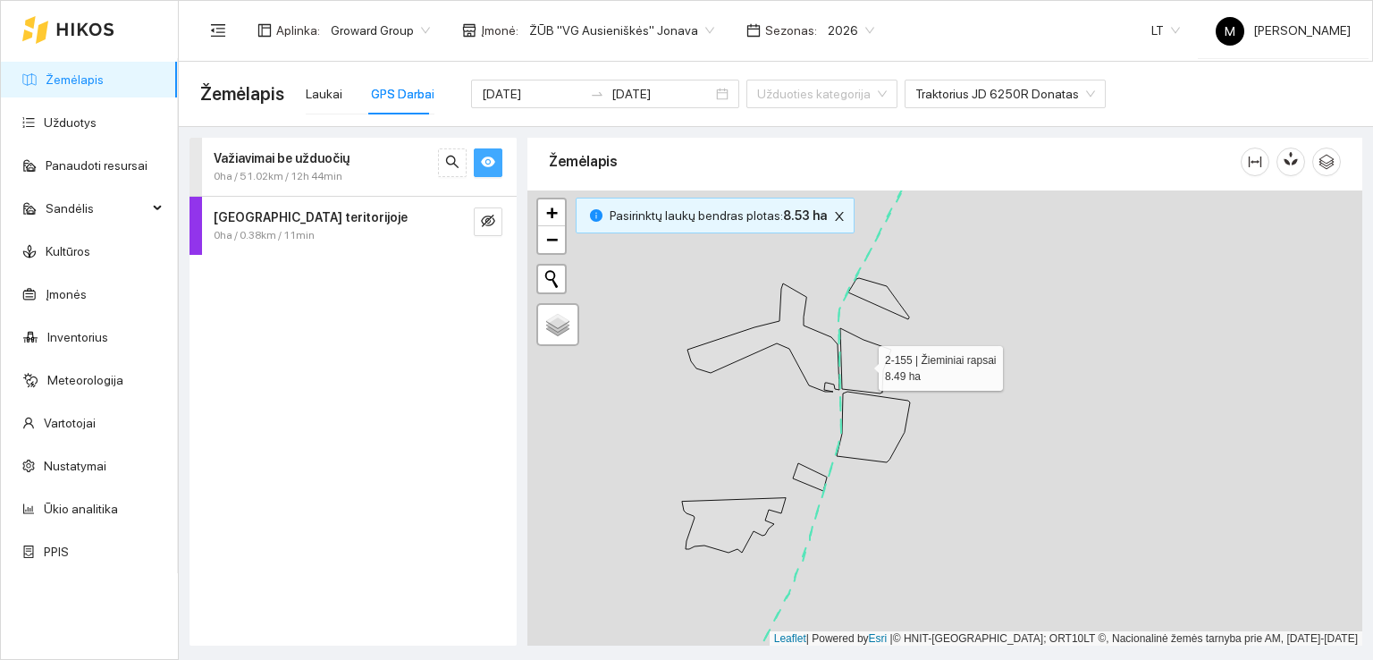
drag, startPoint x: 870, startPoint y: 344, endPoint x: 896, endPoint y: 463, distance: 121.7
click at [891, 393] on icon at bounding box center [865, 360] width 51 height 65
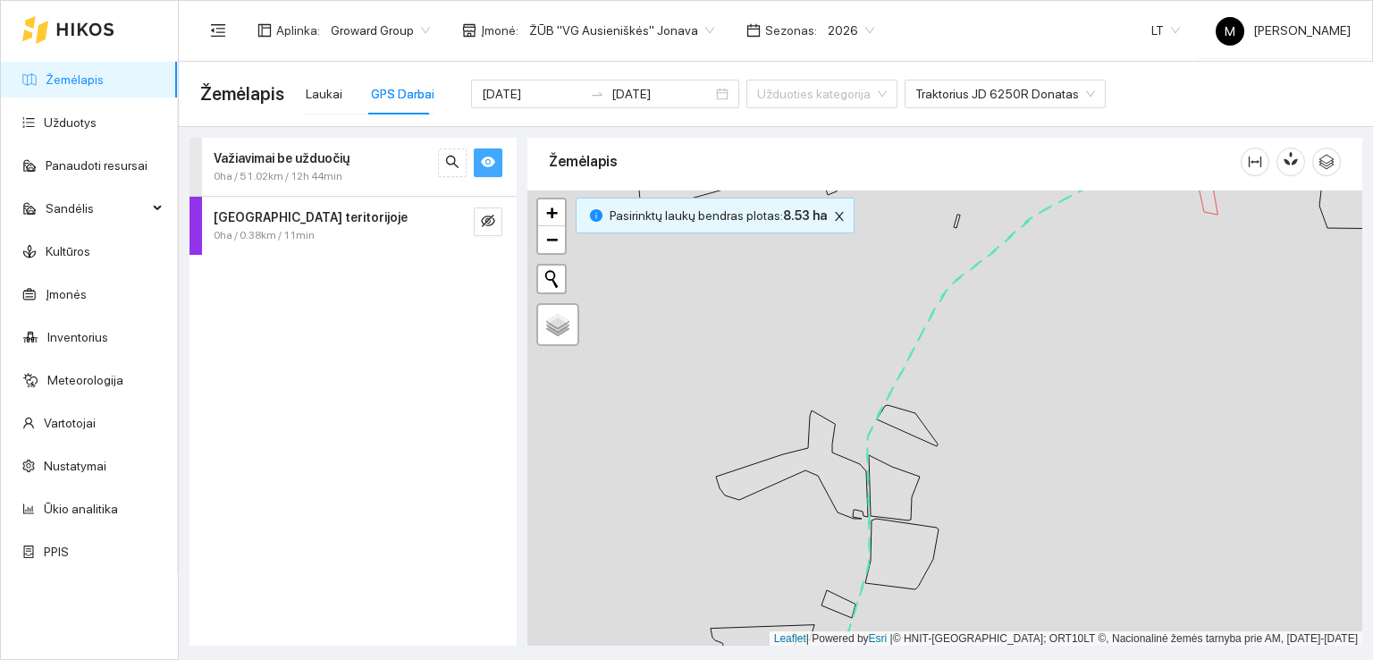
drag, startPoint x: 859, startPoint y: 364, endPoint x: 855, endPoint y: 459, distance: 94.9
click at [855, 457] on div at bounding box center [944, 418] width 835 height 456
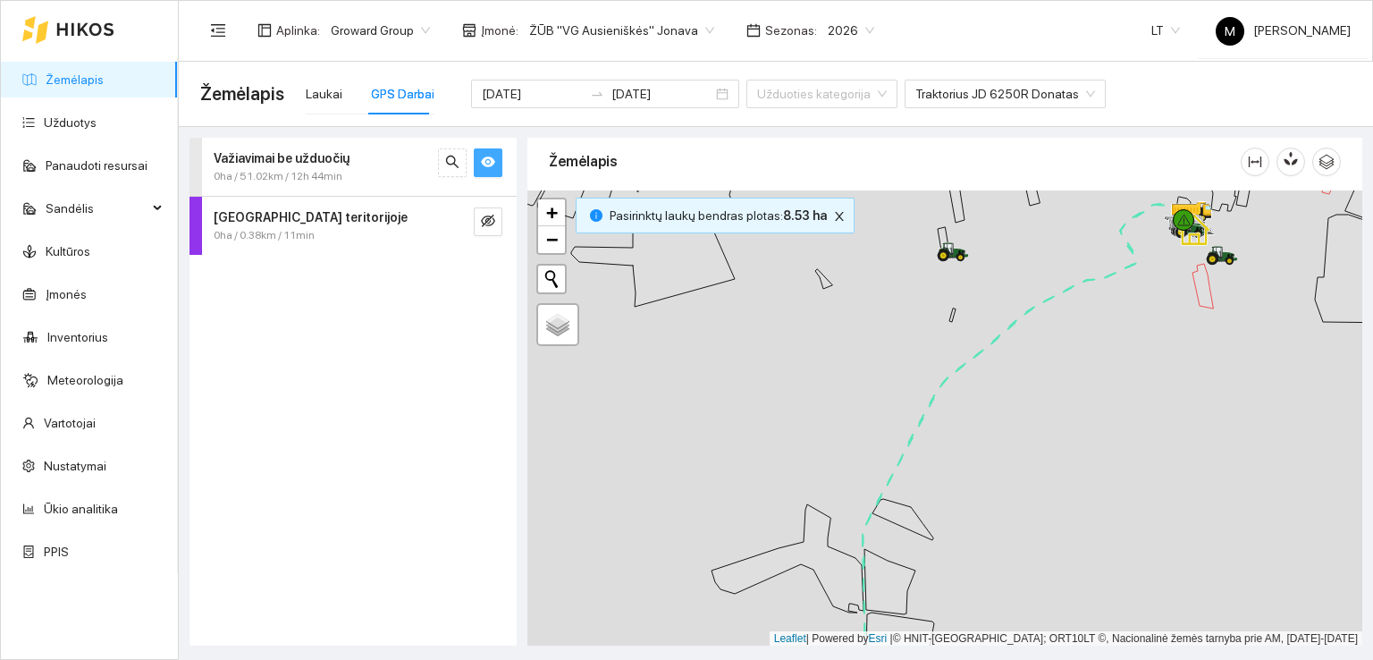
drag, startPoint x: 842, startPoint y: 434, endPoint x: 846, endPoint y: 483, distance: 49.3
click at [846, 483] on div at bounding box center [944, 418] width 835 height 456
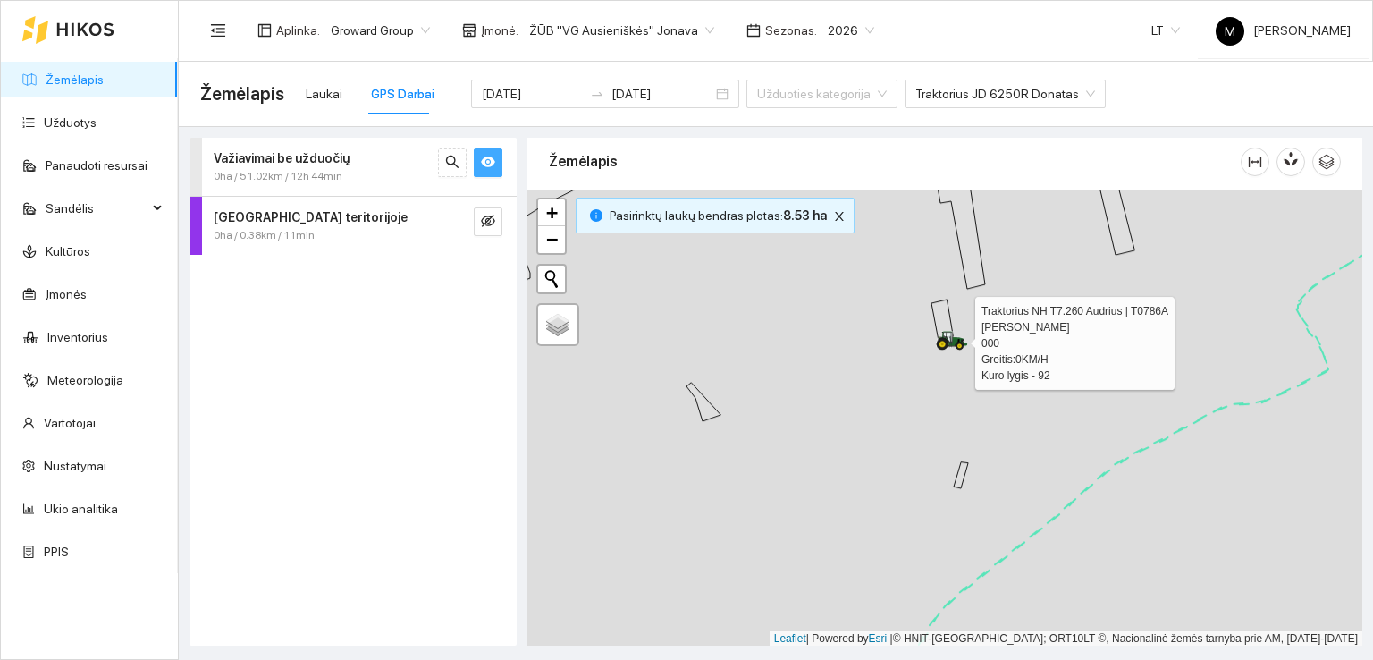
click at [950, 341] on icon at bounding box center [948, 337] width 9 height 11
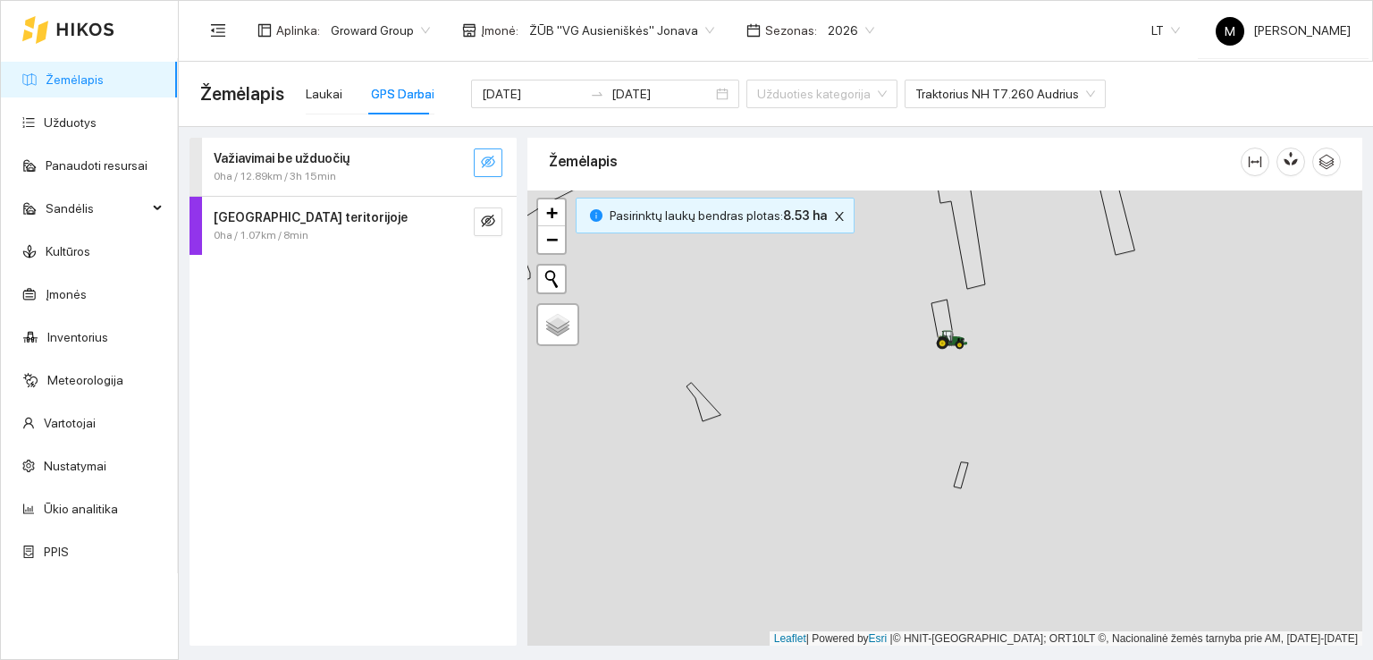
click at [486, 161] on icon "eye-invisible" at bounding box center [488, 162] width 14 height 14
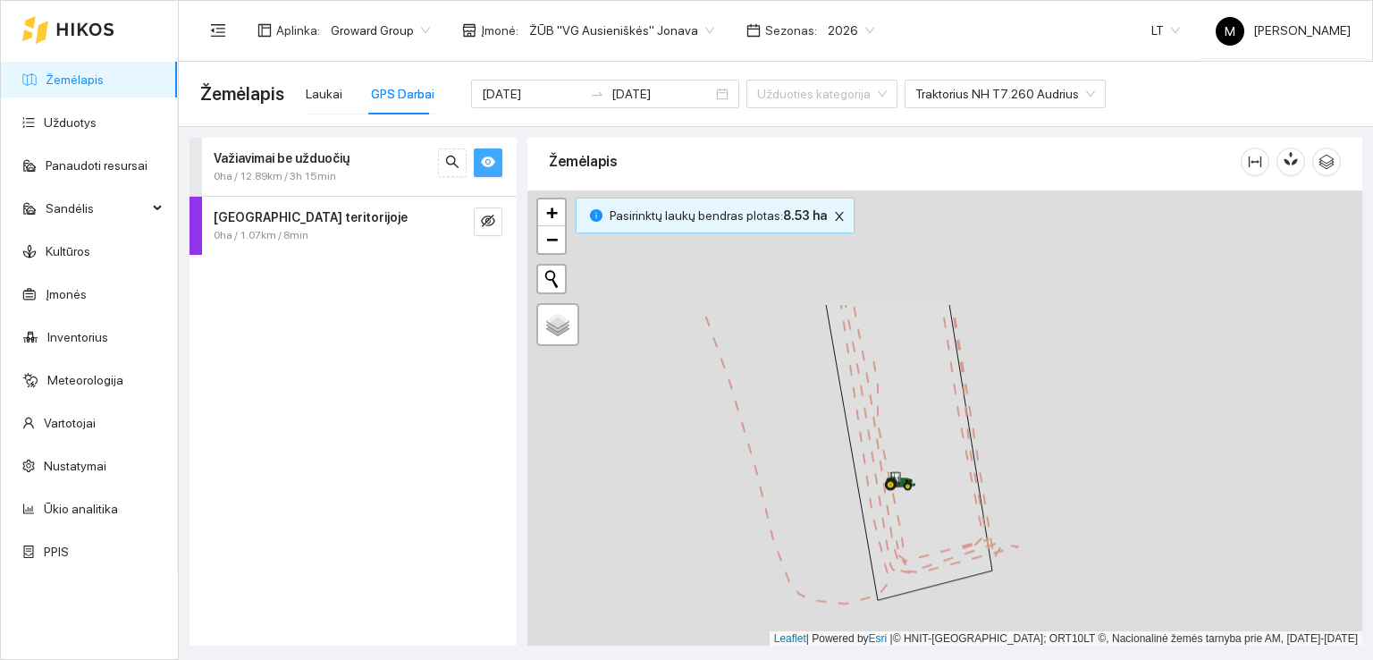
drag, startPoint x: 849, startPoint y: 319, endPoint x: 909, endPoint y: 479, distance: 170.8
click at [909, 479] on icon at bounding box center [900, 481] width 32 height 20
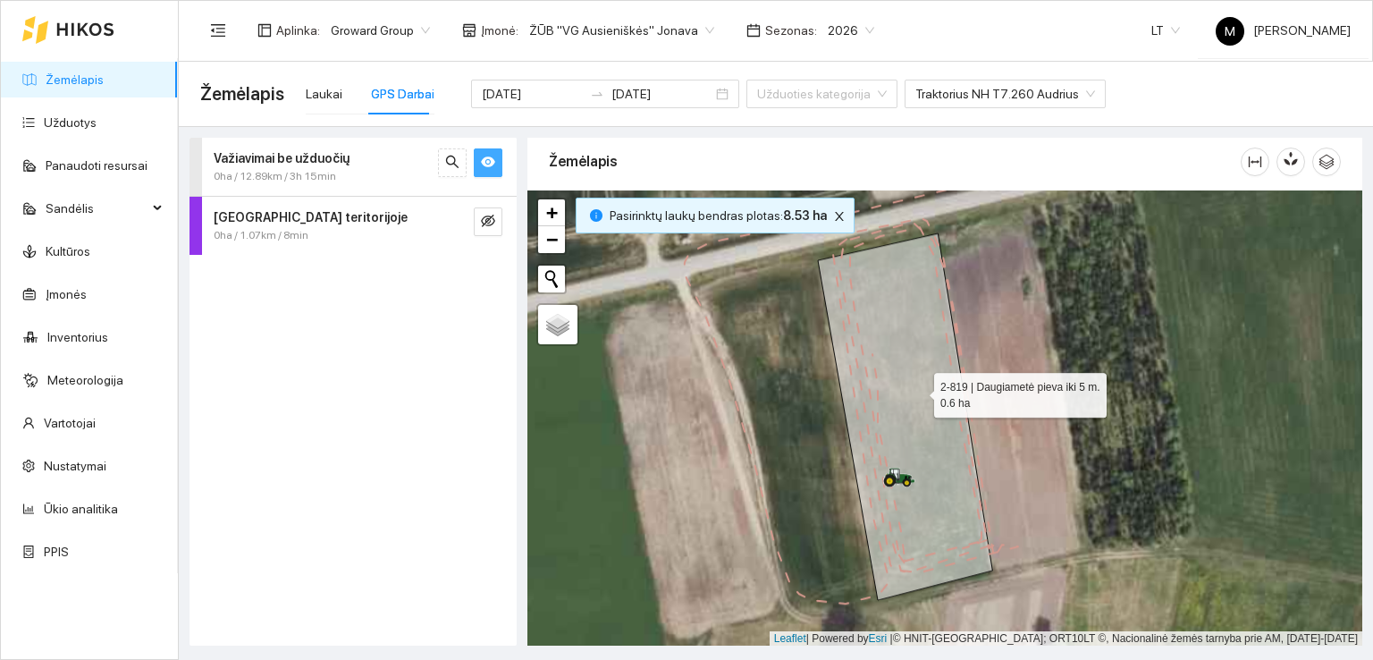
click at [933, 459] on icon at bounding box center [905, 416] width 174 height 366
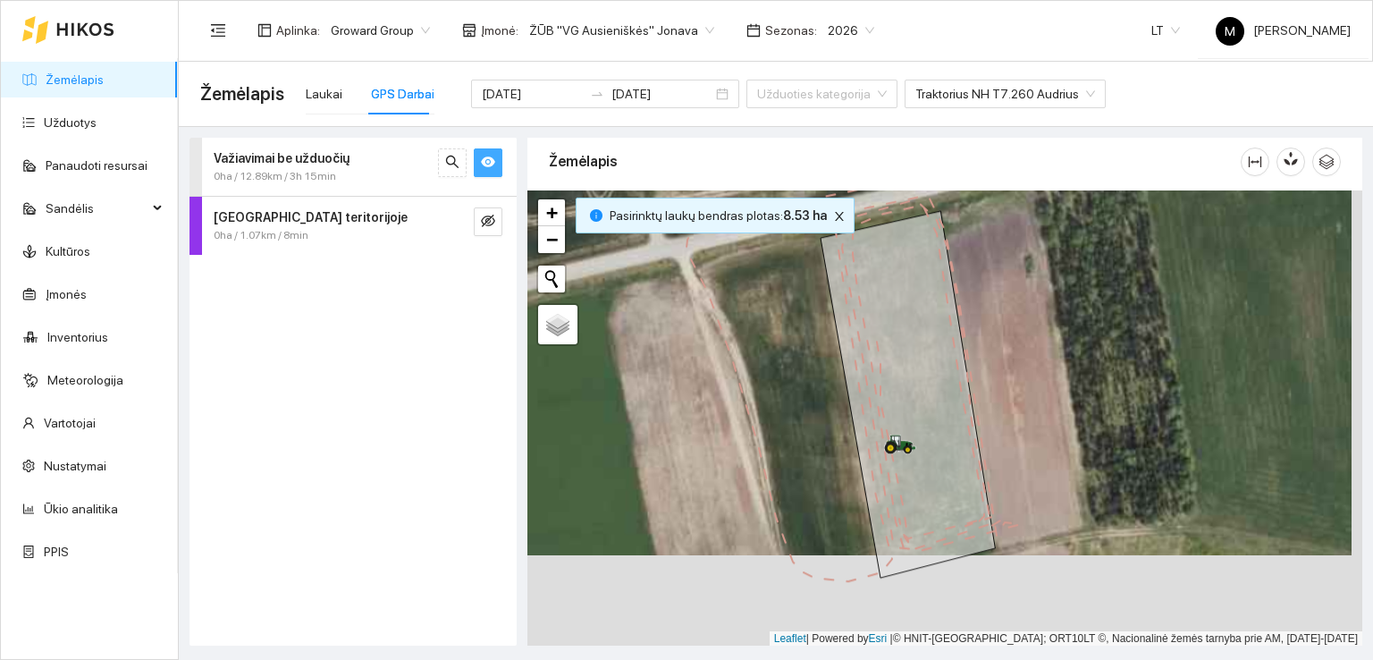
drag, startPoint x: 994, startPoint y: 519, endPoint x: 983, endPoint y: 419, distance: 100.7
click at [983, 419] on div at bounding box center [944, 418] width 835 height 456
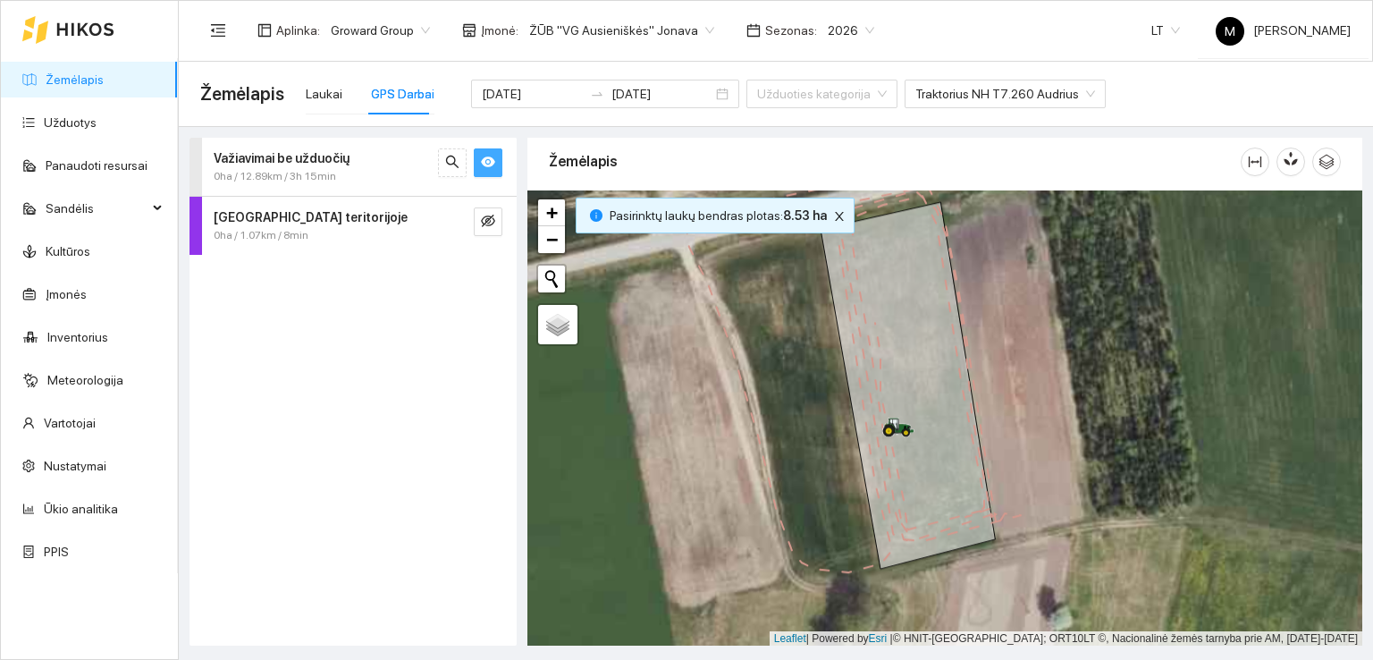
drag, startPoint x: 972, startPoint y: 409, endPoint x: 973, endPoint y: 493, distance: 83.1
click at [973, 493] on icon at bounding box center [854, 358] width 334 height 427
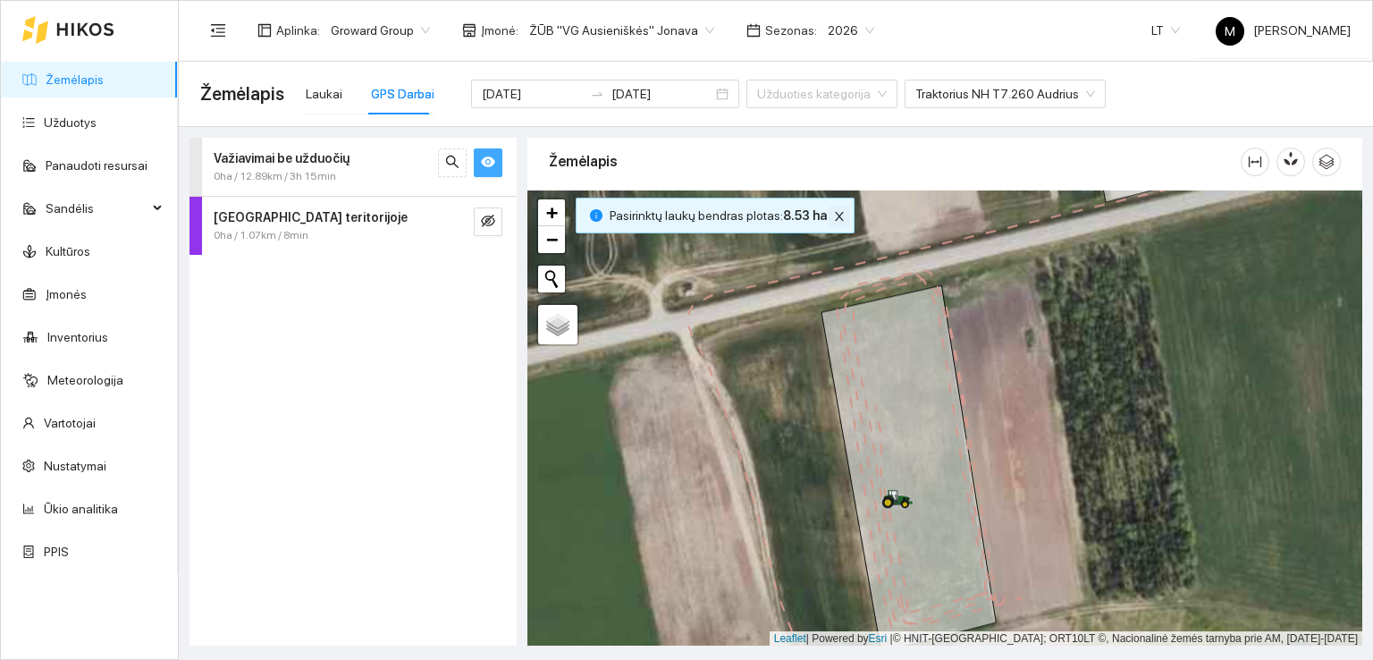
click at [833, 212] on icon "close" at bounding box center [839, 216] width 13 height 13
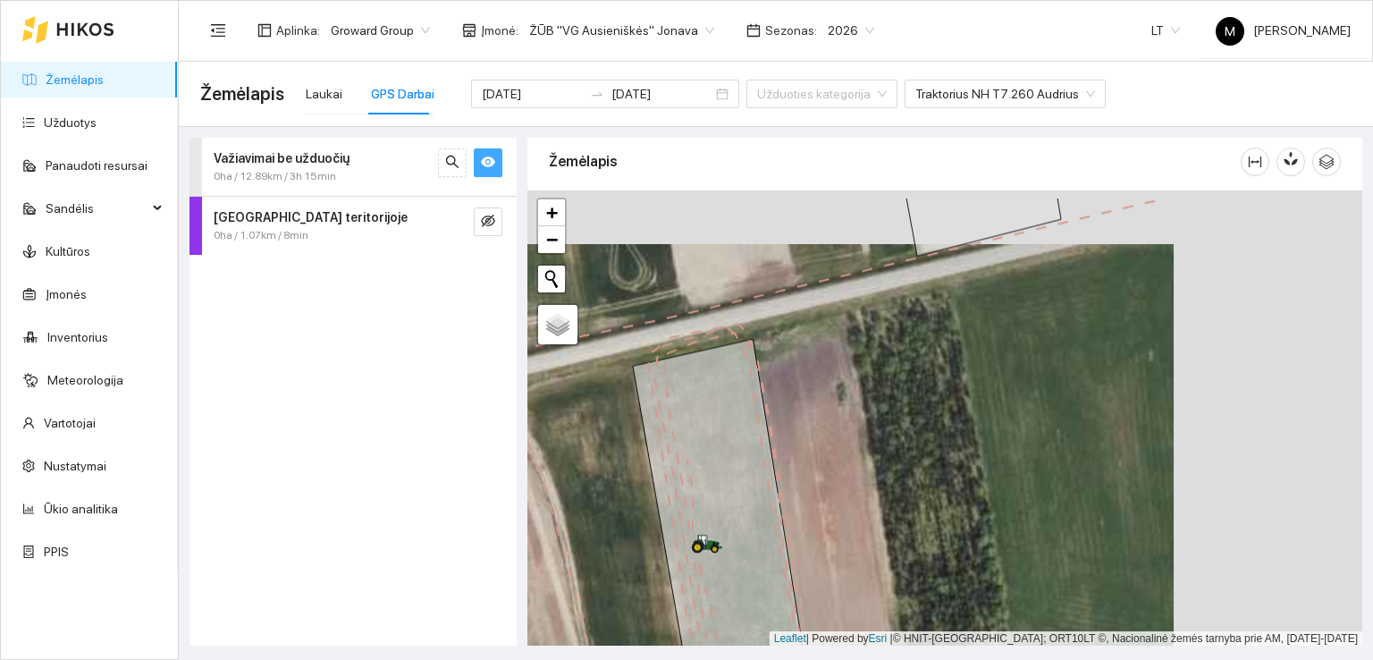
drag, startPoint x: 1030, startPoint y: 404, endPoint x: 837, endPoint y: 459, distance: 200.6
click at [837, 459] on div at bounding box center [944, 418] width 835 height 456
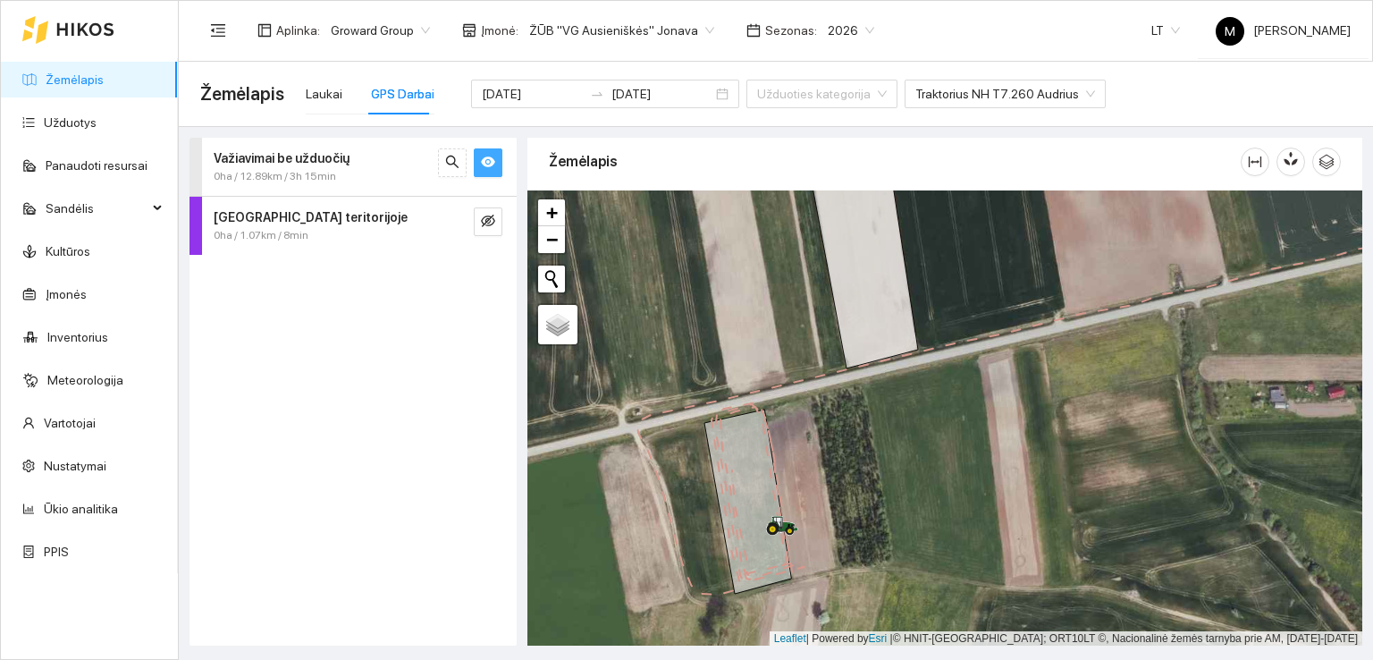
click at [488, 162] on icon "eye" at bounding box center [488, 162] width 14 height 11
click at [488, 162] on icon "eye-invisible" at bounding box center [488, 162] width 14 height 14
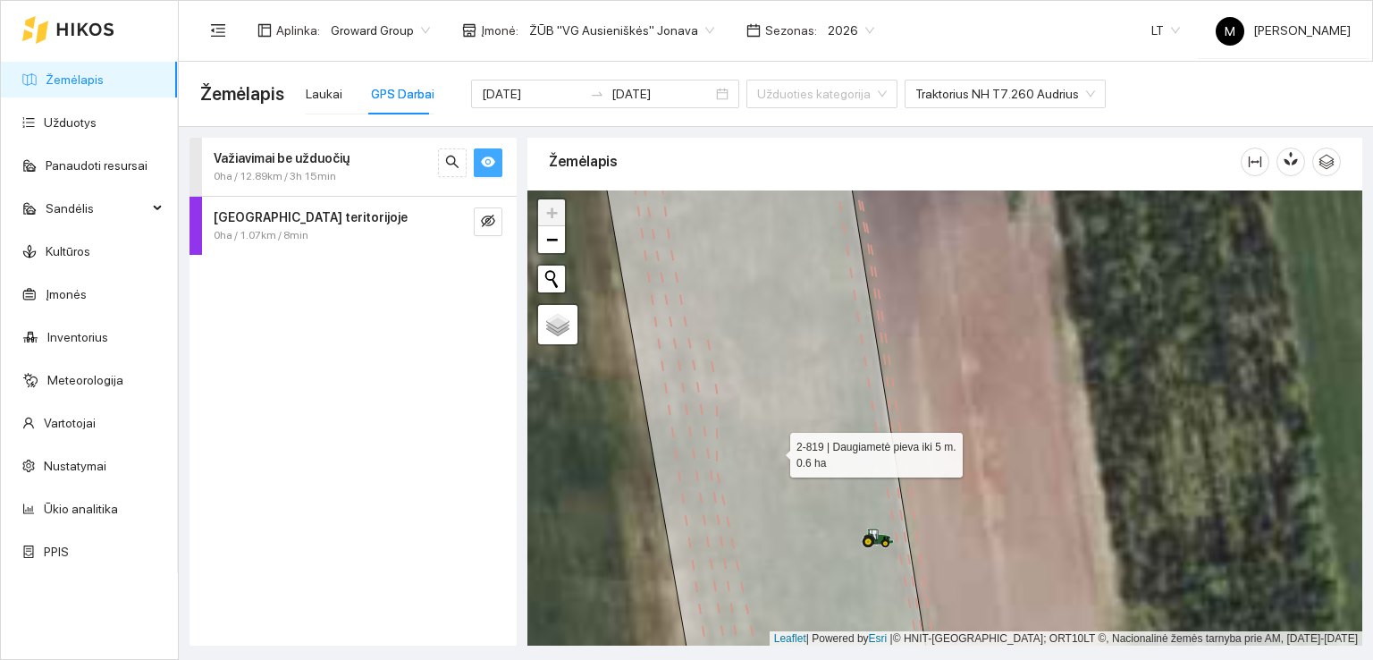
drag, startPoint x: 819, startPoint y: 489, endPoint x: 800, endPoint y: 405, distance: 86.1
click at [800, 405] on icon at bounding box center [766, 418] width 334 height 549
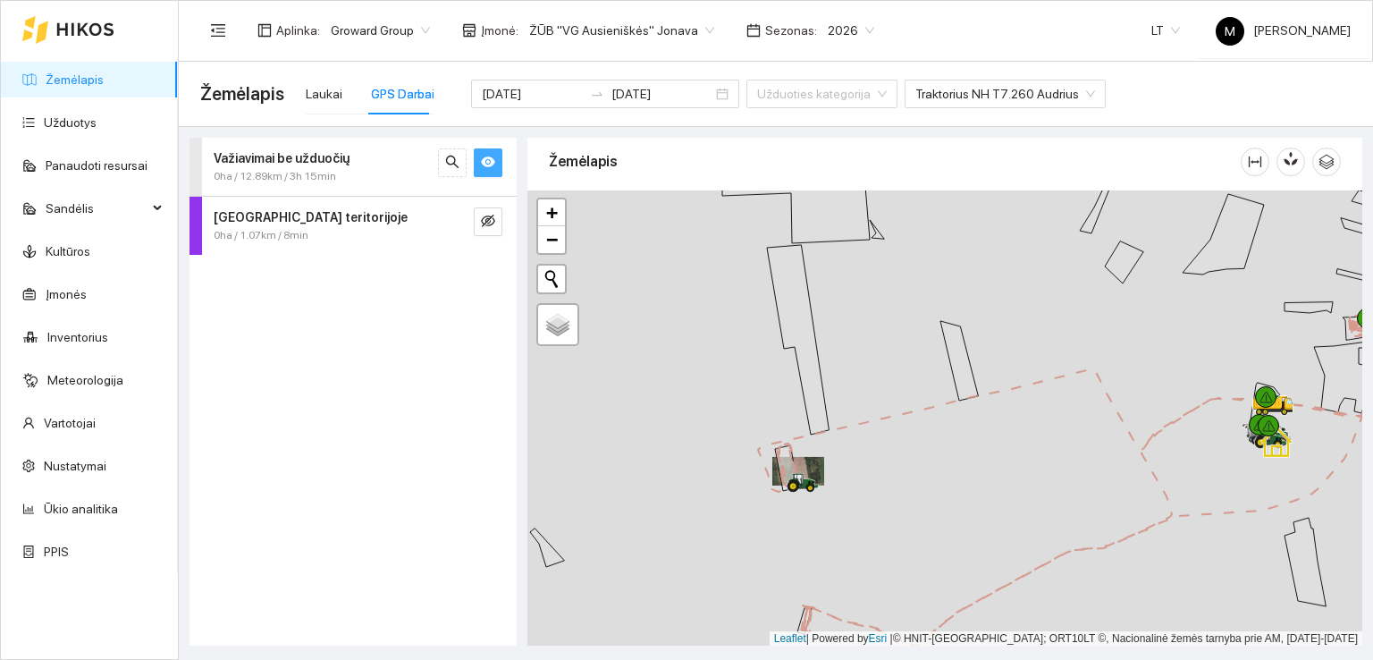
drag, startPoint x: 1046, startPoint y: 601, endPoint x: 976, endPoint y: 317, distance: 291.8
click at [976, 319] on div at bounding box center [944, 418] width 835 height 456
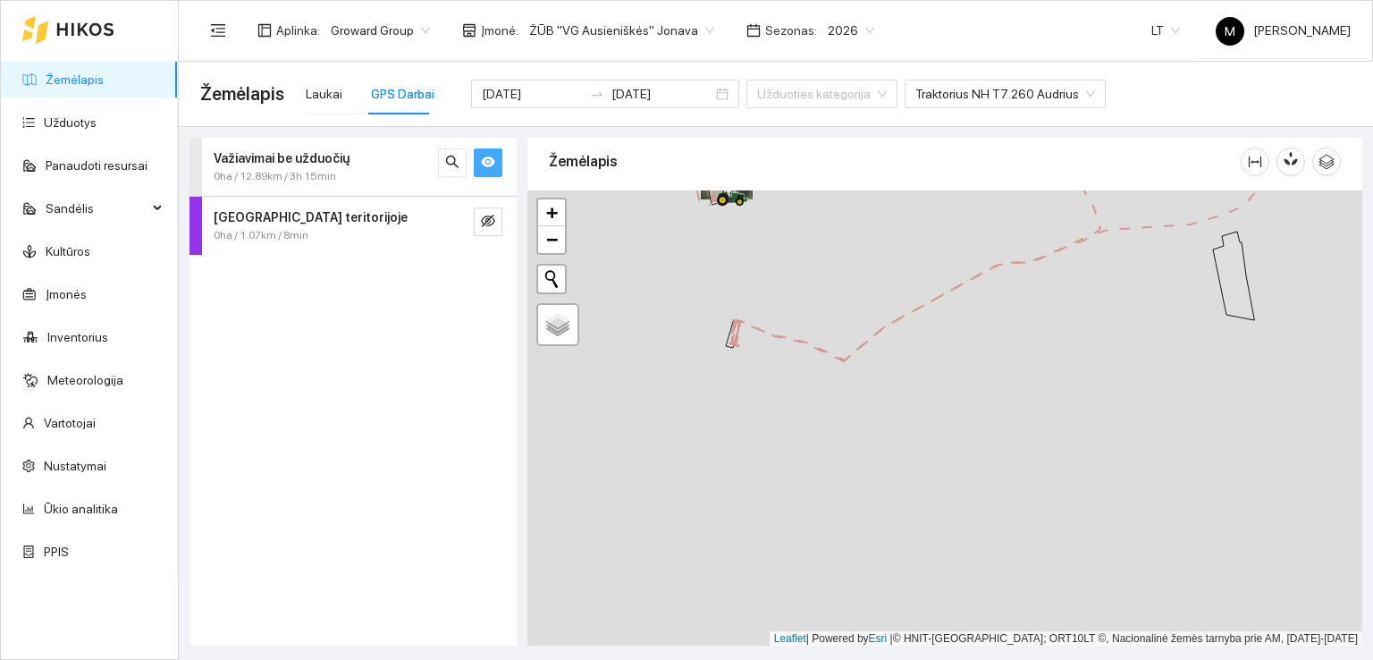
drag, startPoint x: 939, startPoint y: 476, endPoint x: 951, endPoint y: 298, distance: 178.3
click at [951, 300] on div at bounding box center [944, 418] width 835 height 456
drag, startPoint x: 931, startPoint y: 499, endPoint x: 917, endPoint y: 330, distance: 169.5
click at [917, 330] on div at bounding box center [944, 418] width 835 height 456
drag, startPoint x: 872, startPoint y: 487, endPoint x: 897, endPoint y: 366, distance: 123.9
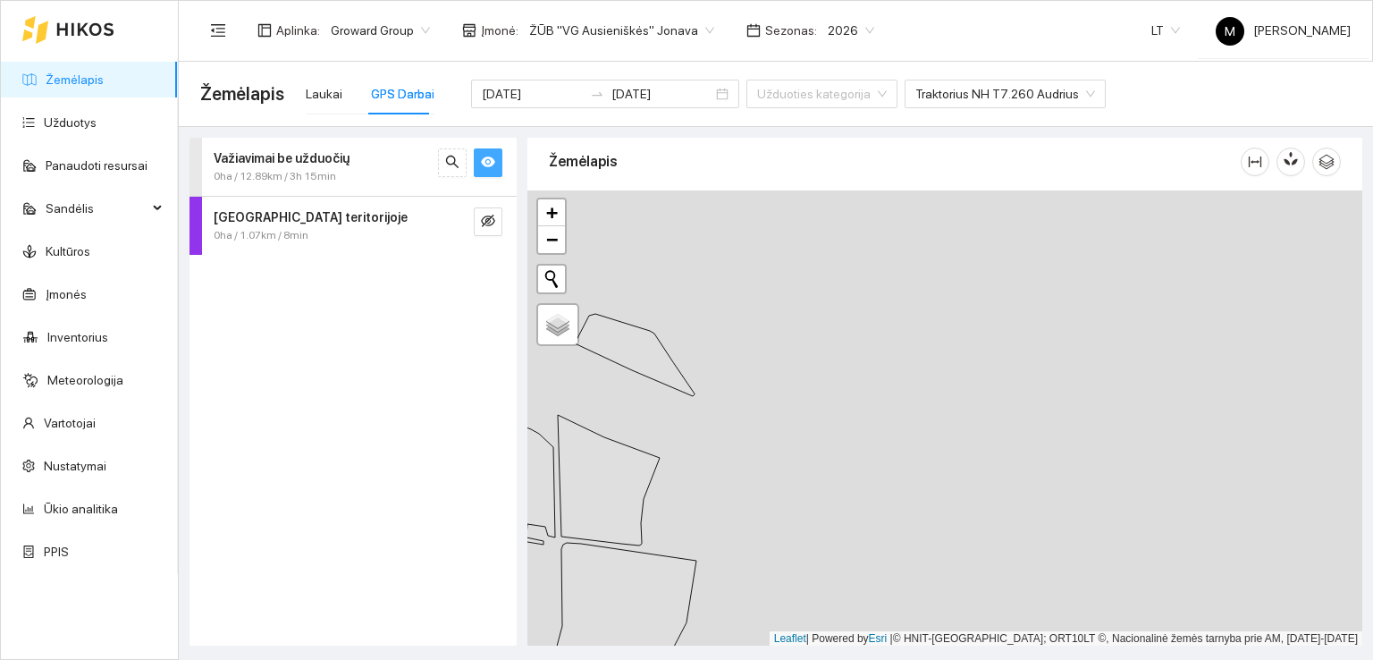
click at [897, 366] on div at bounding box center [944, 418] width 835 height 456
drag, startPoint x: 846, startPoint y: 493, endPoint x: 844, endPoint y: 354, distance: 138.6
click at [843, 351] on div at bounding box center [944, 418] width 835 height 456
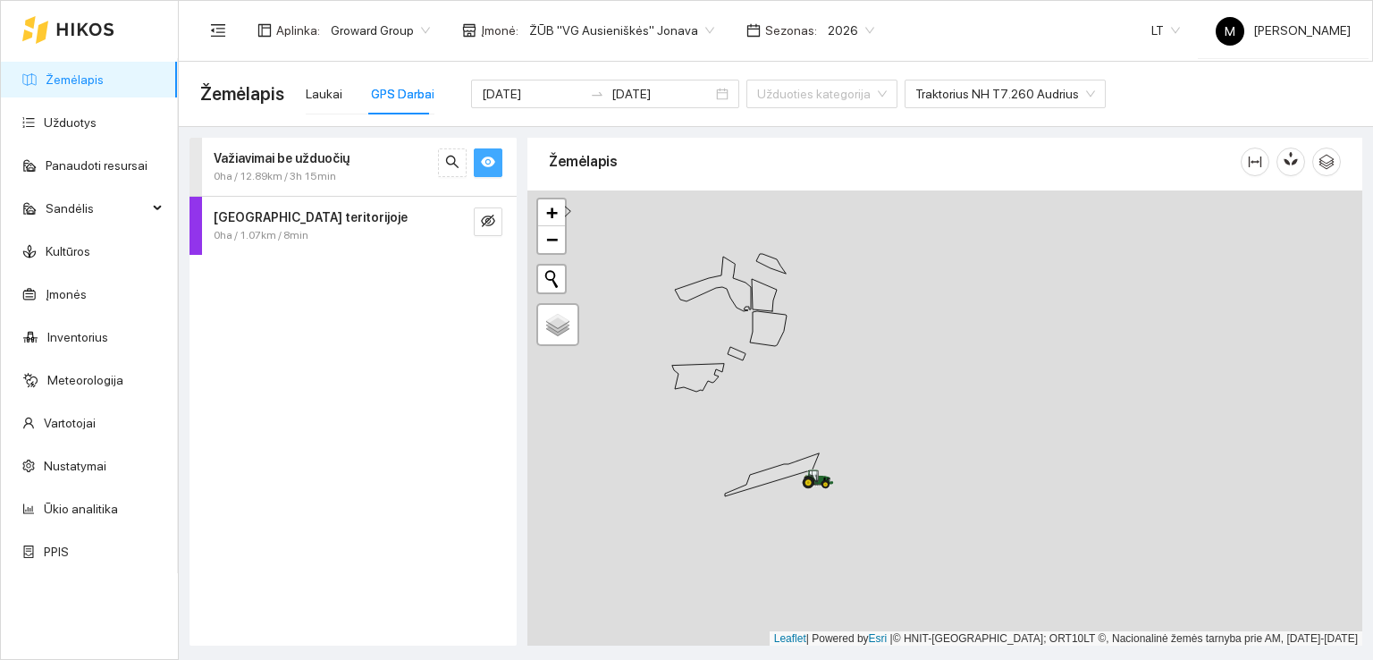
drag, startPoint x: 860, startPoint y: 545, endPoint x: 834, endPoint y: 423, distance: 125.2
click at [837, 405] on div at bounding box center [944, 418] width 835 height 456
click at [490, 156] on icon "eye" at bounding box center [488, 162] width 14 height 14
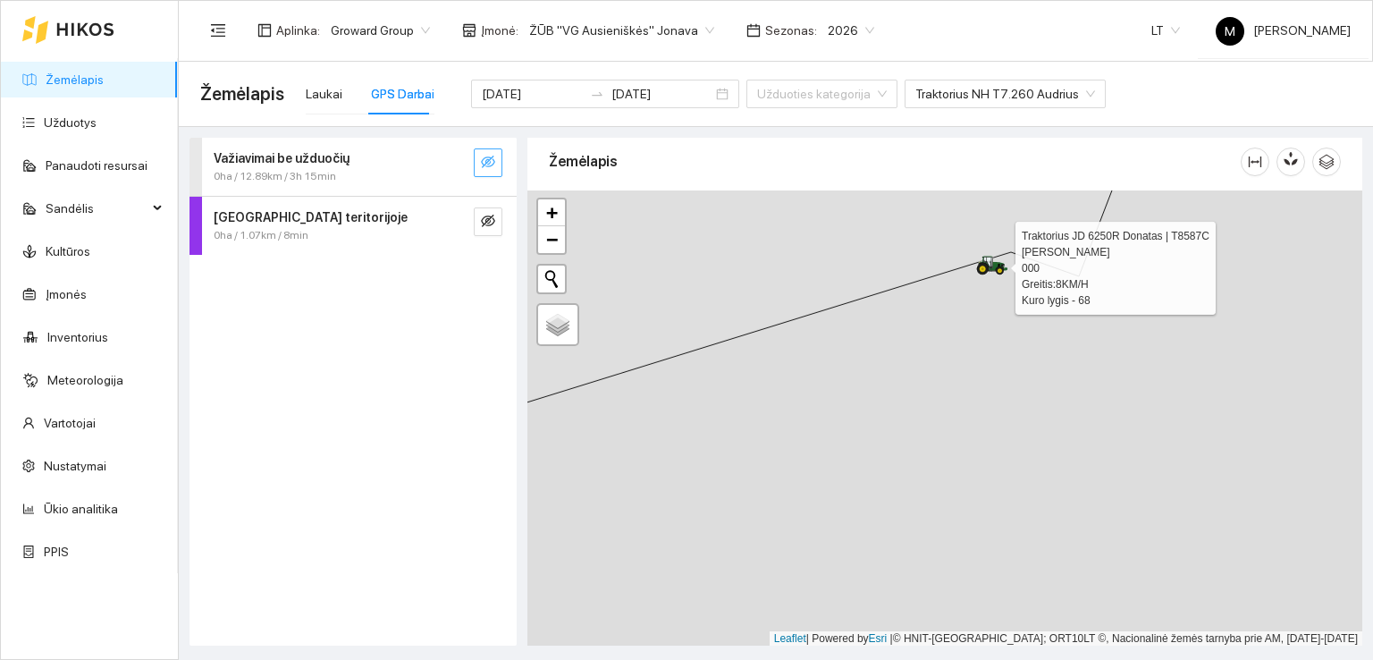
click at [990, 268] on icon at bounding box center [992, 266] width 32 height 20
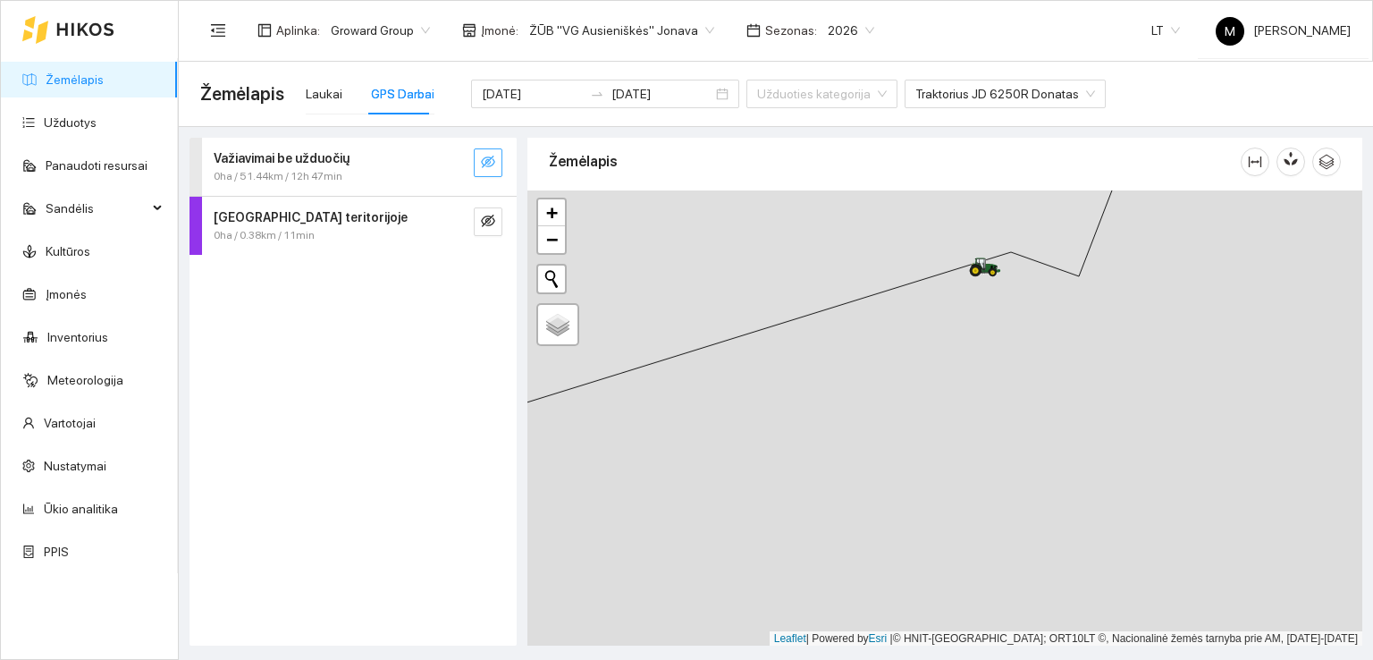
click at [489, 164] on icon "eye-invisible" at bounding box center [489, 163] width 4 height 4
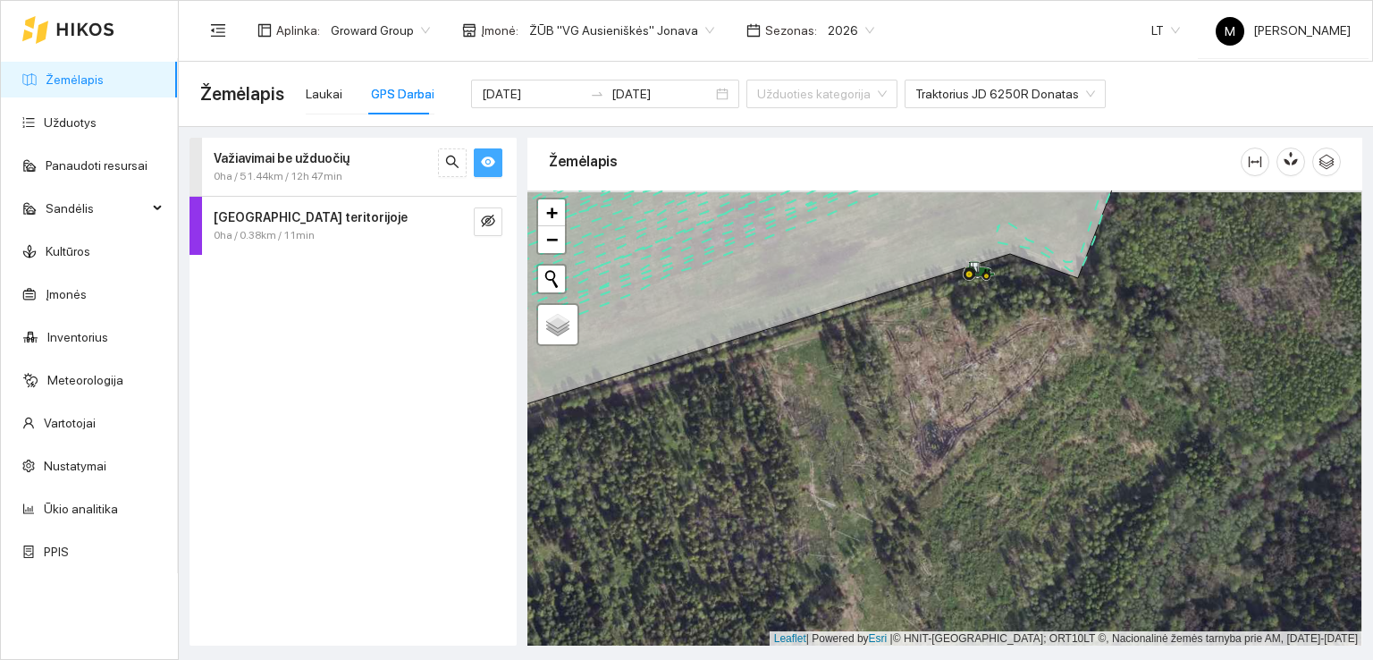
drag, startPoint x: 841, startPoint y: 335, endPoint x: 812, endPoint y: 423, distance: 92.4
click at [812, 421] on div at bounding box center [944, 418] width 835 height 456
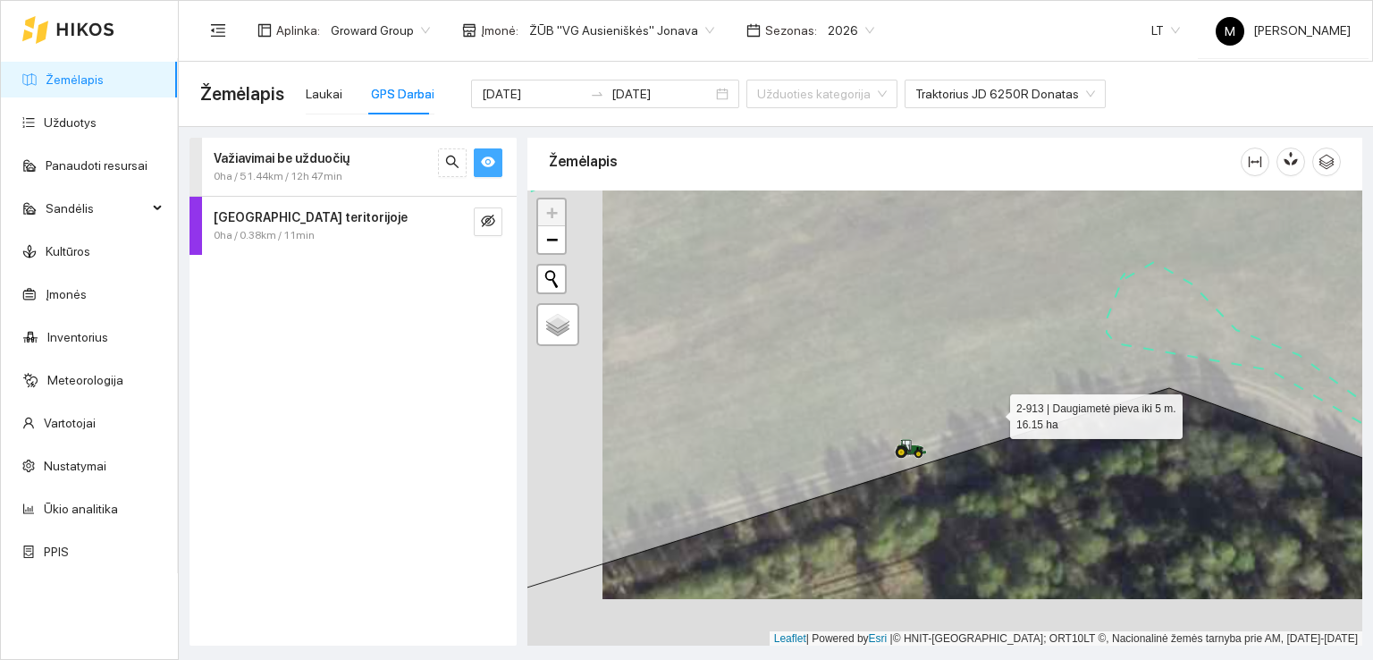
drag, startPoint x: 964, startPoint y: 430, endPoint x: 998, endPoint y: 401, distance: 44.4
click at [998, 401] on icon at bounding box center [1020, 343] width 1004 height 493
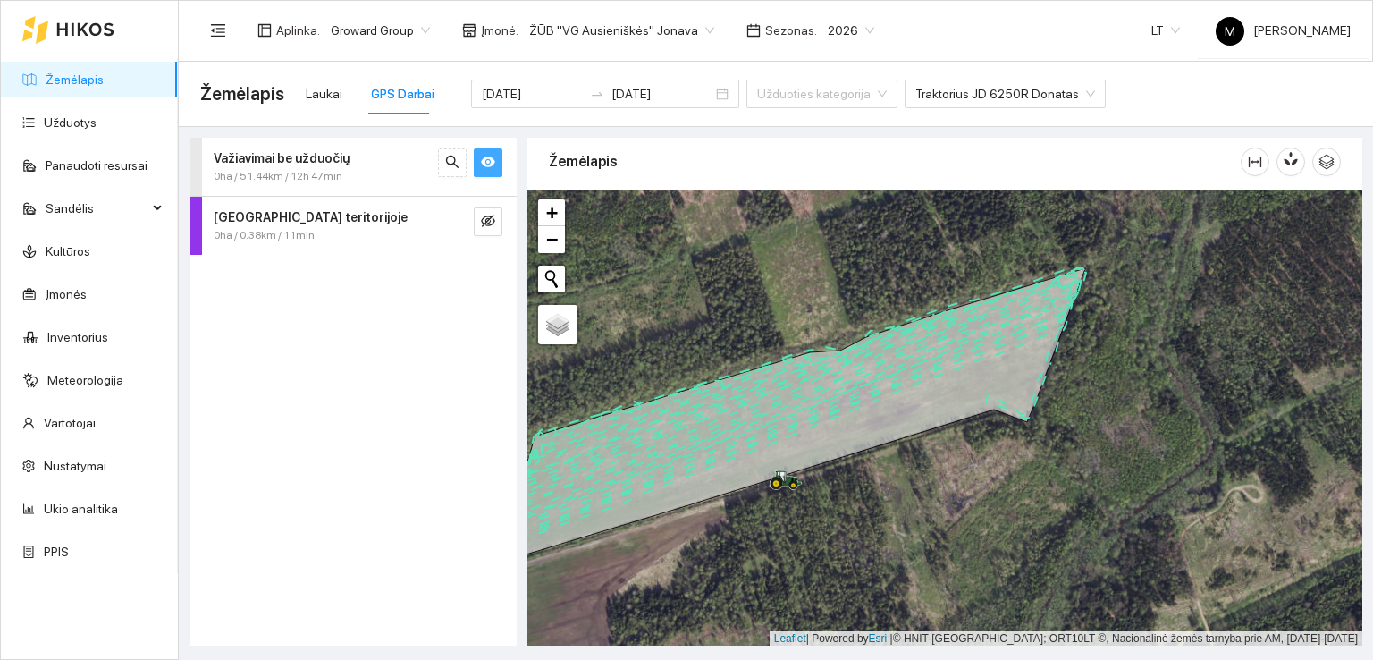
click at [487, 156] on icon "eye" at bounding box center [488, 162] width 14 height 14
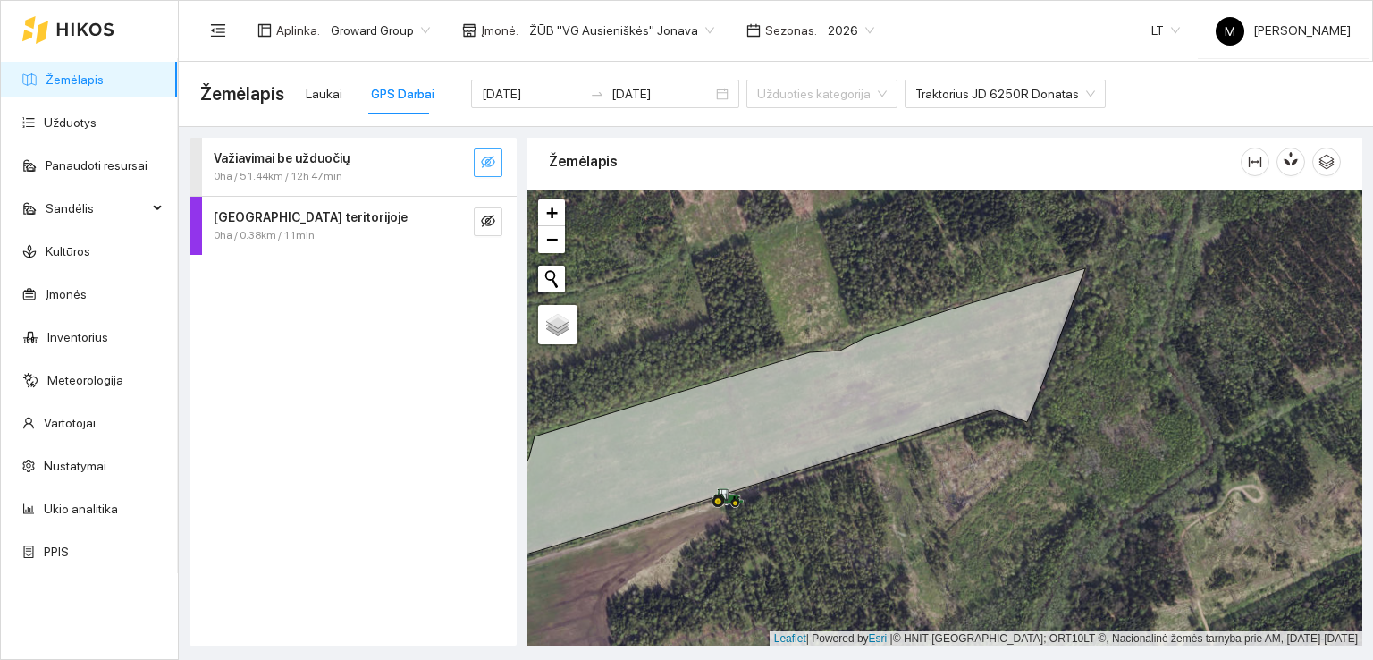
click at [487, 156] on icon "eye-invisible" at bounding box center [488, 162] width 14 height 14
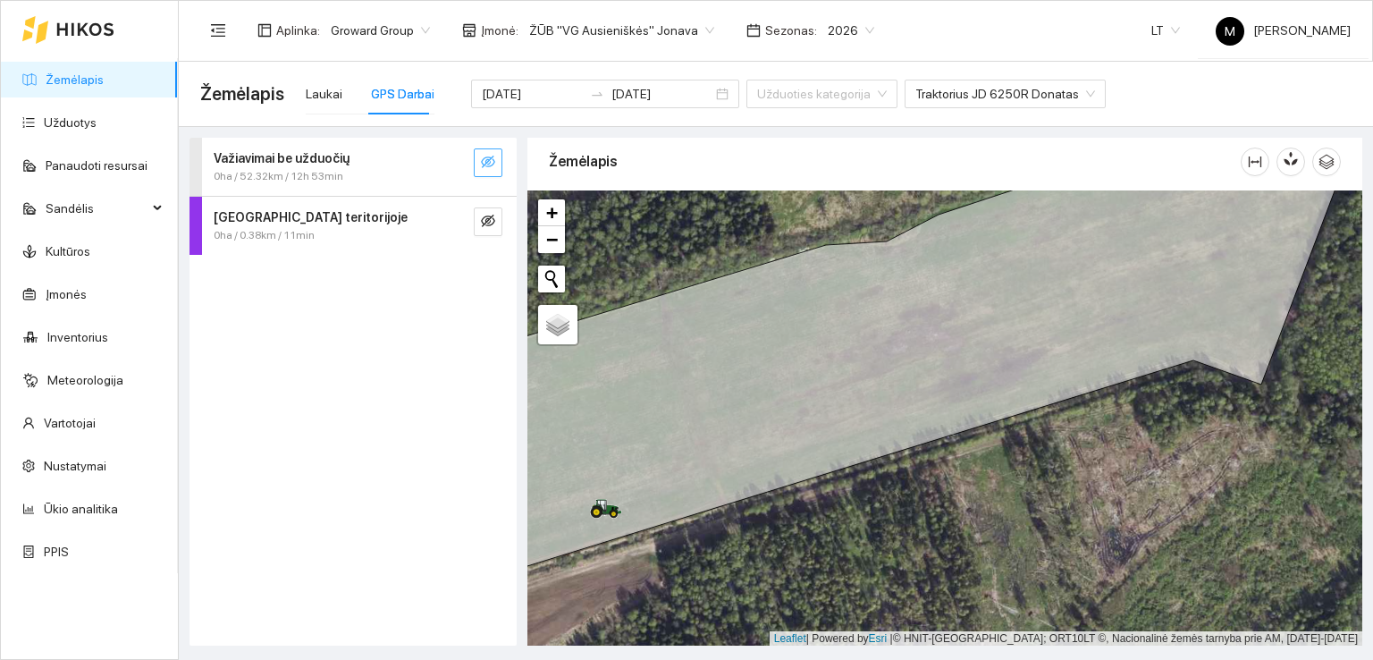
click at [486, 160] on icon "eye-invisible" at bounding box center [488, 162] width 14 height 14
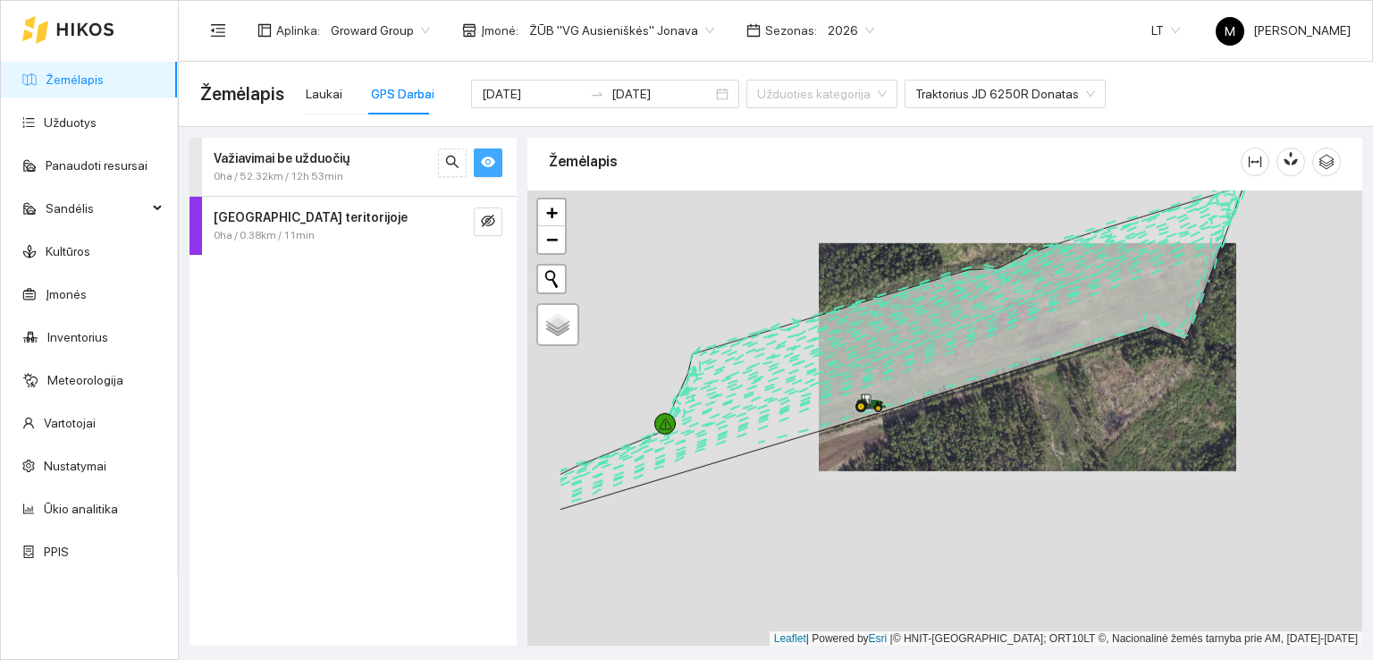
drag, startPoint x: 644, startPoint y: 494, endPoint x: 760, endPoint y: 417, distance: 139.3
click at [760, 417] on icon at bounding box center [897, 354] width 674 height 298
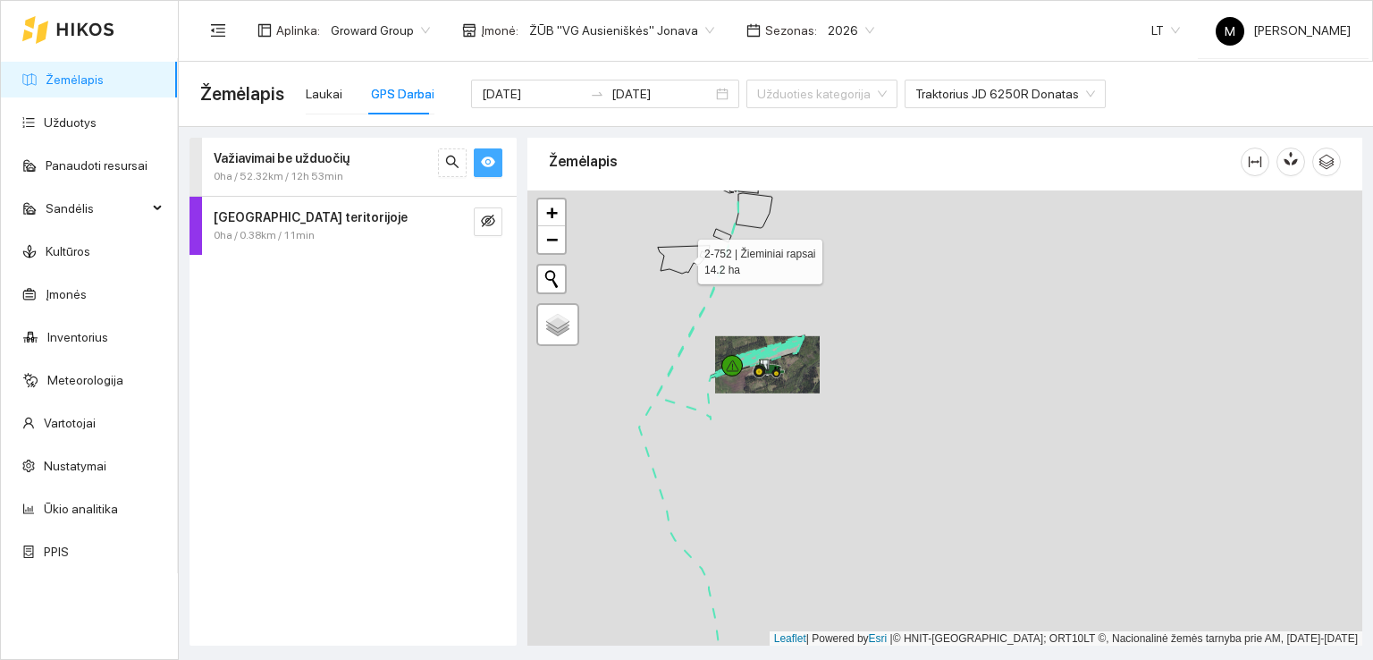
drag, startPoint x: 697, startPoint y: 246, endPoint x: 791, endPoint y: 517, distance: 286.6
click at [710, 274] on icon at bounding box center [684, 260] width 52 height 28
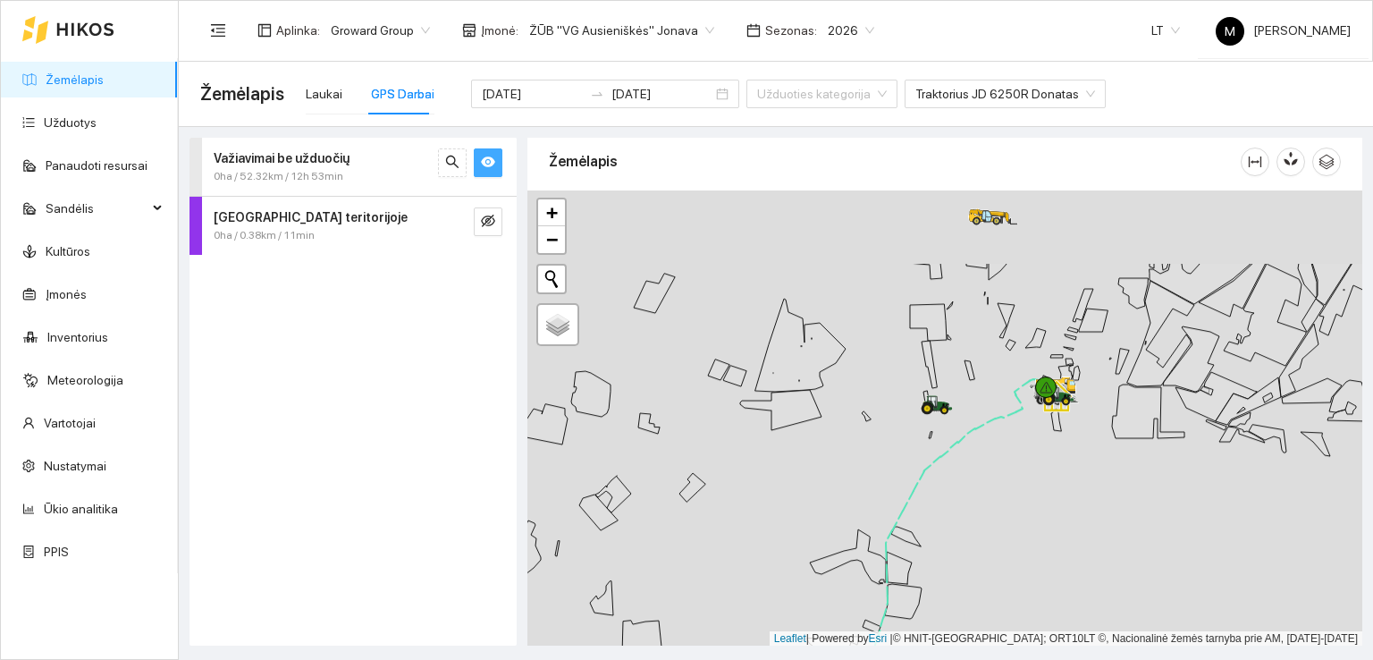
drag, startPoint x: 739, startPoint y: 333, endPoint x: 796, endPoint y: 457, distance: 136.0
click at [796, 455] on div at bounding box center [944, 418] width 835 height 456
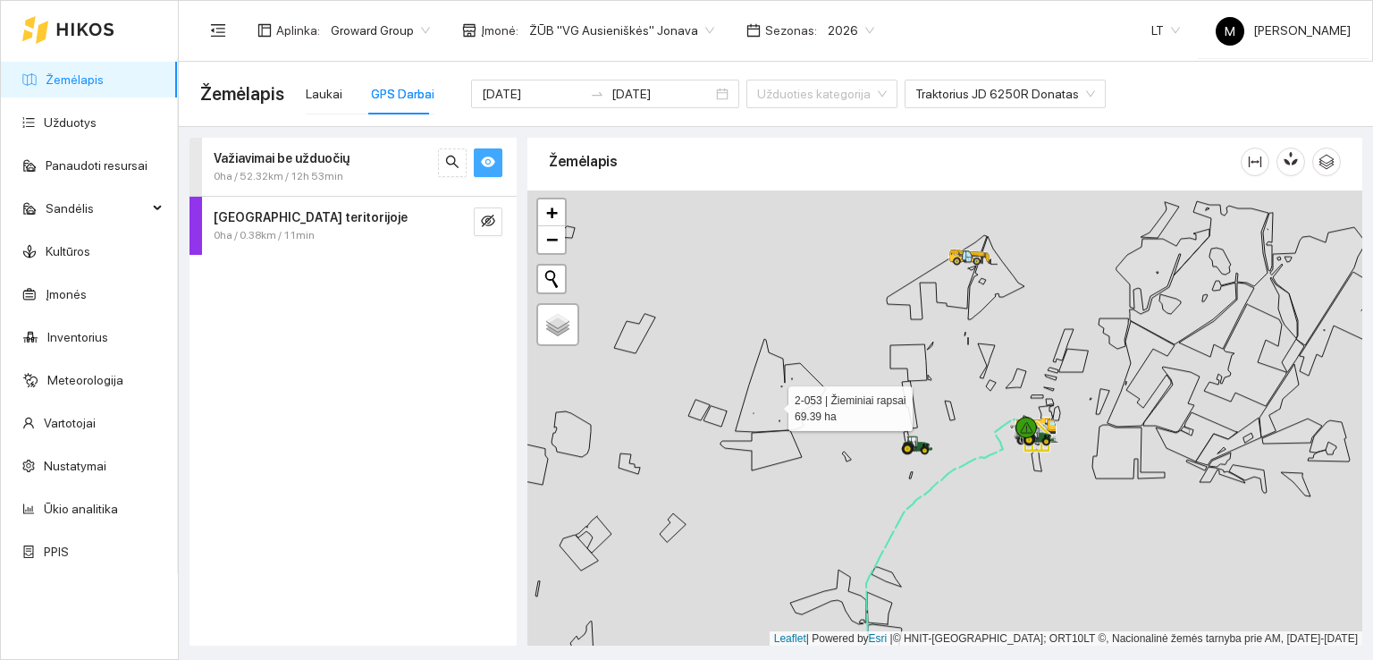
drag, startPoint x: 801, startPoint y: 358, endPoint x: 769, endPoint y: 409, distance: 59.5
click at [769, 409] on icon at bounding box center [781, 385] width 90 height 93
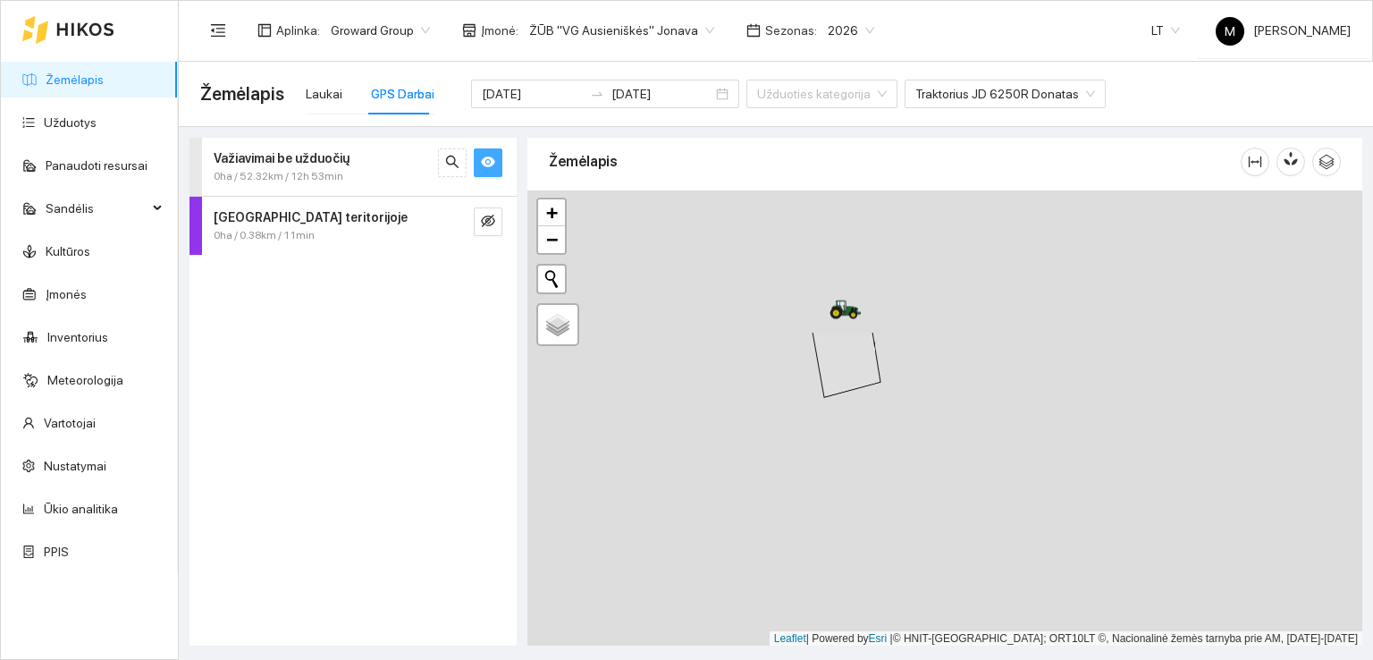
drag, startPoint x: 805, startPoint y: 365, endPoint x: 1122, endPoint y: 552, distance: 367.9
click at [1122, 552] on div at bounding box center [944, 418] width 835 height 456
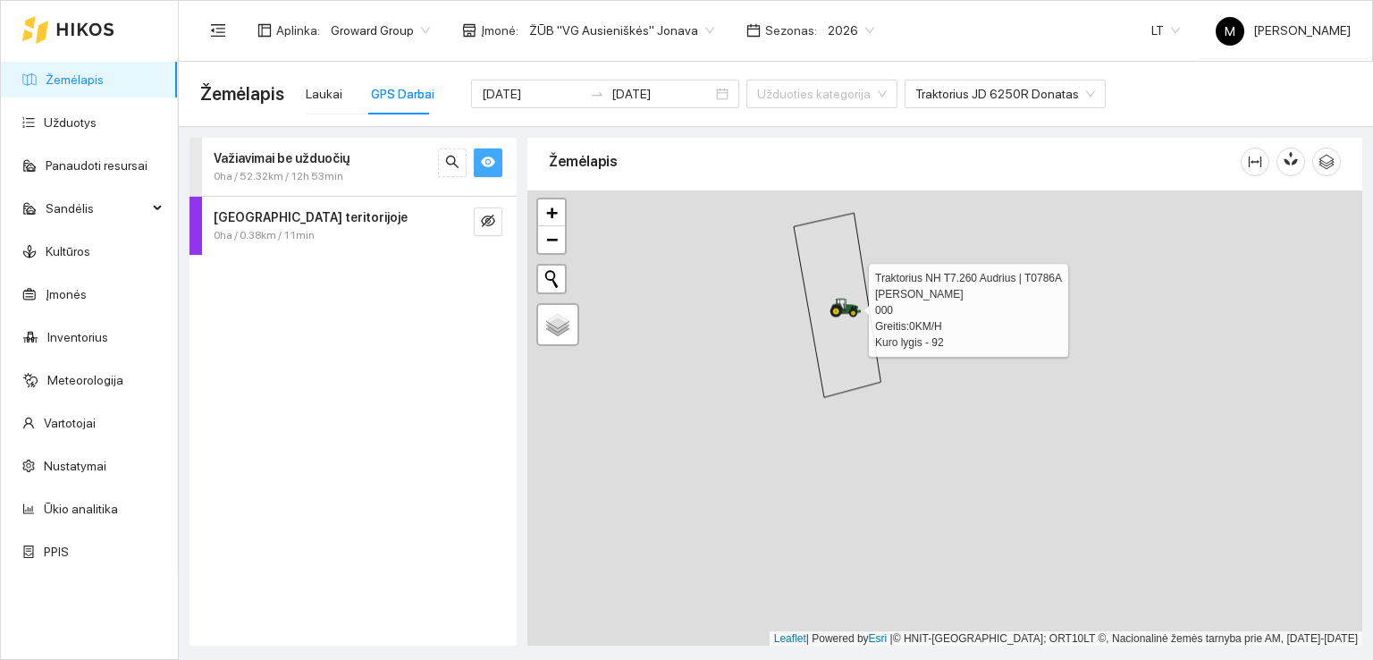
click at [842, 301] on icon at bounding box center [842, 304] width 9 height 11
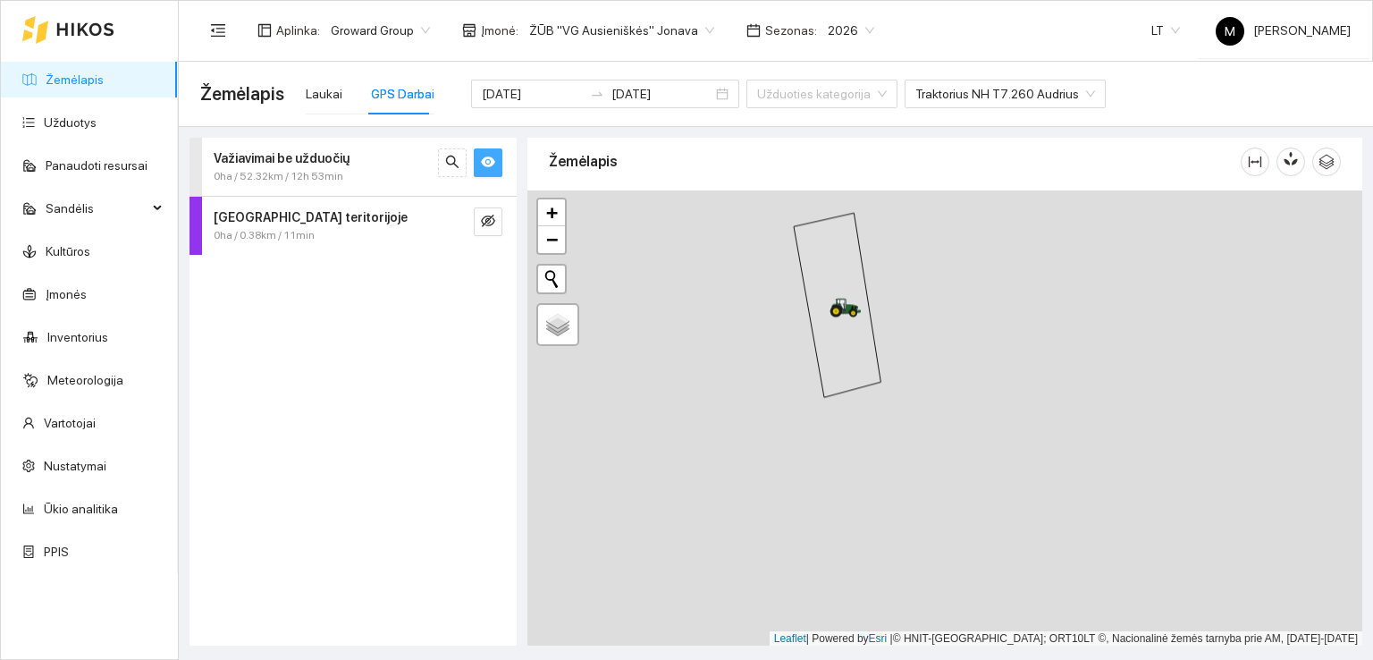
click at [485, 159] on icon "eye" at bounding box center [488, 162] width 14 height 11
click at [485, 159] on icon "eye-invisible" at bounding box center [488, 162] width 14 height 14
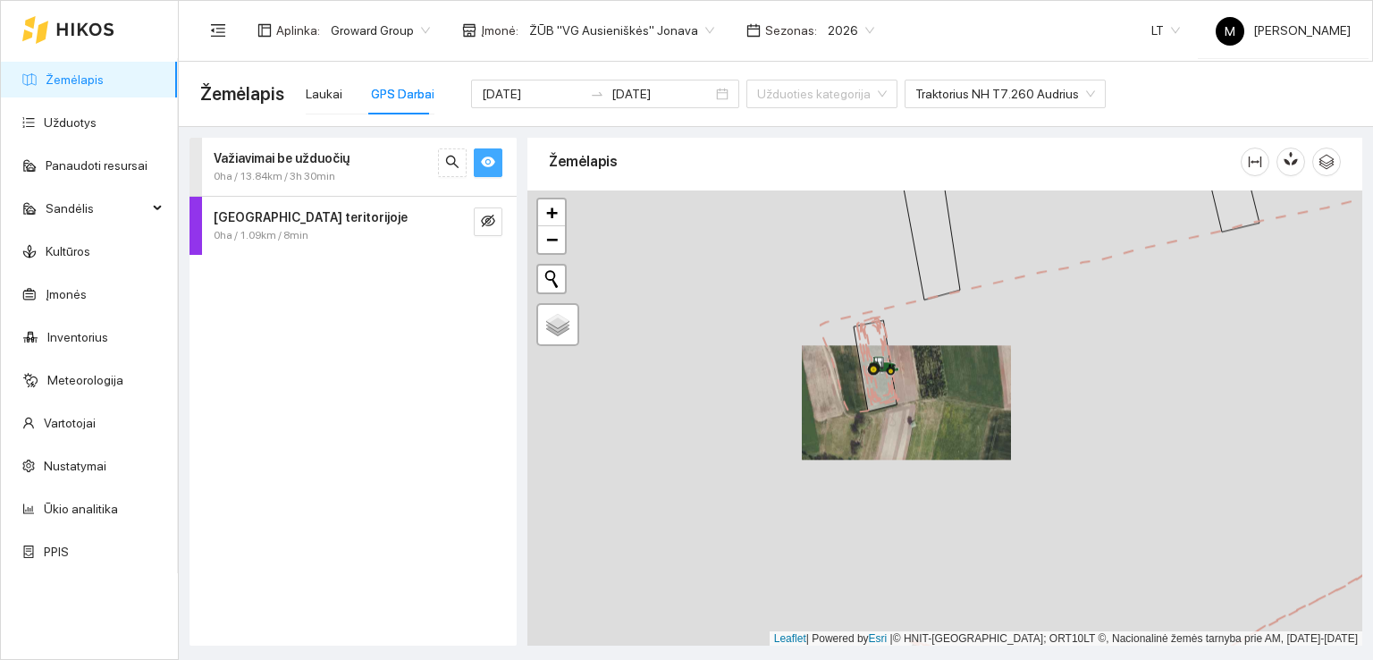
drag, startPoint x: 1070, startPoint y: 329, endPoint x: 736, endPoint y: 494, distance: 373.0
click at [741, 492] on div at bounding box center [944, 418] width 835 height 456
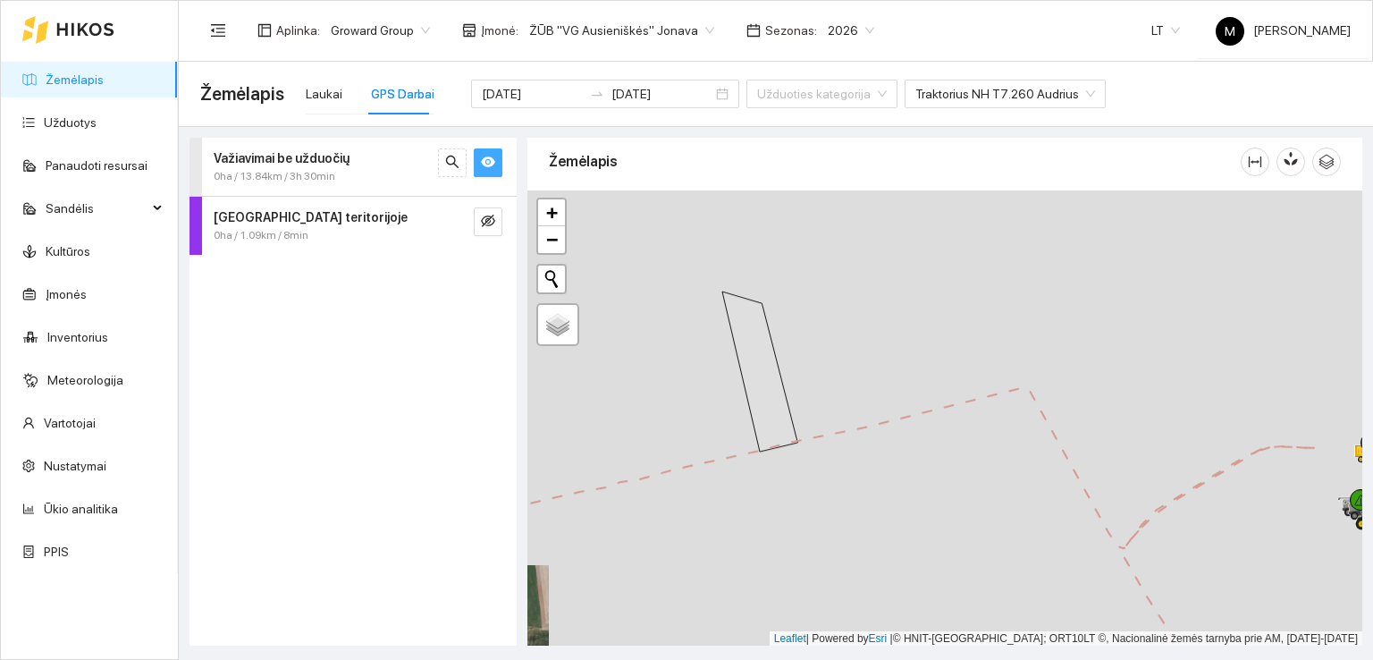
drag, startPoint x: 1019, startPoint y: 387, endPoint x: 797, endPoint y: 507, distance: 252.0
click at [801, 505] on div at bounding box center [944, 418] width 835 height 456
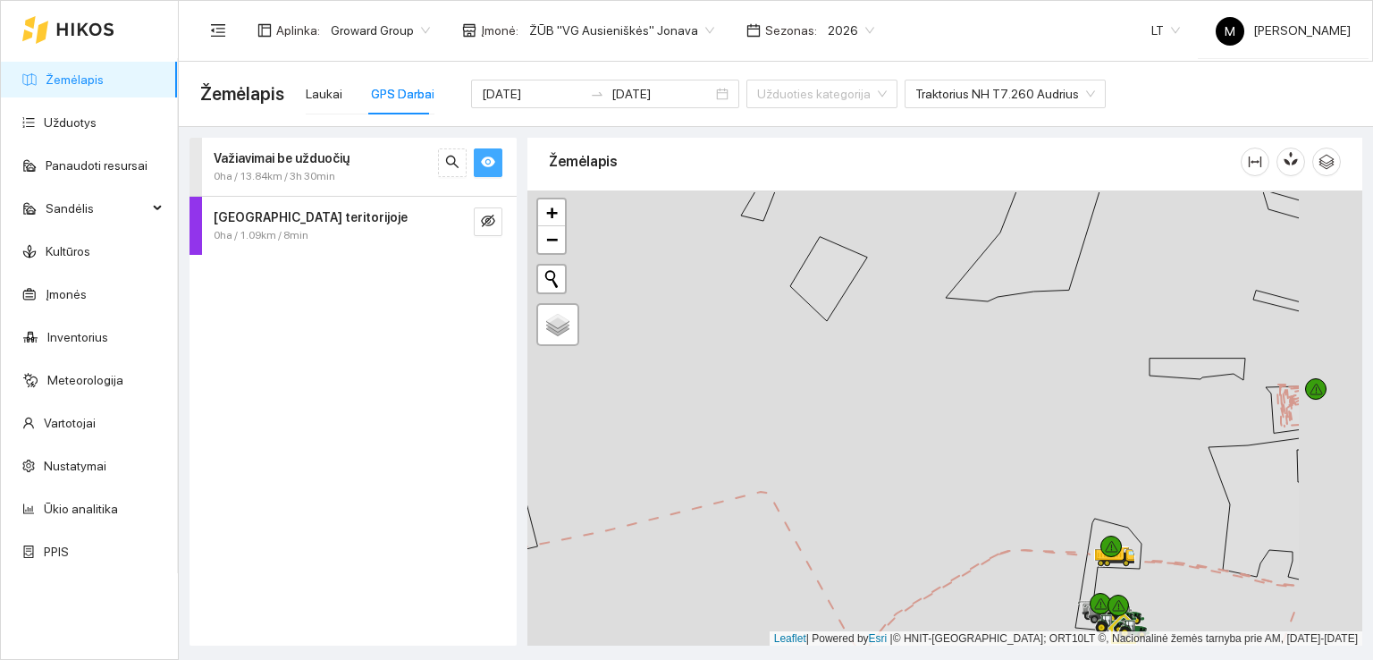
drag, startPoint x: 1045, startPoint y: 410, endPoint x: 847, endPoint y: 462, distance: 204.2
click at [851, 462] on div at bounding box center [944, 418] width 835 height 456
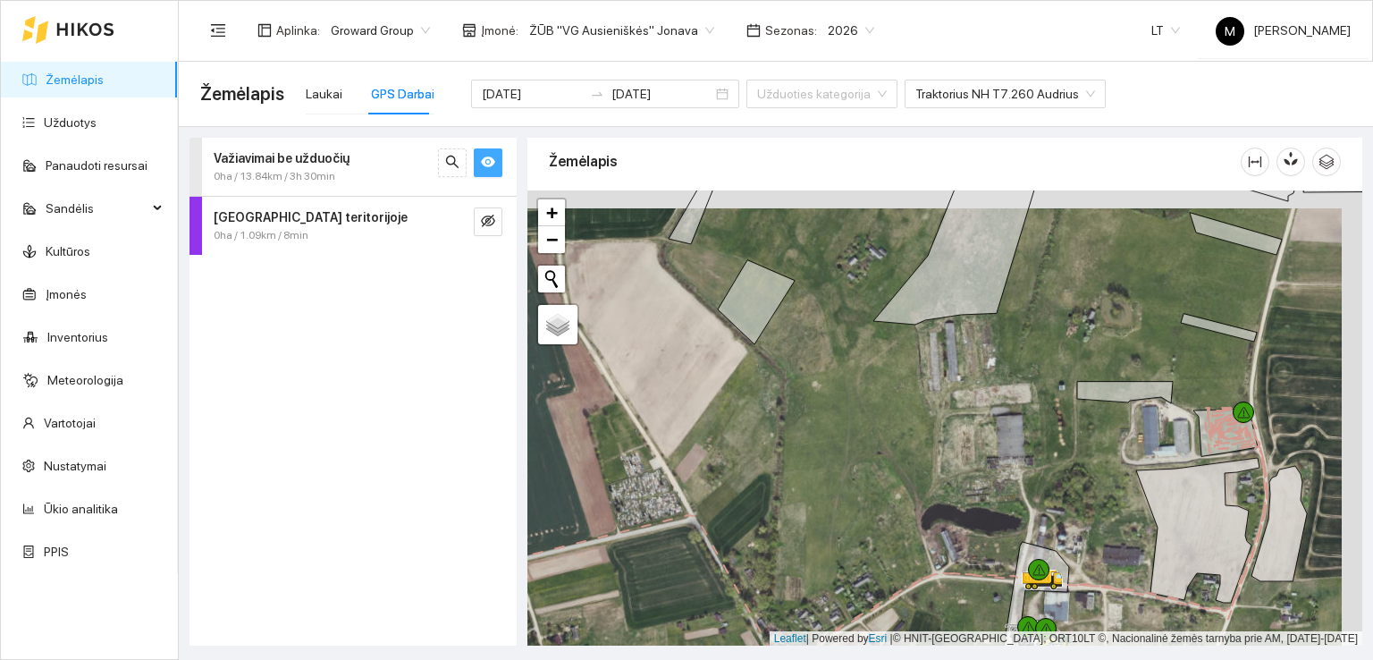
drag, startPoint x: 996, startPoint y: 323, endPoint x: 863, endPoint y: 465, distance: 194.2
click at [863, 465] on div at bounding box center [944, 418] width 835 height 456
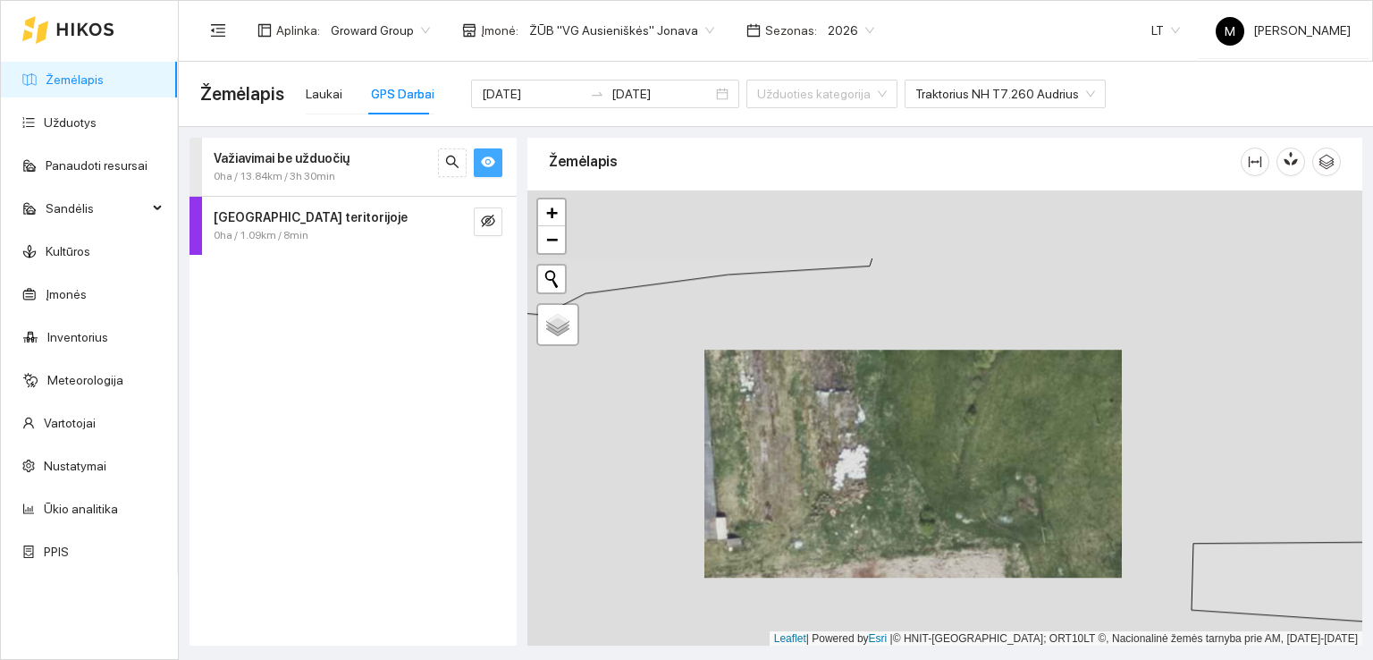
drag, startPoint x: 844, startPoint y: 359, endPoint x: 829, endPoint y: 494, distance: 135.8
click at [829, 494] on div at bounding box center [944, 418] width 835 height 456
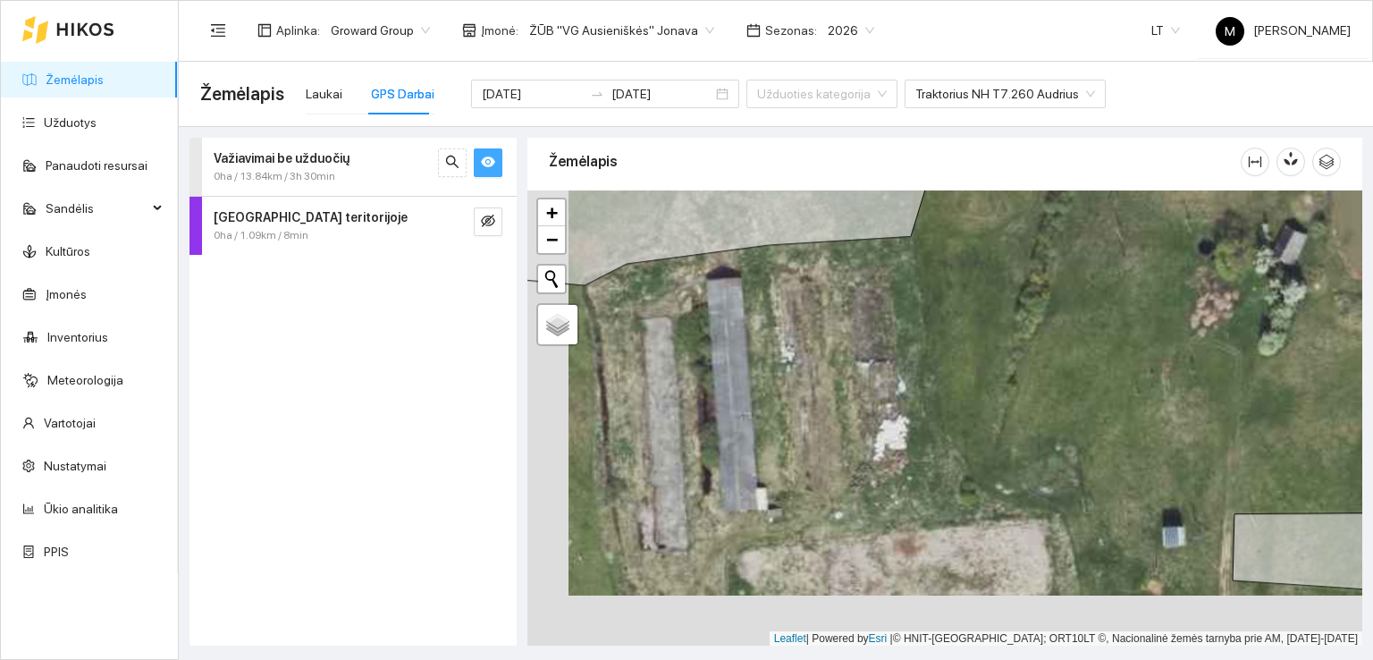
drag, startPoint x: 835, startPoint y: 510, endPoint x: 876, endPoint y: 459, distance: 65.5
click at [876, 459] on div at bounding box center [944, 418] width 835 height 456
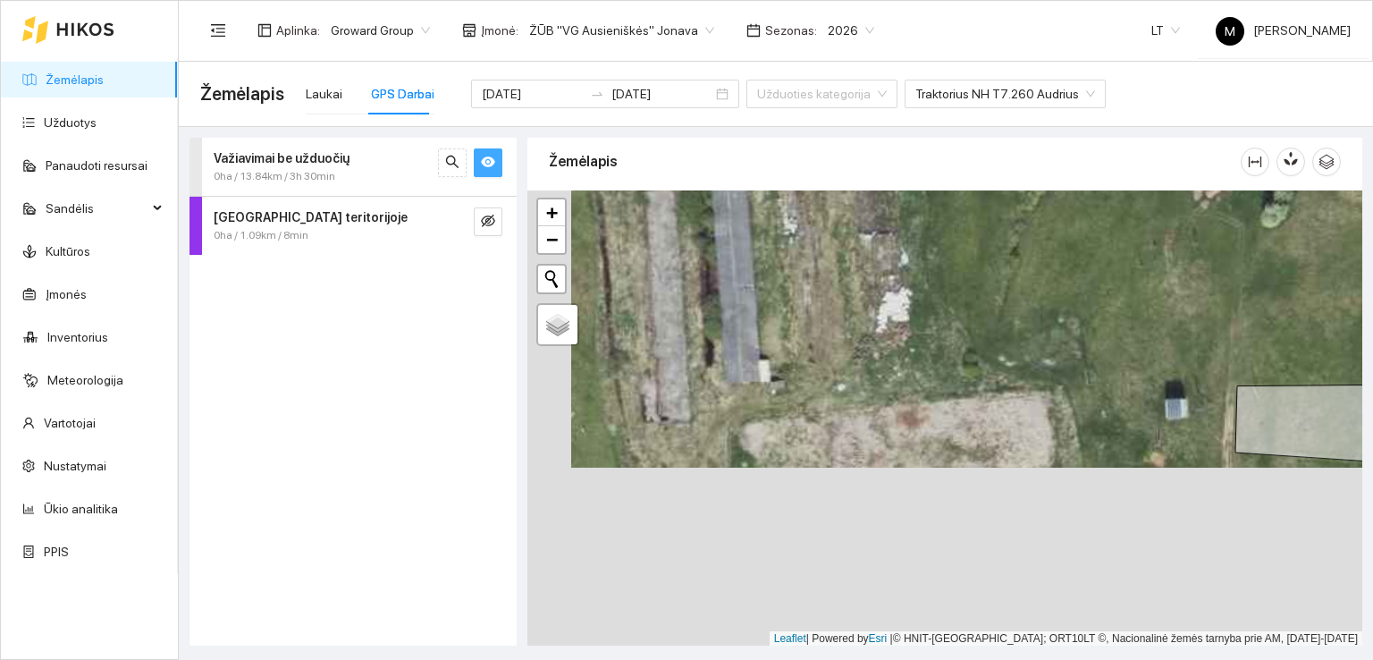
drag, startPoint x: 844, startPoint y: 510, endPoint x: 860, endPoint y: 391, distance: 120.9
click at [860, 391] on div at bounding box center [944, 418] width 835 height 456
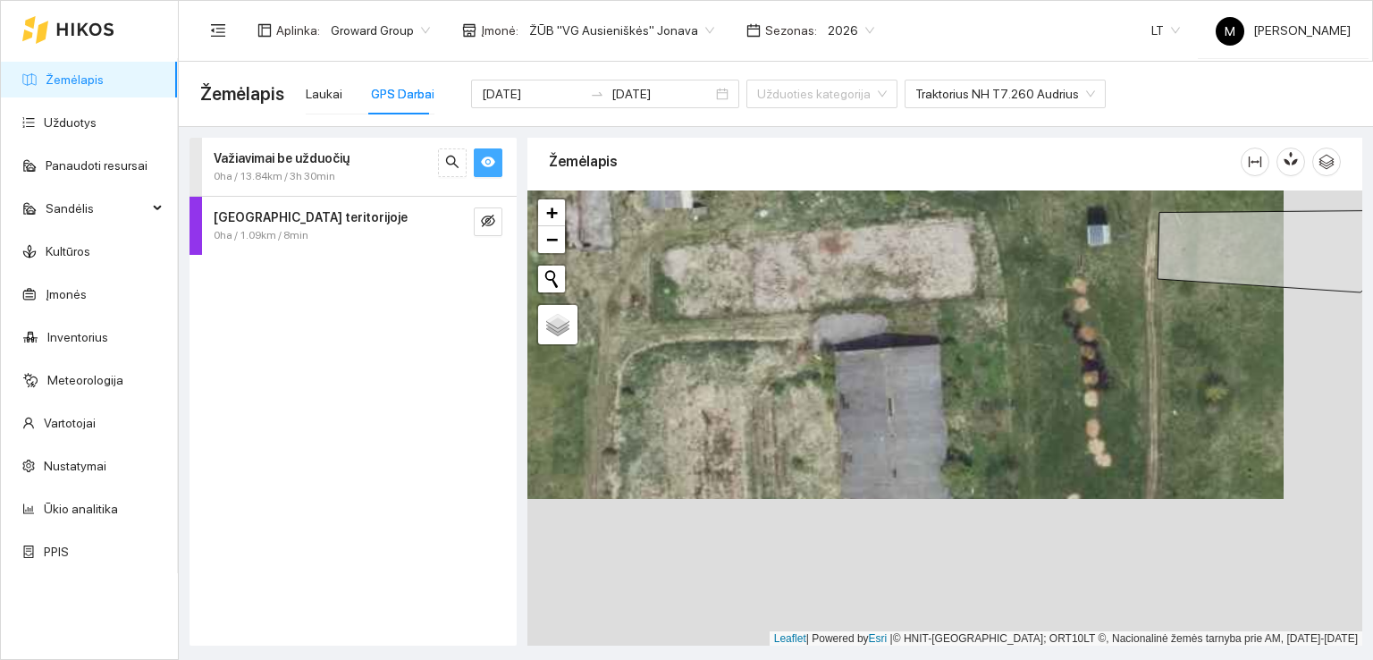
drag, startPoint x: 887, startPoint y: 487, endPoint x: 777, endPoint y: 306, distance: 212.2
click at [779, 307] on div at bounding box center [944, 418] width 835 height 456
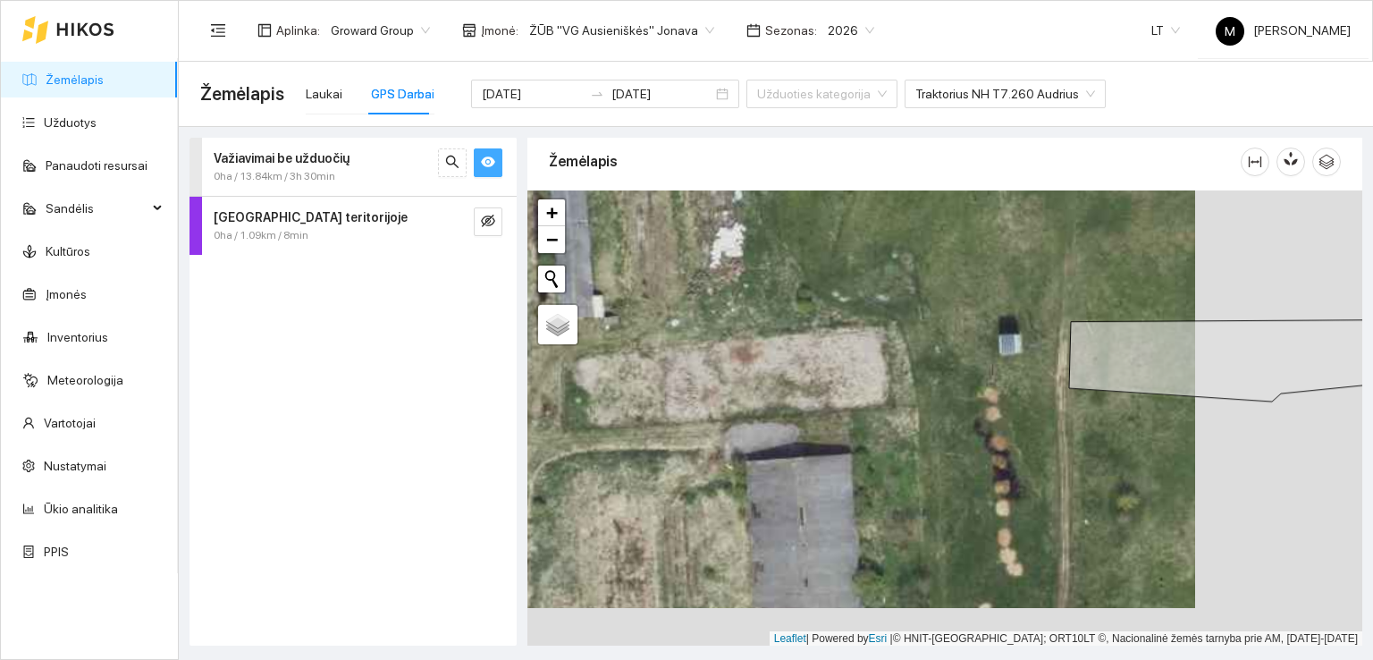
drag, startPoint x: 924, startPoint y: 336, endPoint x: 865, endPoint y: 484, distance: 158.9
click at [865, 484] on div at bounding box center [944, 418] width 835 height 456
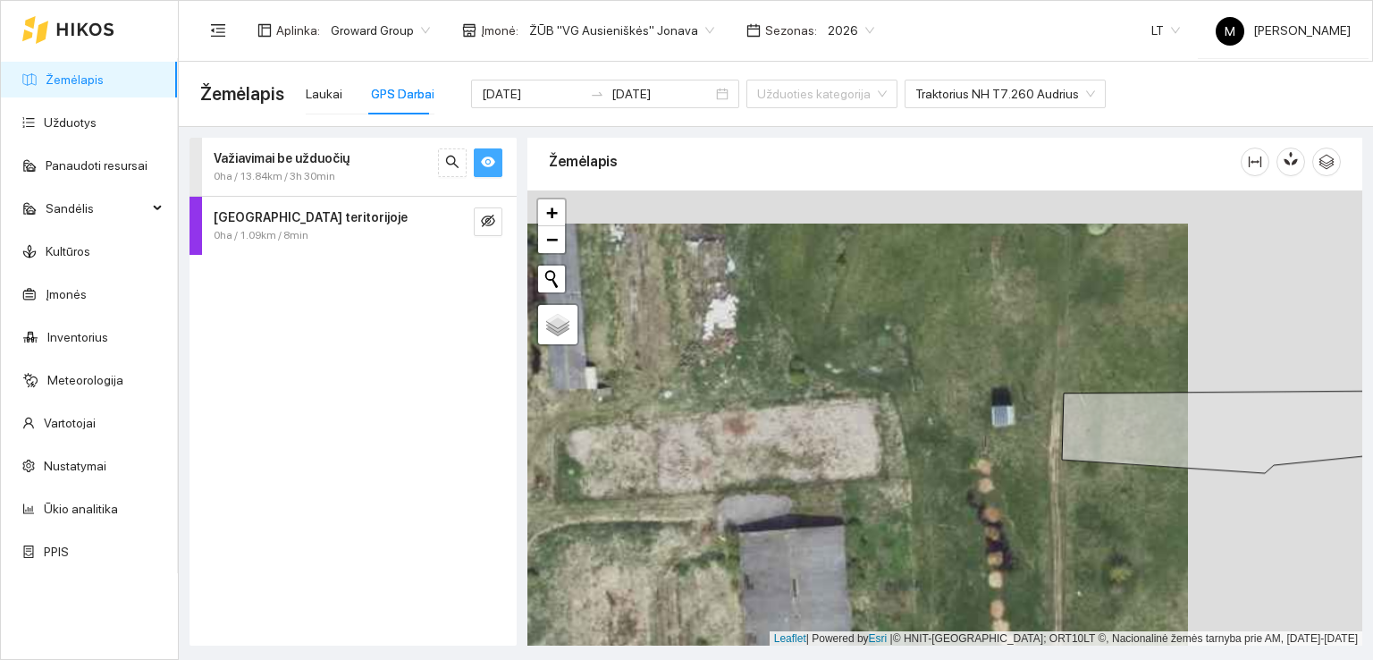
drag, startPoint x: 885, startPoint y: 400, endPoint x: 879, endPoint y: 474, distance: 74.5
click at [879, 474] on div at bounding box center [944, 418] width 835 height 456
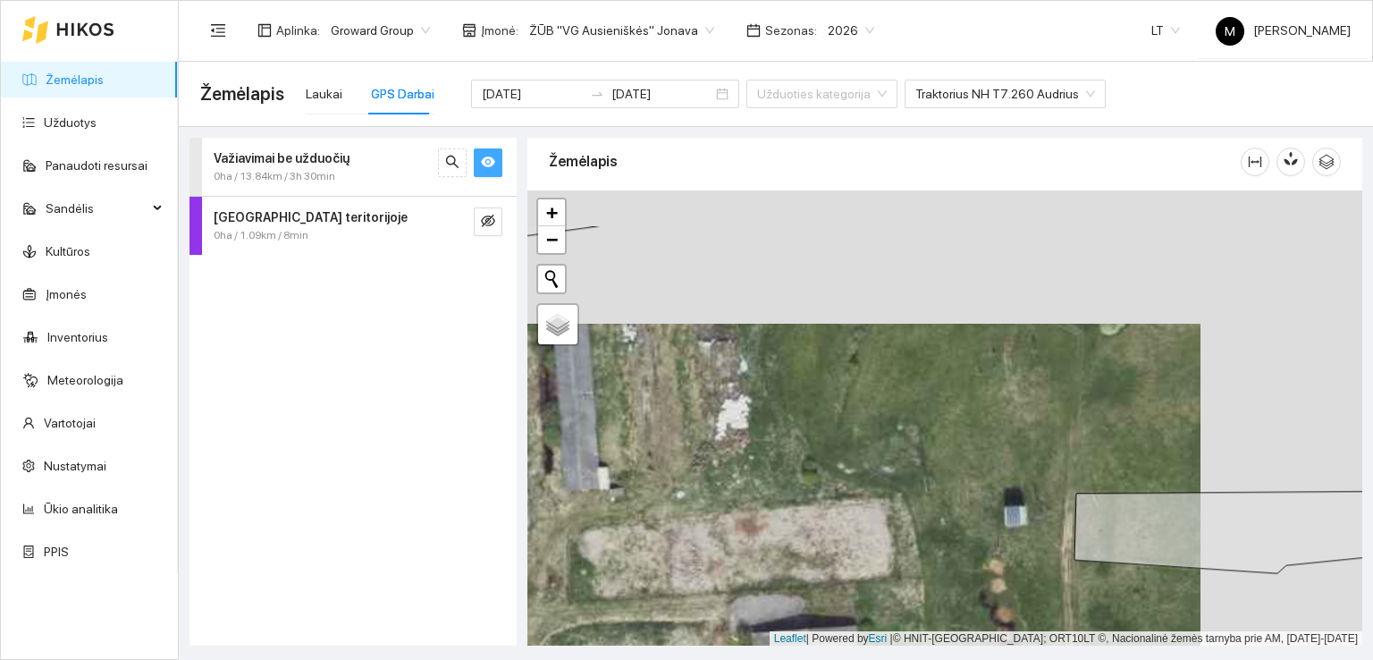
drag, startPoint x: 876, startPoint y: 439, endPoint x: 889, endPoint y: 520, distance: 82.3
click at [889, 520] on div at bounding box center [944, 418] width 835 height 456
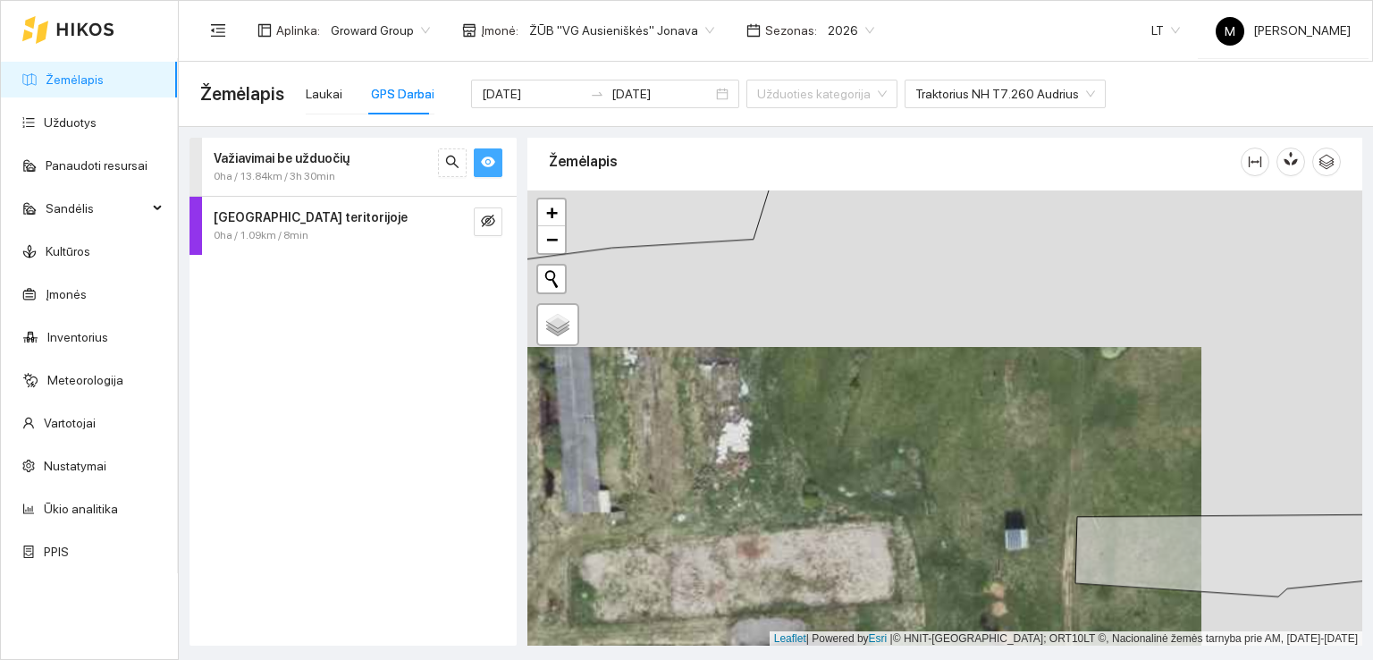
drag, startPoint x: 858, startPoint y: 431, endPoint x: 876, endPoint y: 508, distance: 78.9
click at [876, 508] on div at bounding box center [944, 418] width 835 height 456
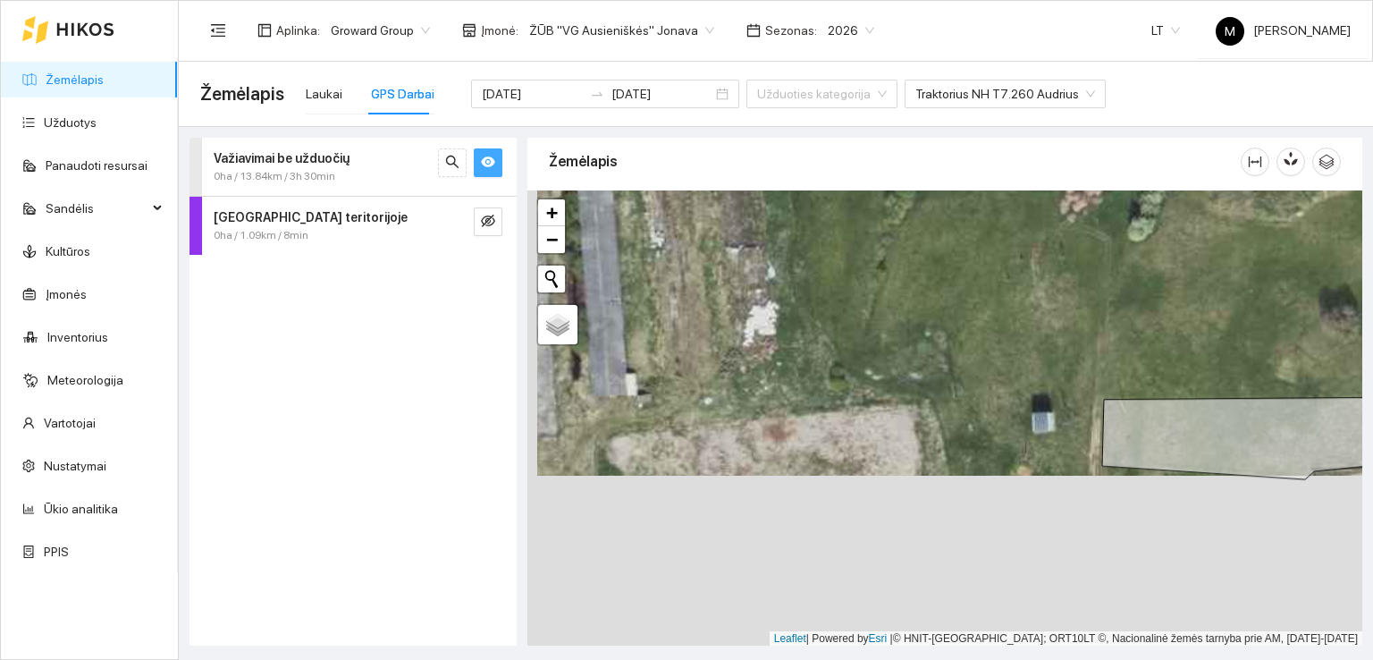
drag, startPoint x: 629, startPoint y: 596, endPoint x: 639, endPoint y: 425, distance: 171.9
click at [639, 425] on div at bounding box center [944, 418] width 835 height 456
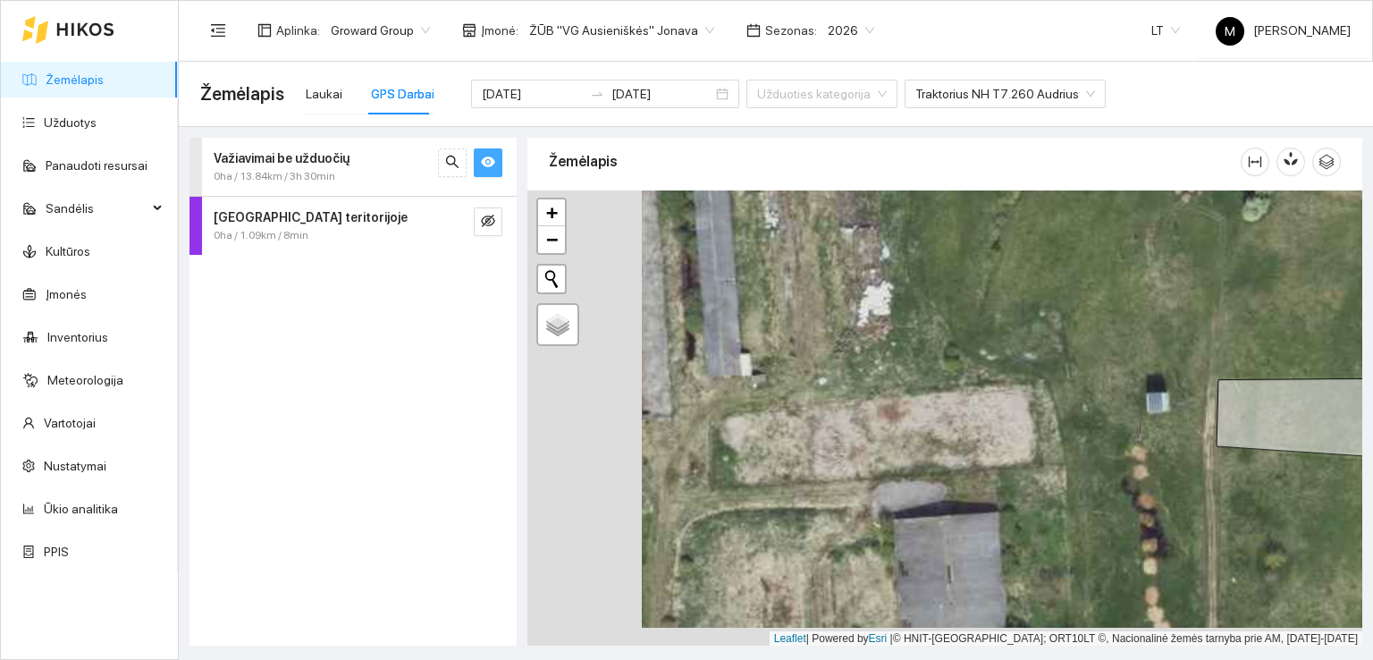
drag, startPoint x: 585, startPoint y: 481, endPoint x: 699, endPoint y: 462, distance: 115.9
click at [699, 462] on div at bounding box center [944, 418] width 835 height 456
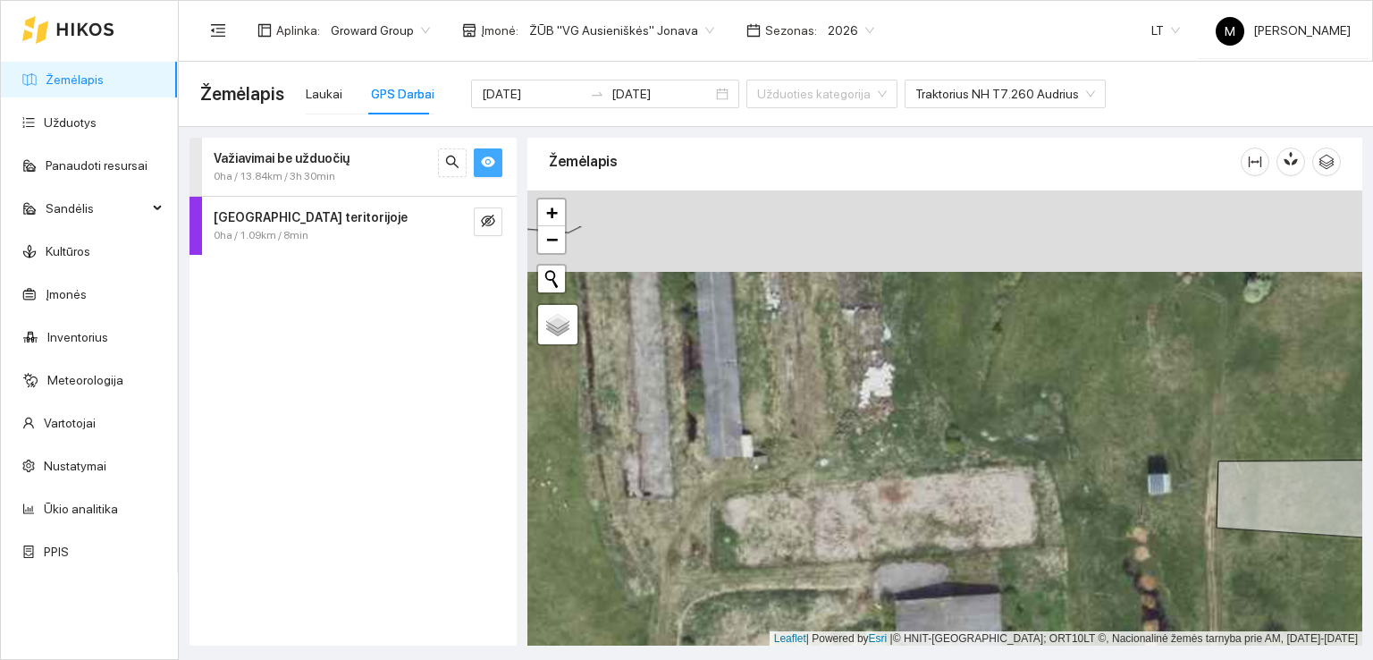
drag, startPoint x: 817, startPoint y: 312, endPoint x: 801, endPoint y: 503, distance: 192.0
click at [801, 503] on div at bounding box center [944, 418] width 835 height 456
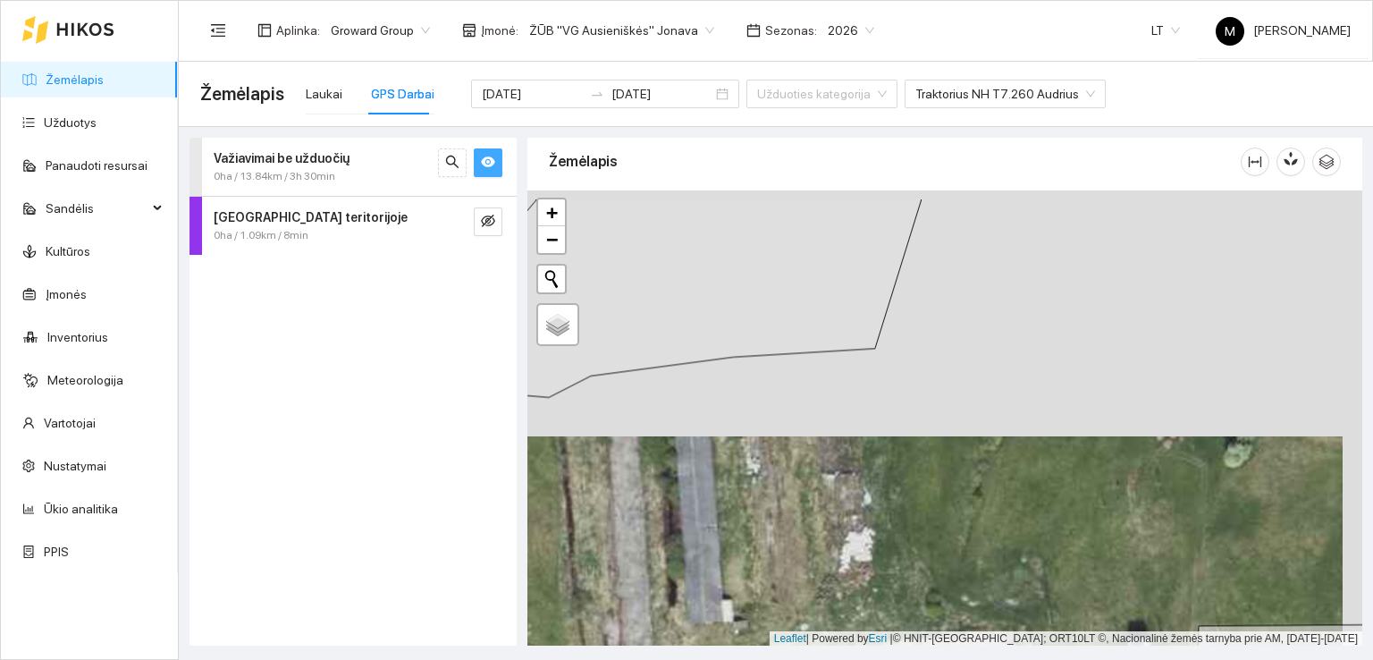
drag, startPoint x: 798, startPoint y: 460, endPoint x: 797, endPoint y: 518, distance: 57.2
click at [797, 518] on div at bounding box center [944, 418] width 835 height 456
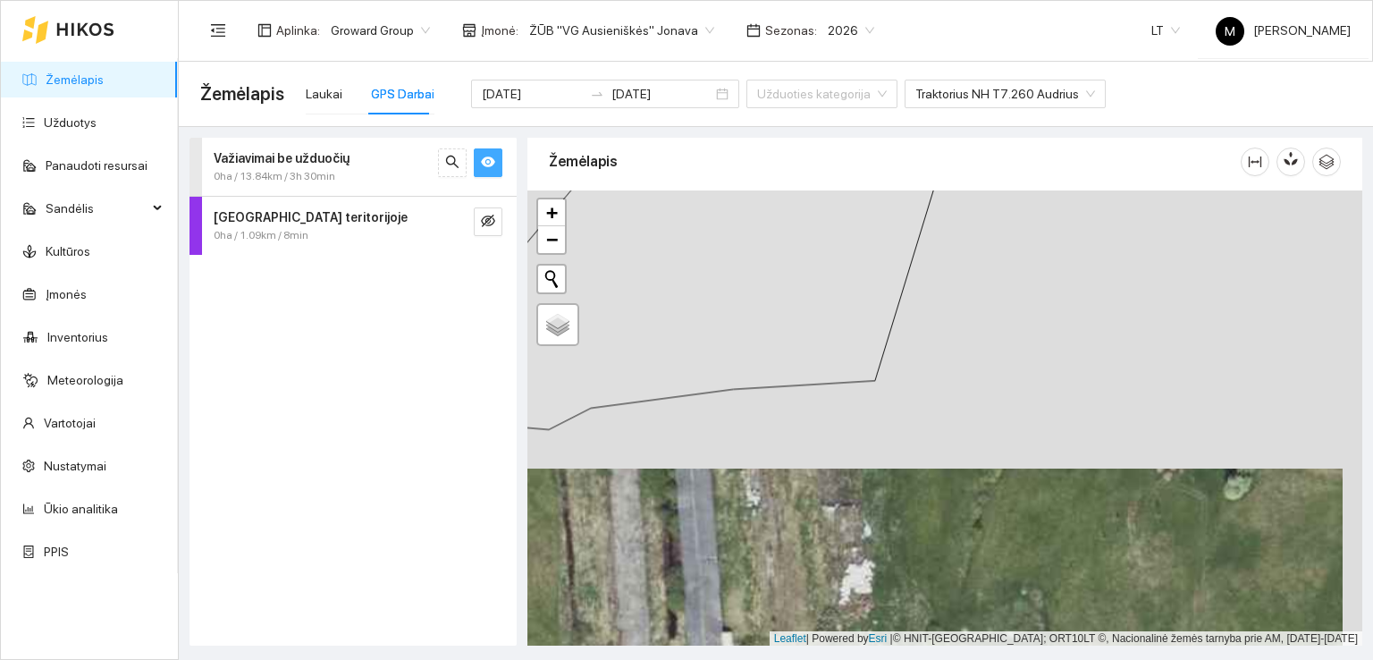
drag, startPoint x: 717, startPoint y: 431, endPoint x: 1046, endPoint y: 458, distance: 330.0
click at [1046, 458] on div at bounding box center [944, 418] width 835 height 456
